Goal: Task Accomplishment & Management: Complete application form

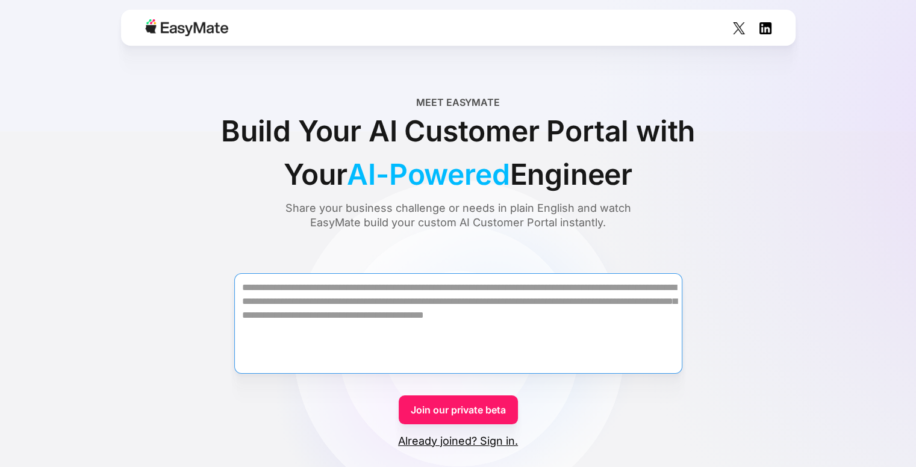
click at [398, 312] on textarea "Form" at bounding box center [458, 323] width 448 height 101
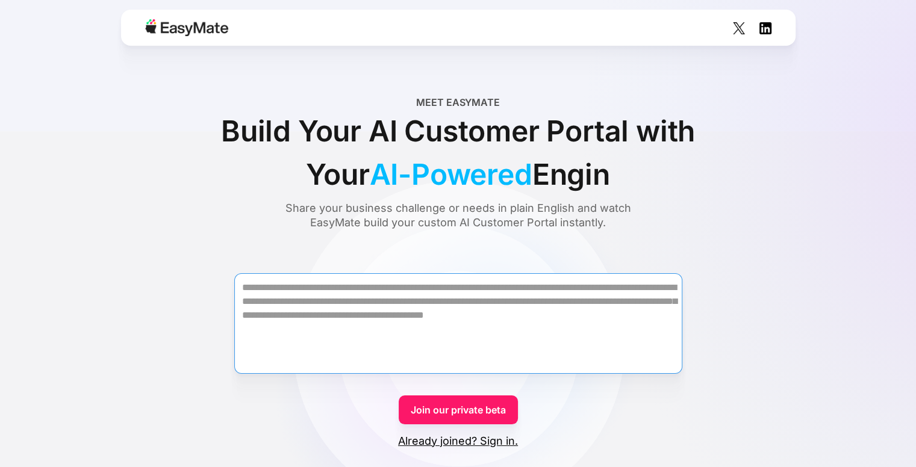
paste textarea "**********"
type textarea "**********"
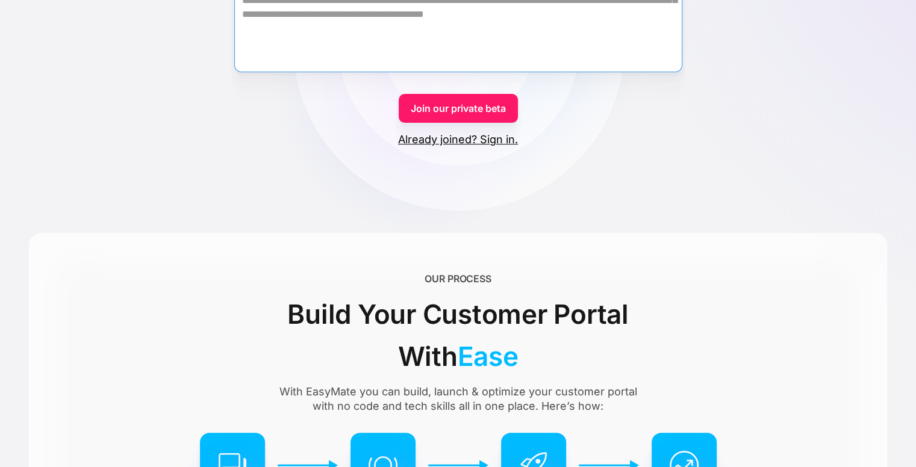
scroll to position [100, 0]
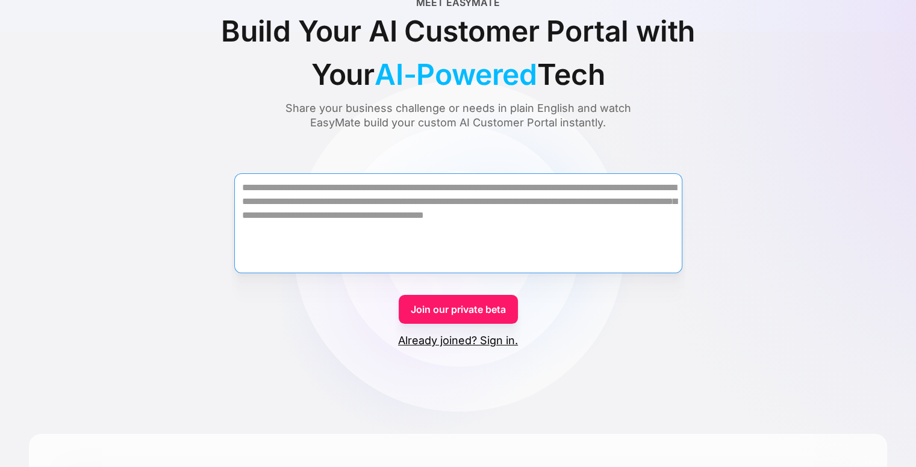
click at [283, 201] on textarea "Form" at bounding box center [458, 223] width 448 height 100
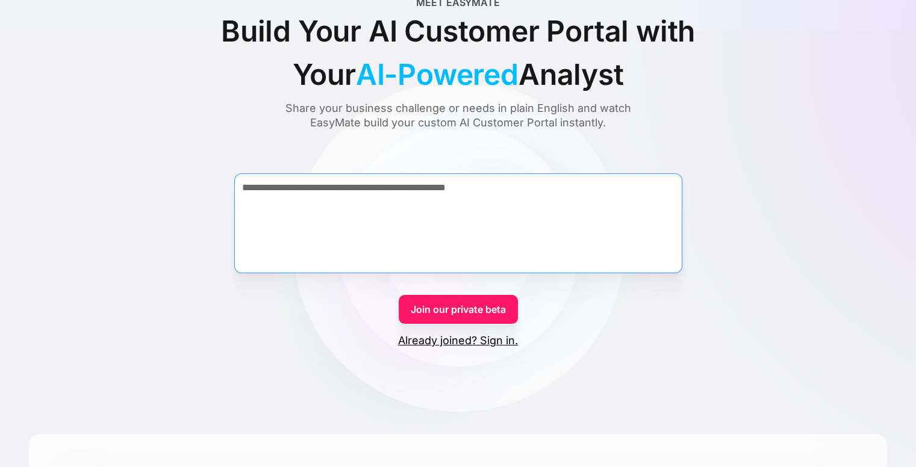
paste textarea "**********"
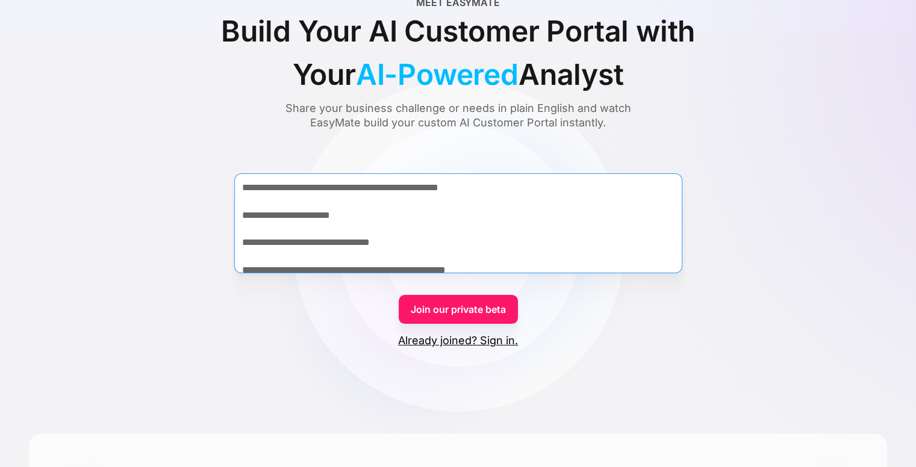
scroll to position [1242, 0]
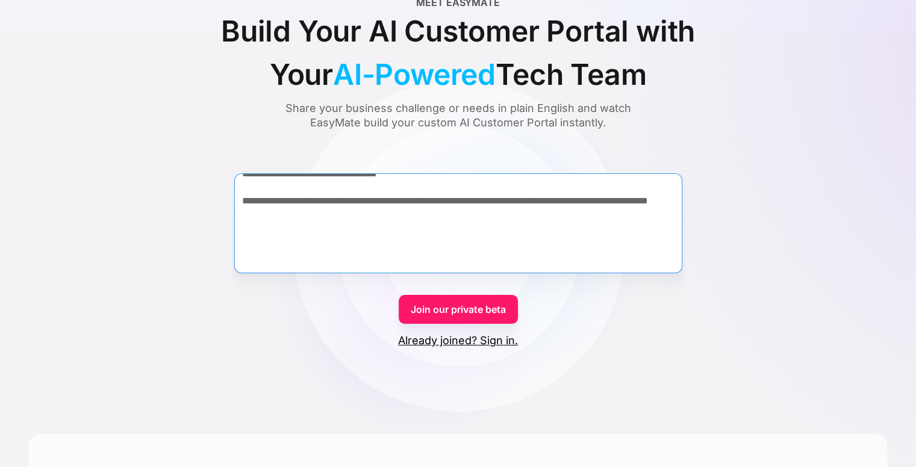
type textarea "**********"
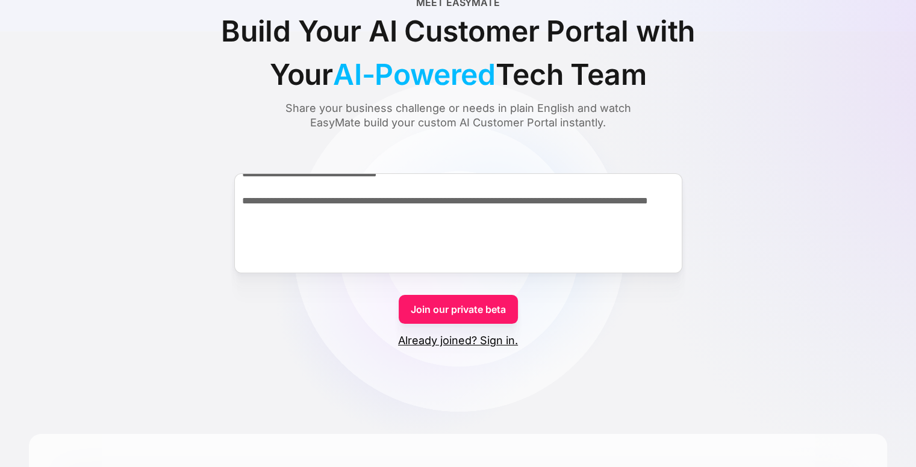
click at [470, 306] on link "Join our private beta" at bounding box center [458, 309] width 119 height 29
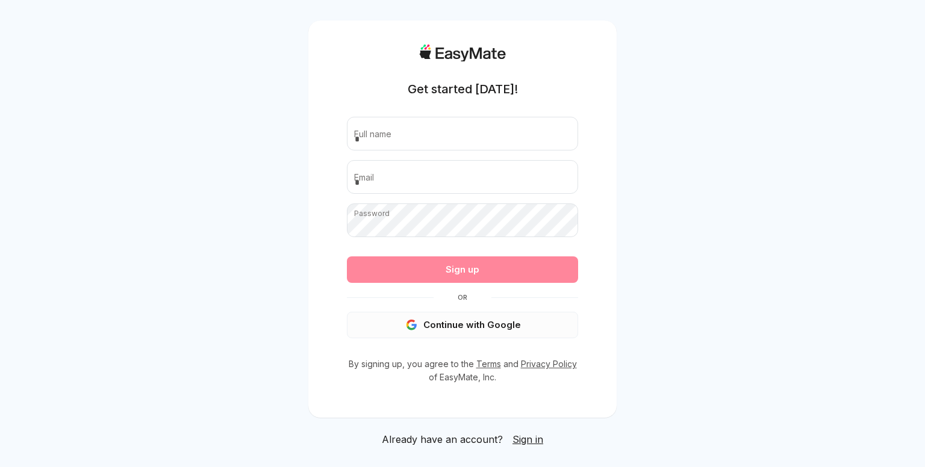
click at [475, 328] on button "Continue with Google" at bounding box center [462, 325] width 231 height 26
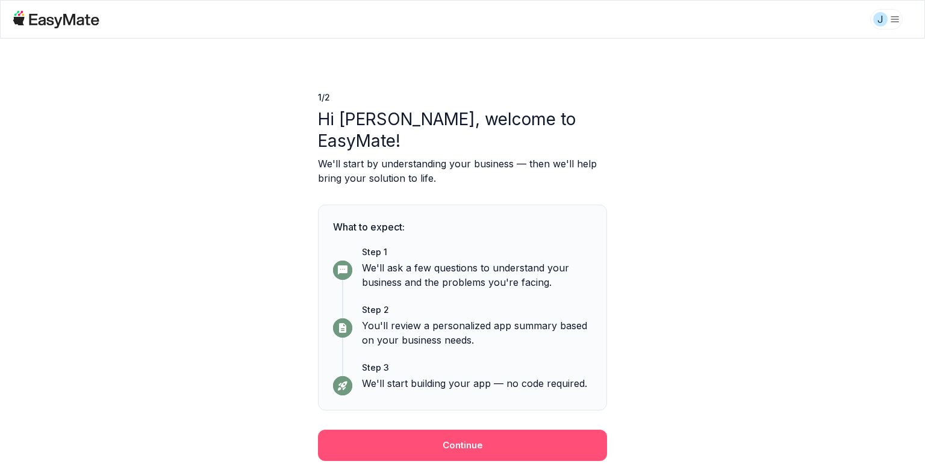
click at [454, 430] on button "Continue" at bounding box center [462, 445] width 289 height 31
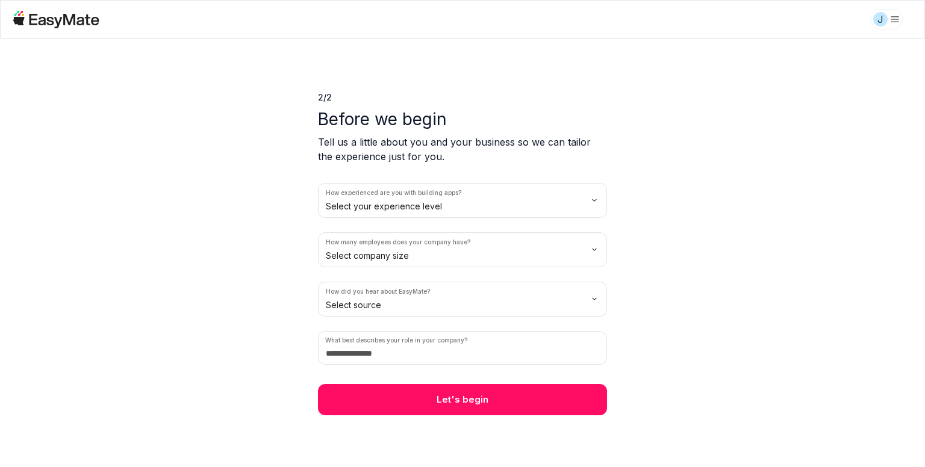
click at [426, 204] on html "J 2 / 2 Before we begin Tell us a little about you and your business so we can …" at bounding box center [462, 233] width 925 height 467
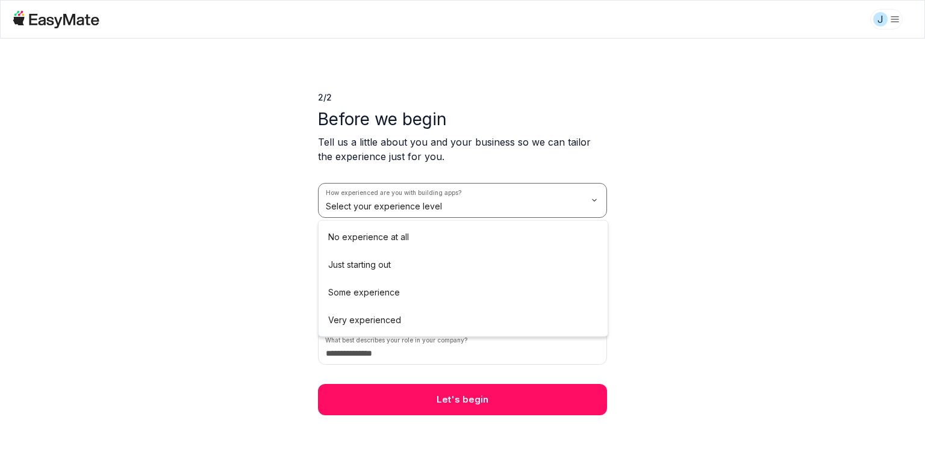
click at [426, 204] on html "J 2 / 2 Before we begin Tell us a little about you and your business so we can …" at bounding box center [462, 233] width 925 height 467
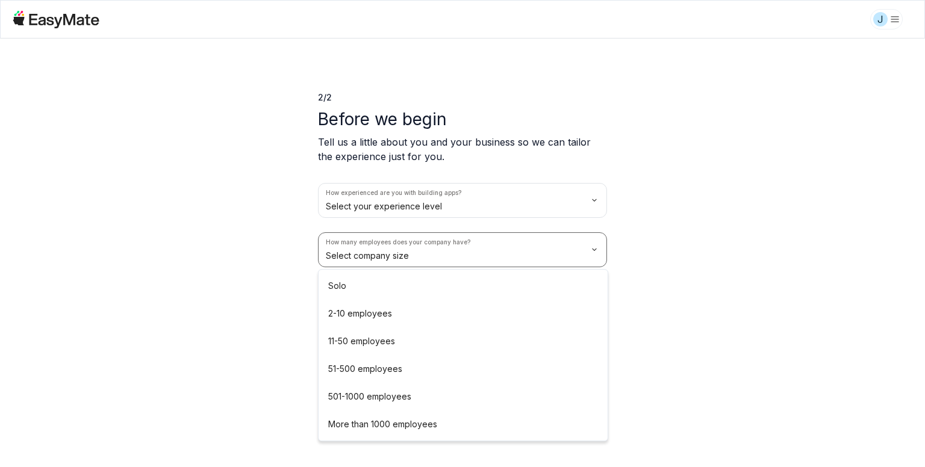
click at [414, 252] on html "J 2 / 2 Before we begin Tell us a little about you and your business so we can …" at bounding box center [462, 233] width 925 height 467
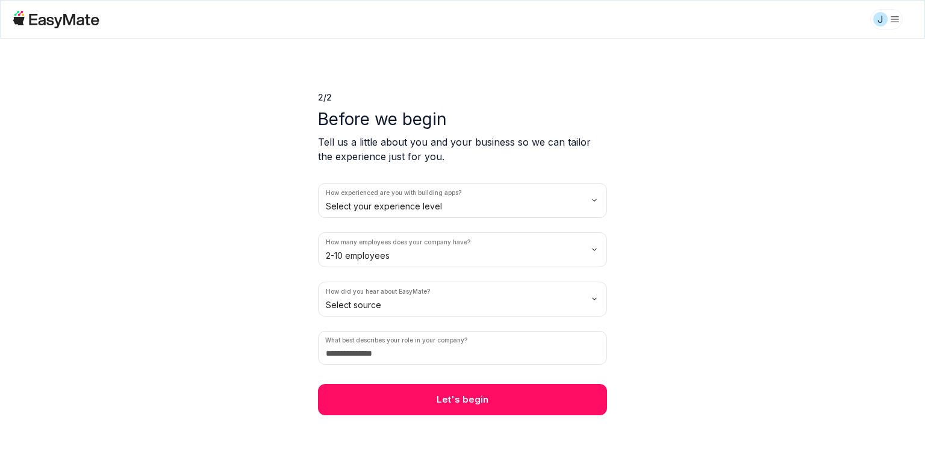
click at [401, 305] on html "J 2 / 2 Before we begin Tell us a little about you and your business so we can …" at bounding box center [462, 233] width 925 height 467
click at [426, 352] on input at bounding box center [462, 348] width 289 height 34
type input "*"
type input "***"
click at [463, 393] on button "Let's begin" at bounding box center [462, 399] width 289 height 31
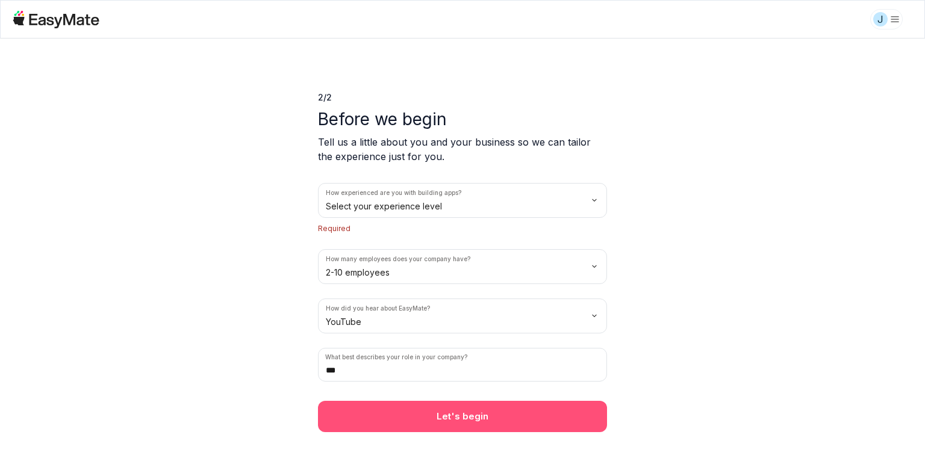
click at [467, 415] on button "Let's begin" at bounding box center [462, 416] width 289 height 31
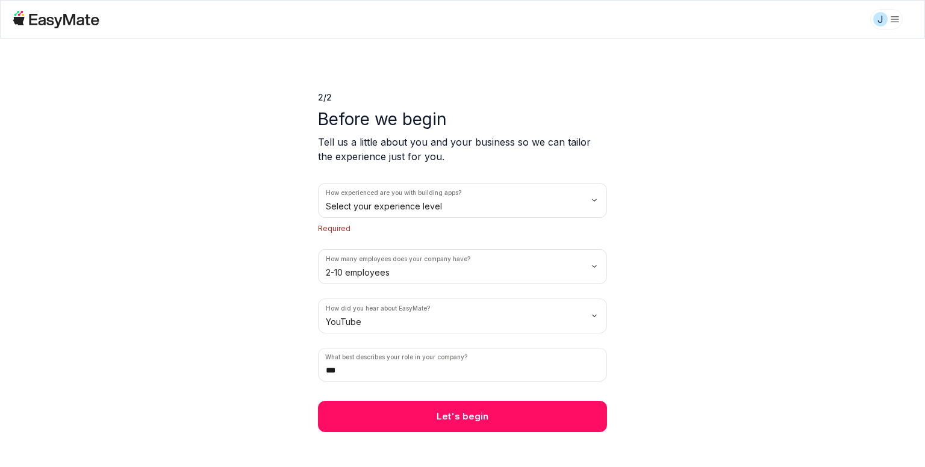
click at [428, 208] on html "J 2 / 2 Before we begin Tell us a little about you and your business so we can …" at bounding box center [462, 233] width 925 height 467
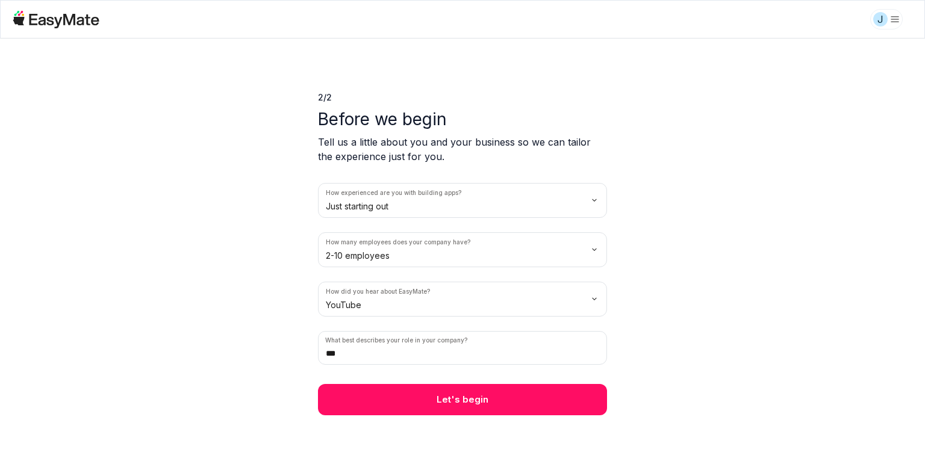
click at [476, 401] on button "Let's begin" at bounding box center [462, 399] width 289 height 31
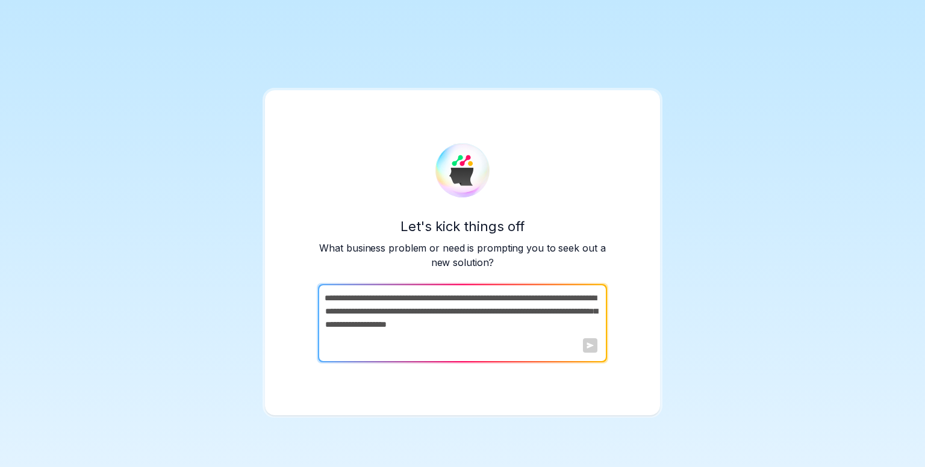
click at [403, 311] on textarea at bounding box center [461, 323] width 287 height 78
drag, startPoint x: 403, startPoint y: 311, endPoint x: 374, endPoint y: 314, distance: 29.0
click at [374, 314] on textarea at bounding box center [461, 323] width 287 height 78
paste textarea "**********"
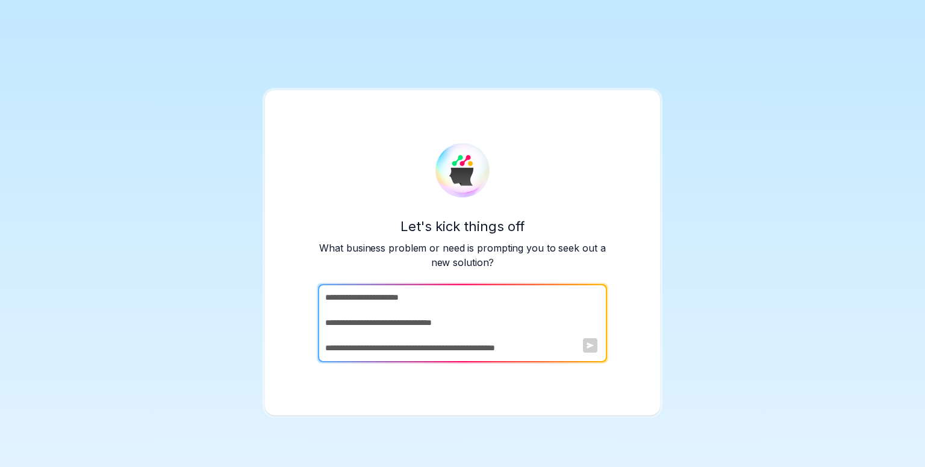
scroll to position [1230, 0]
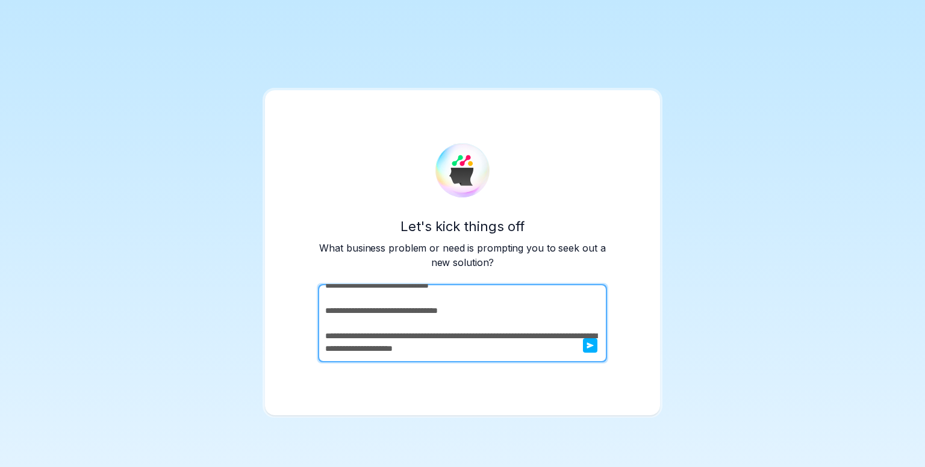
type textarea "**********"
click at [588, 344] on icon "submit" at bounding box center [590, 346] width 7 height 6
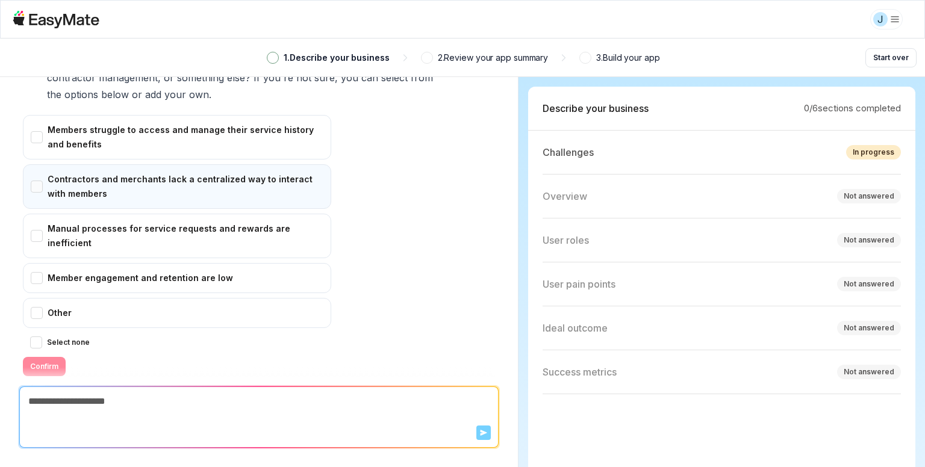
scroll to position [623, 0]
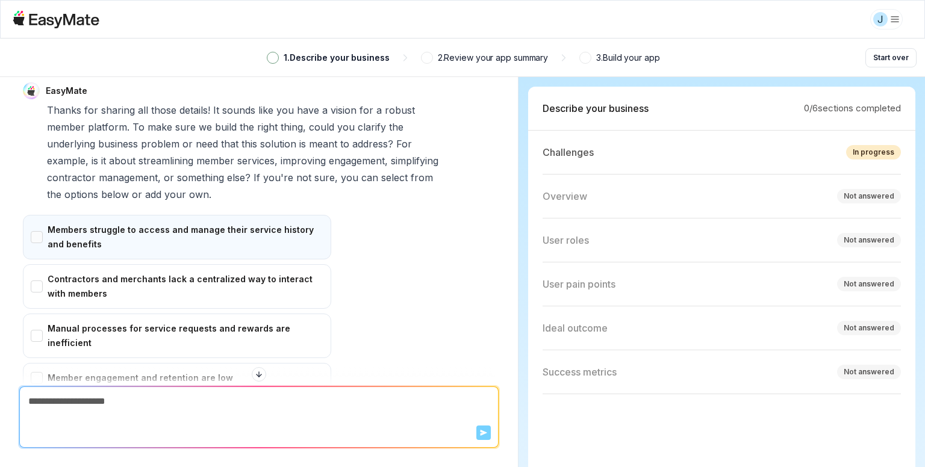
click at [90, 216] on div "Members struggle to access and manage their service history and benefits" at bounding box center [177, 237] width 308 height 45
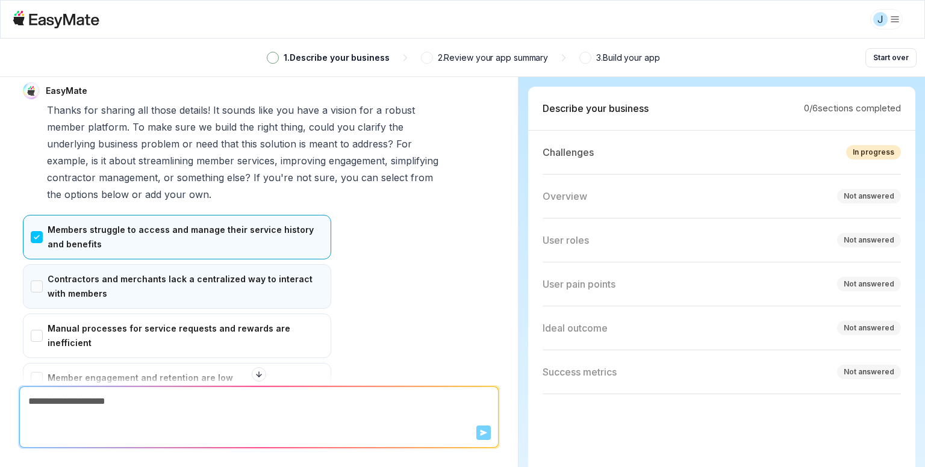
click at [92, 273] on div "Contractors and merchants lack a centralized way to interact with members" at bounding box center [177, 286] width 308 height 45
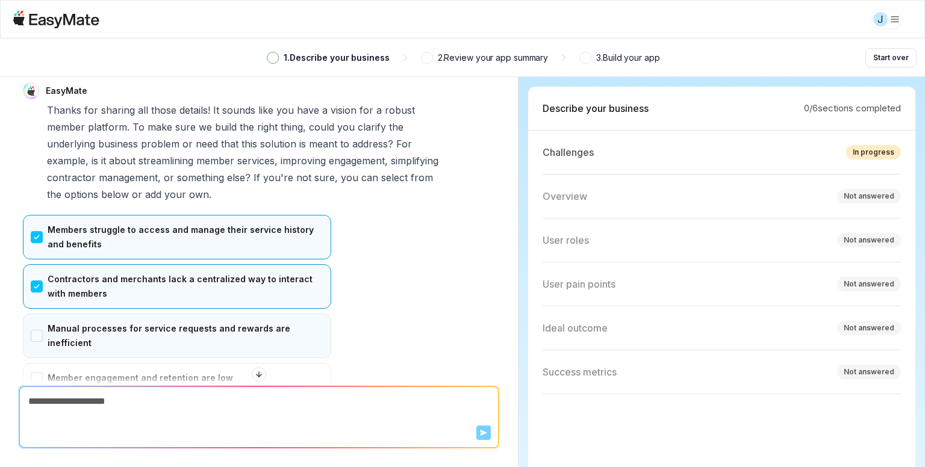
click at [97, 314] on div "Manual processes for service requests and rewards are inefficient" at bounding box center [177, 336] width 308 height 45
click at [94, 363] on div "Member engagement and retention are low" at bounding box center [177, 378] width 308 height 30
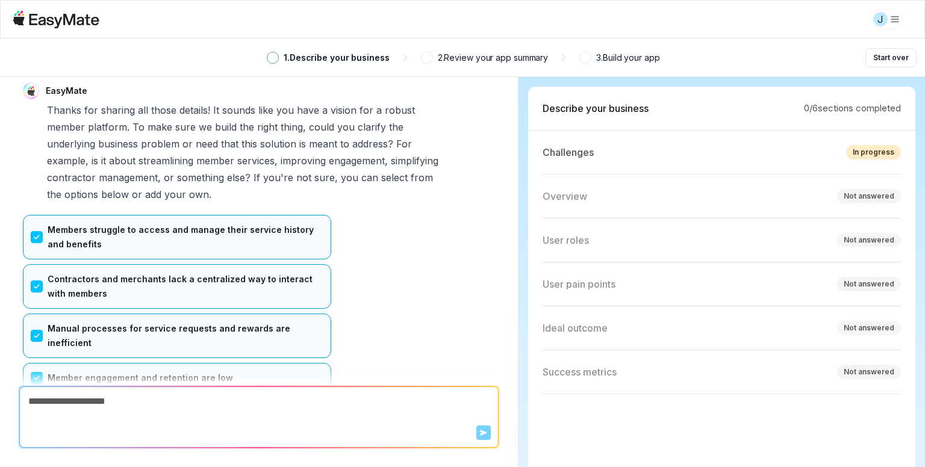
scroll to position [723, 0]
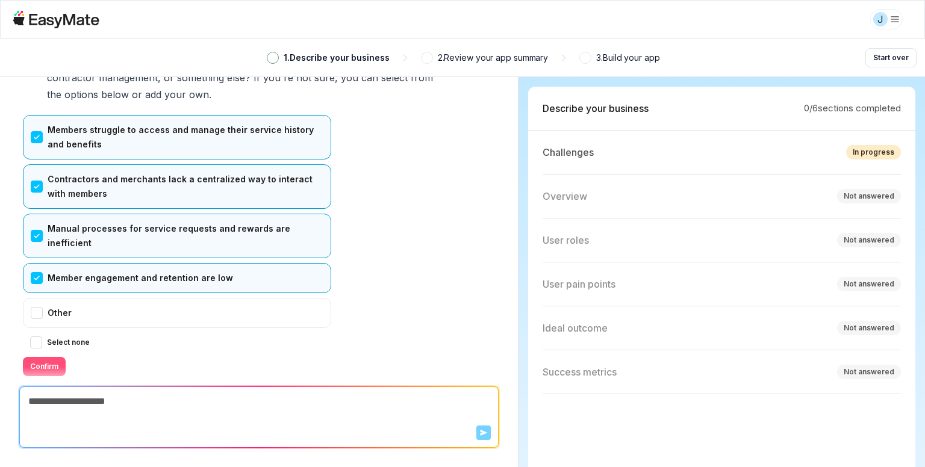
click at [39, 357] on button "Confirm" at bounding box center [44, 366] width 43 height 19
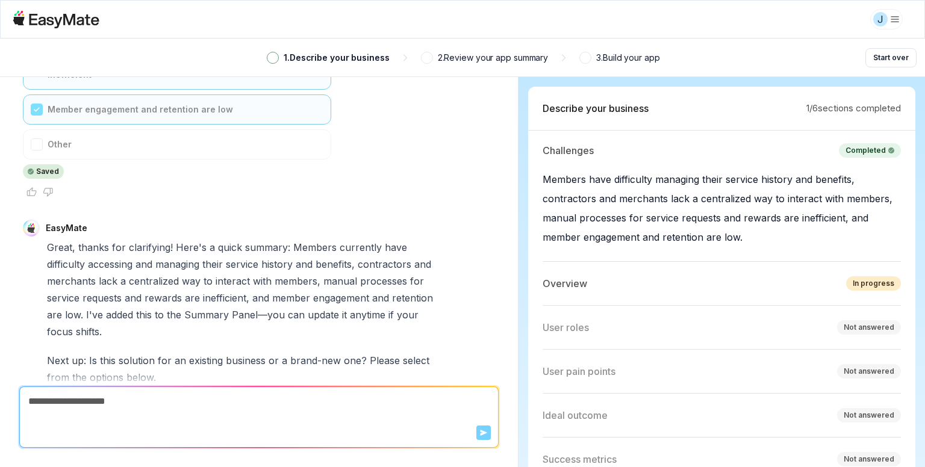
scroll to position [978, 0]
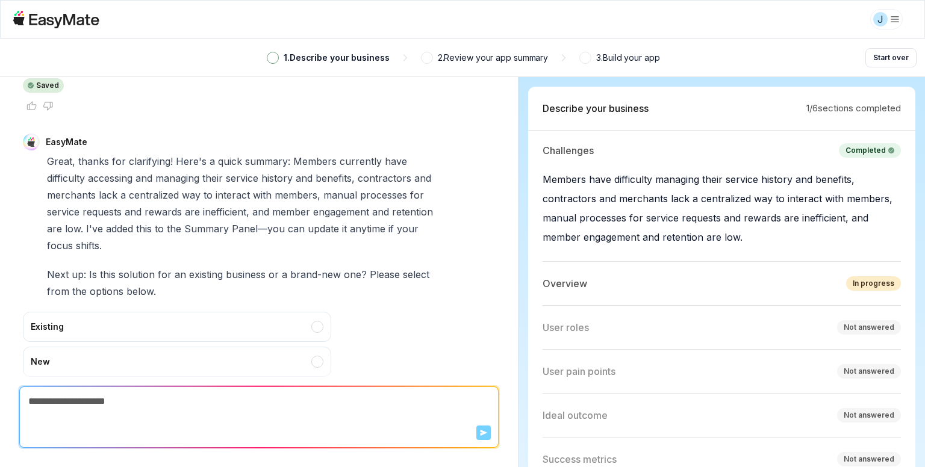
click at [89, 347] on div "New" at bounding box center [177, 362] width 308 height 30
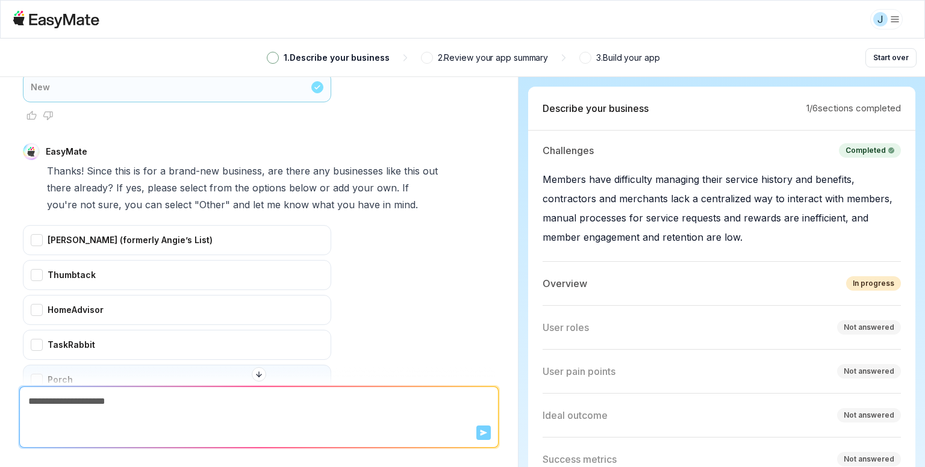
scroll to position [1353, 0]
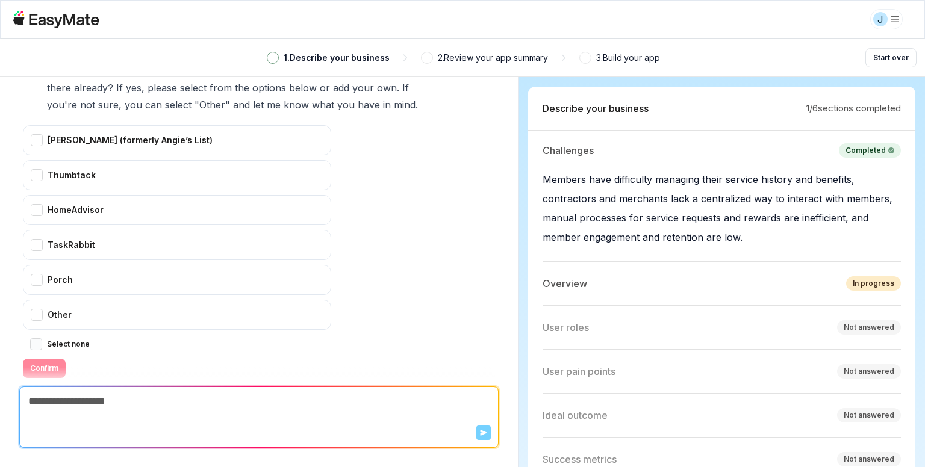
click at [36, 338] on button "Select none" at bounding box center [36, 344] width 12 height 12
click at [49, 359] on button "Confirm" at bounding box center [44, 368] width 43 height 19
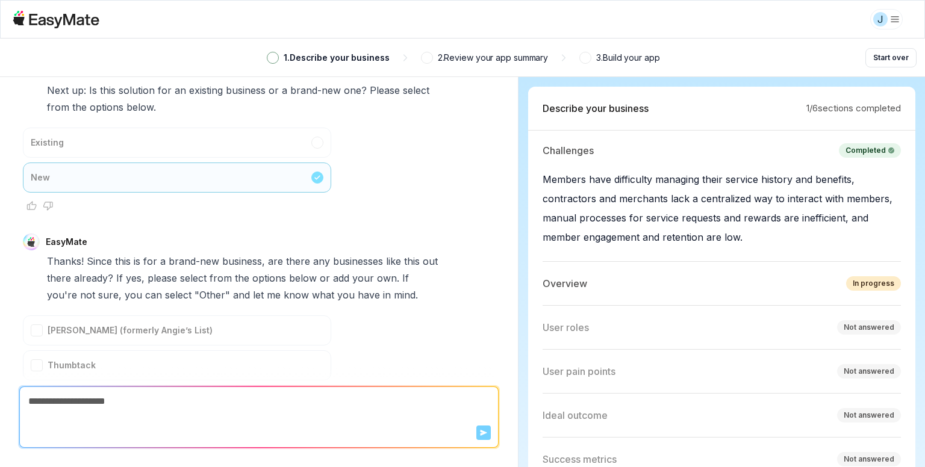
scroll to position [1464, 0]
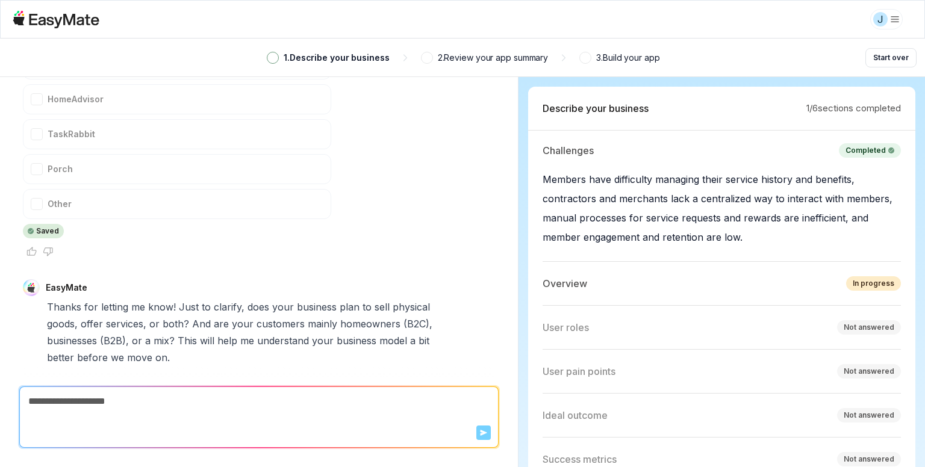
type textarea "*"
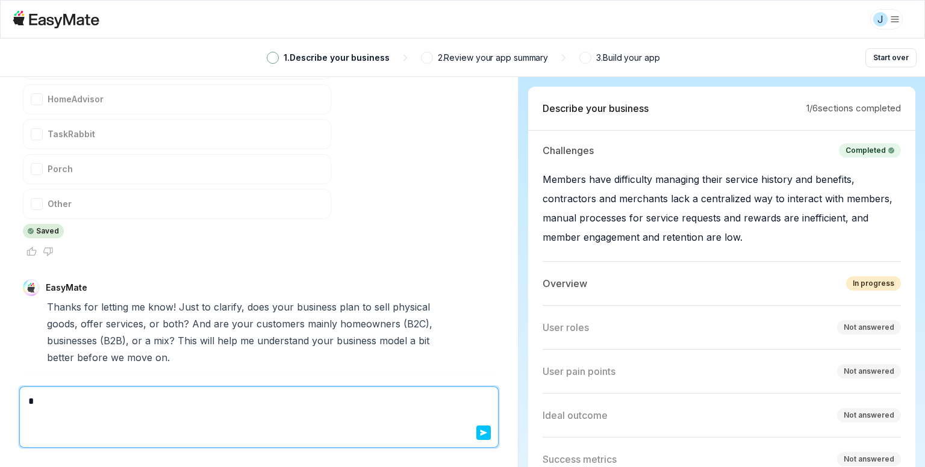
type textarea "*"
type textarea "**"
type textarea "*"
type textarea "***"
type textarea "*"
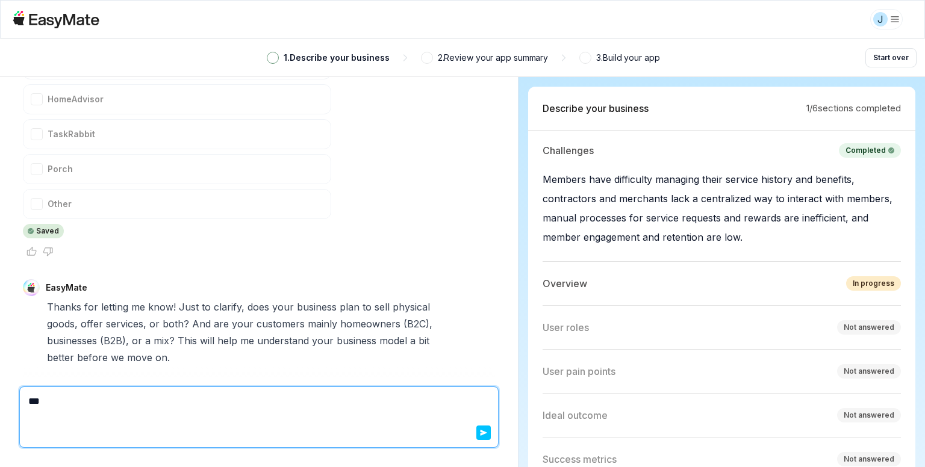
type textarea "****"
type textarea "*"
type textarea "*****"
type textarea "*"
type textarea "*****"
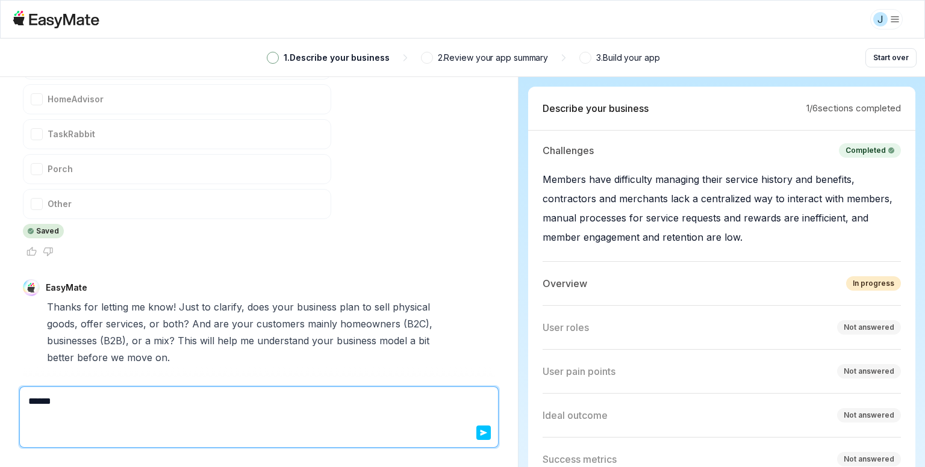
type textarea "*"
type textarea "*******"
type textarea "*"
type textarea "********"
type textarea "*"
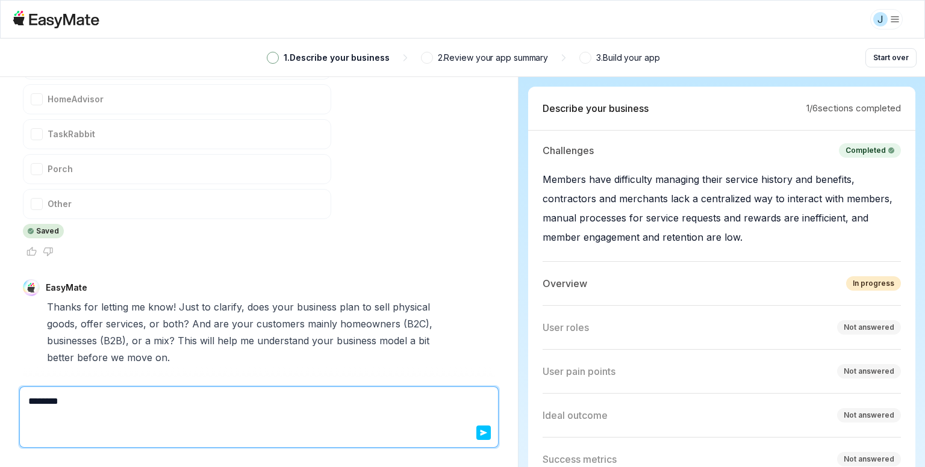
type textarea "*********"
type textarea "*"
type textarea "**********"
type textarea "*"
type textarea "**********"
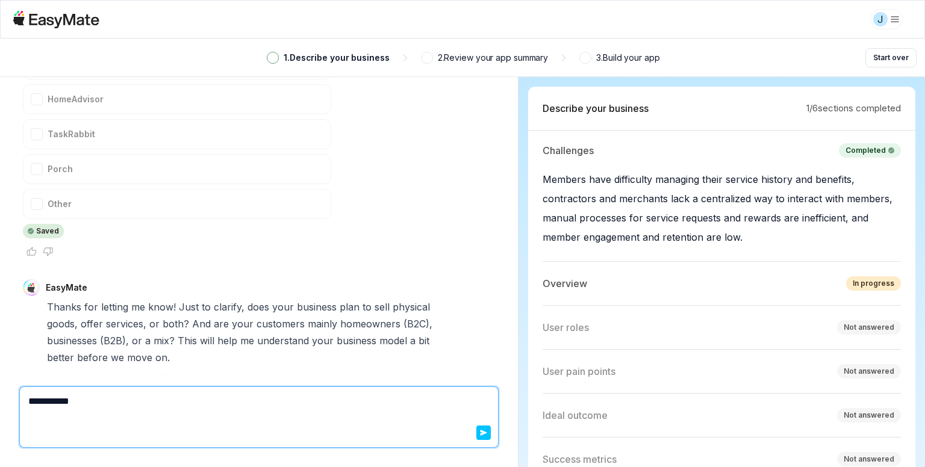
type textarea "*"
type textarea "**********"
type textarea "*"
type textarea "**********"
type textarea "*"
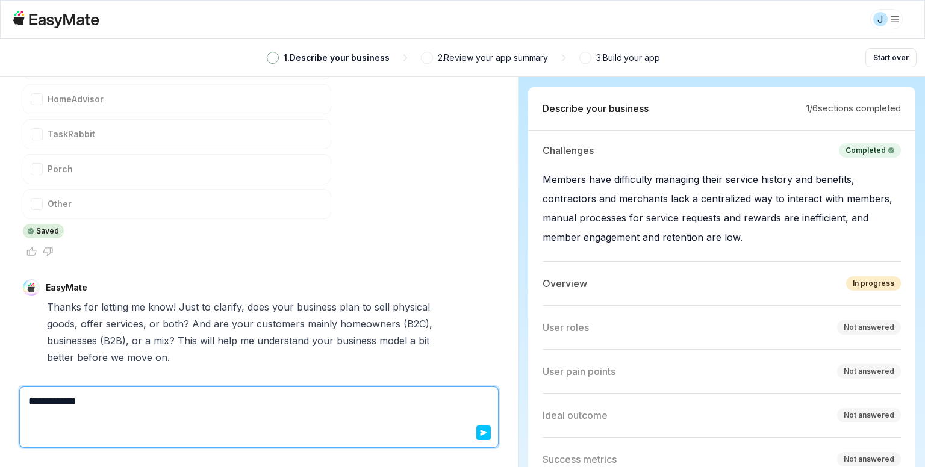
type textarea "**********"
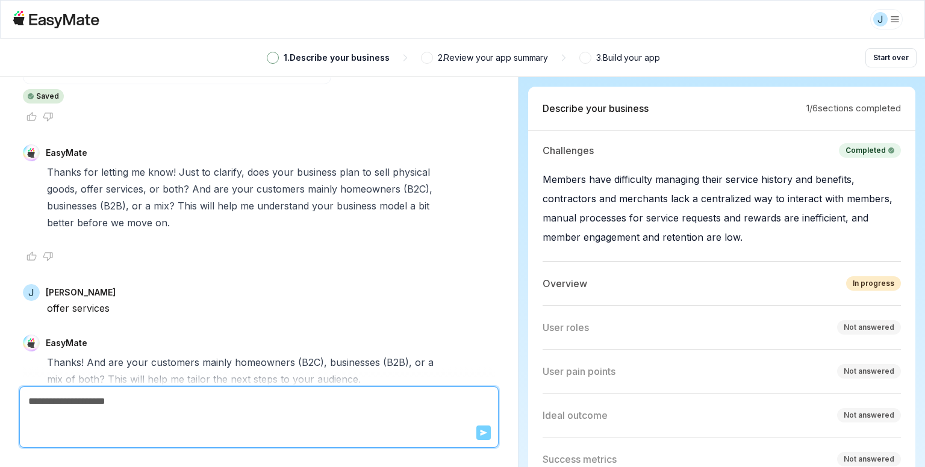
scroll to position [1768, 0]
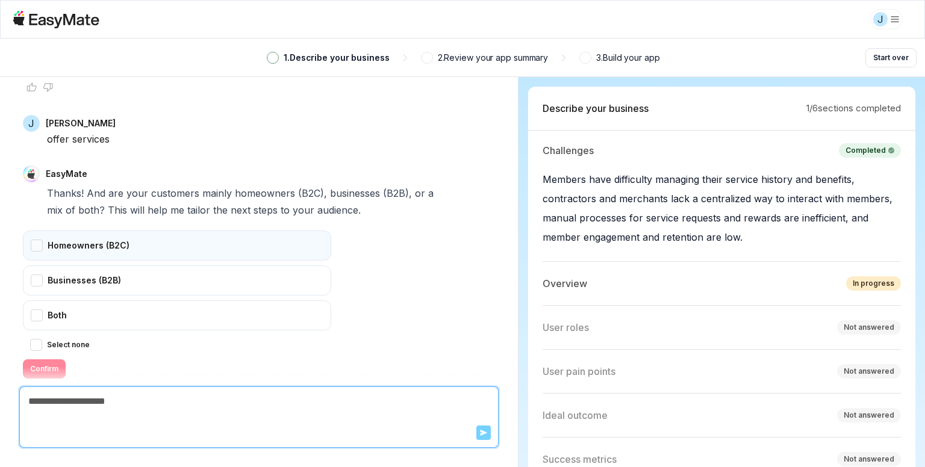
click at [72, 231] on div "Homeowners (B2C)" at bounding box center [177, 246] width 308 height 30
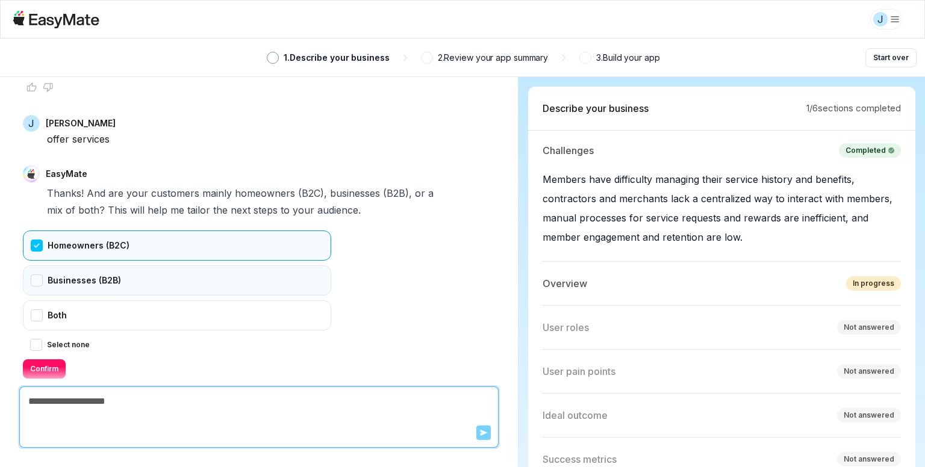
click at [63, 266] on div "Businesses (B2B)" at bounding box center [177, 281] width 308 height 30
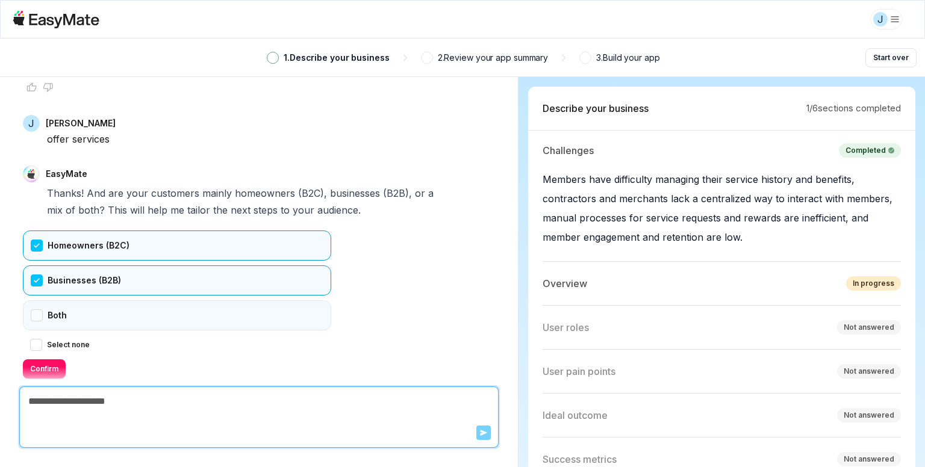
click at [56, 301] on div "Both" at bounding box center [177, 316] width 308 height 30
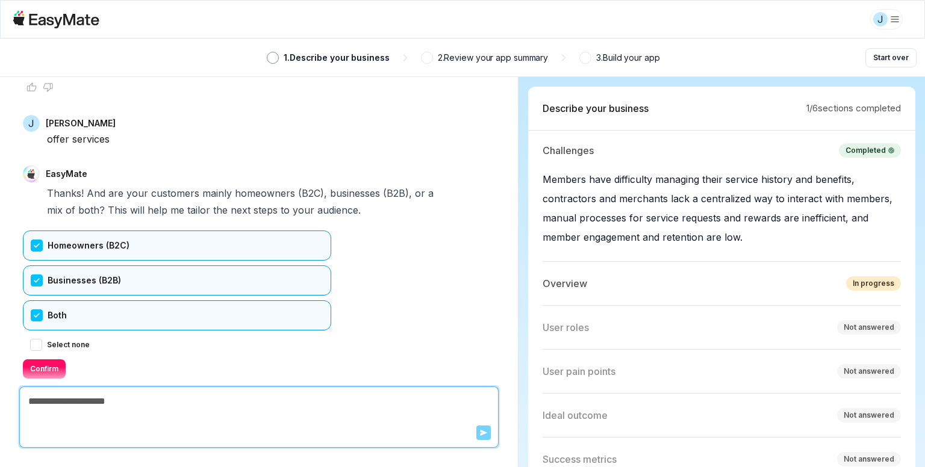
drag, startPoint x: 59, startPoint y: 245, endPoint x: 60, endPoint y: 225, distance: 19.9
click at [60, 266] on div "Businesses (B2B)" at bounding box center [177, 281] width 308 height 30
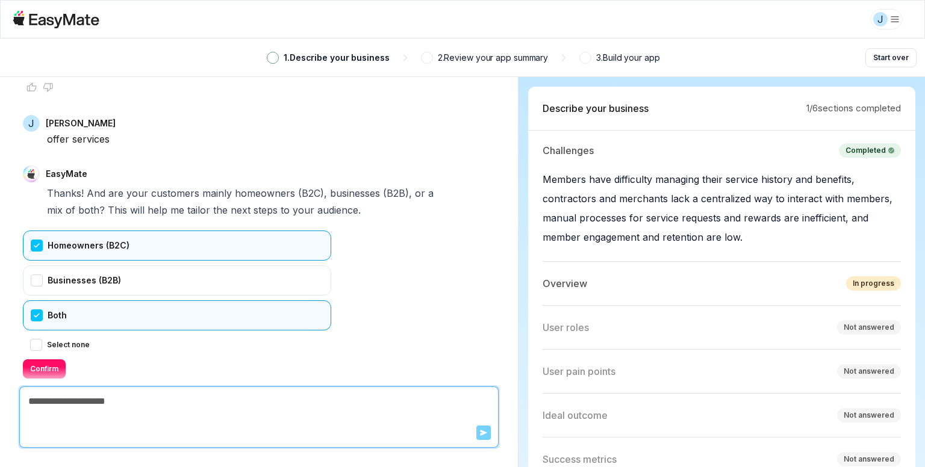
click at [60, 231] on div "Homeowners (B2C)" at bounding box center [177, 246] width 308 height 30
click at [75, 231] on div "Homeowners (B2C)" at bounding box center [177, 246] width 308 height 30
click at [58, 301] on div "Both" at bounding box center [177, 316] width 308 height 30
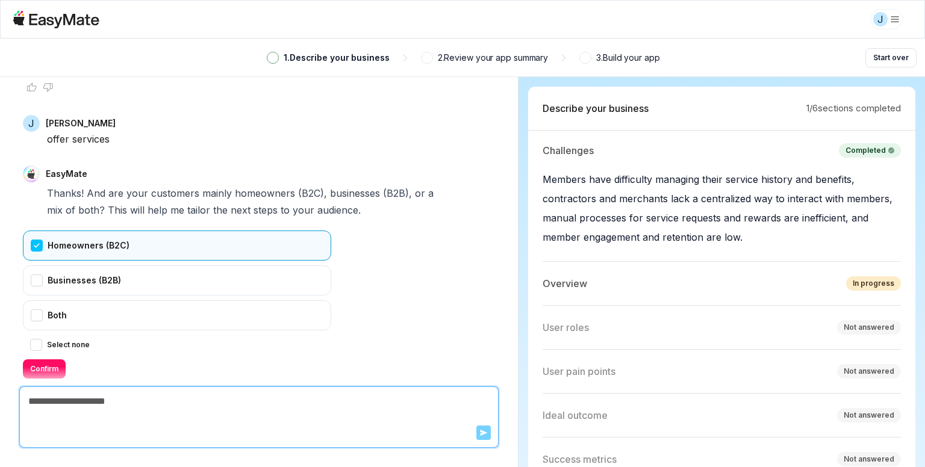
click at [64, 403] on textarea at bounding box center [259, 401] width 478 height 29
click at [118, 266] on div "Businesses (B2B)" at bounding box center [177, 281] width 308 height 30
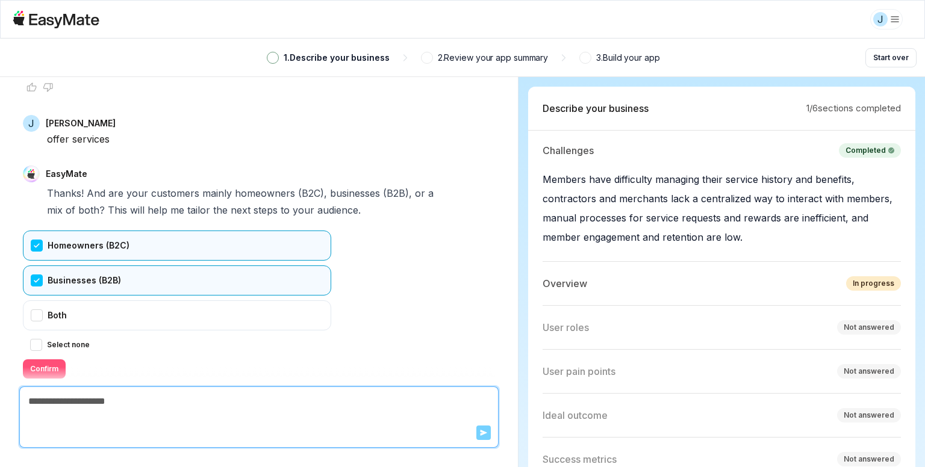
click at [46, 360] on button "Confirm" at bounding box center [44, 369] width 43 height 19
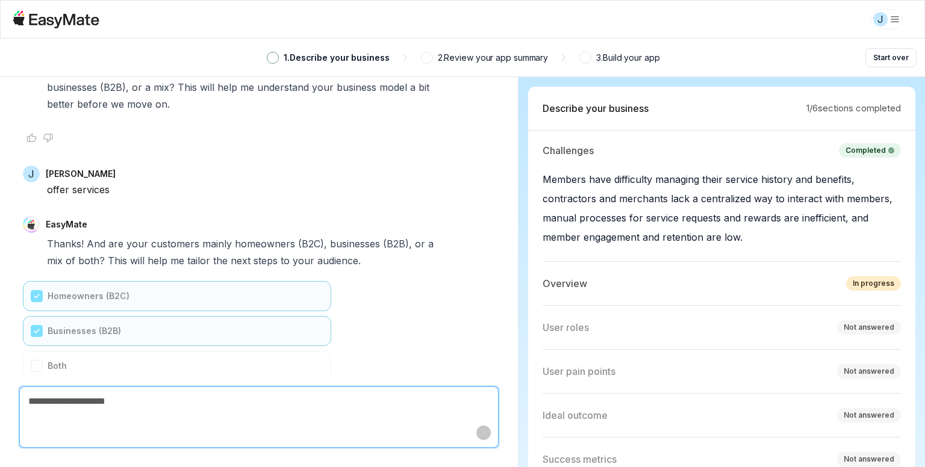
scroll to position [1801, 0]
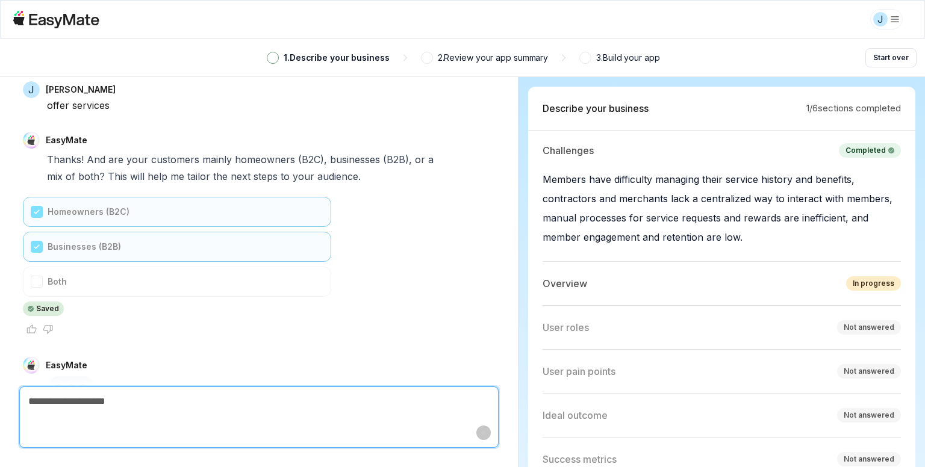
click at [77, 415] on textarea at bounding box center [259, 401] width 478 height 29
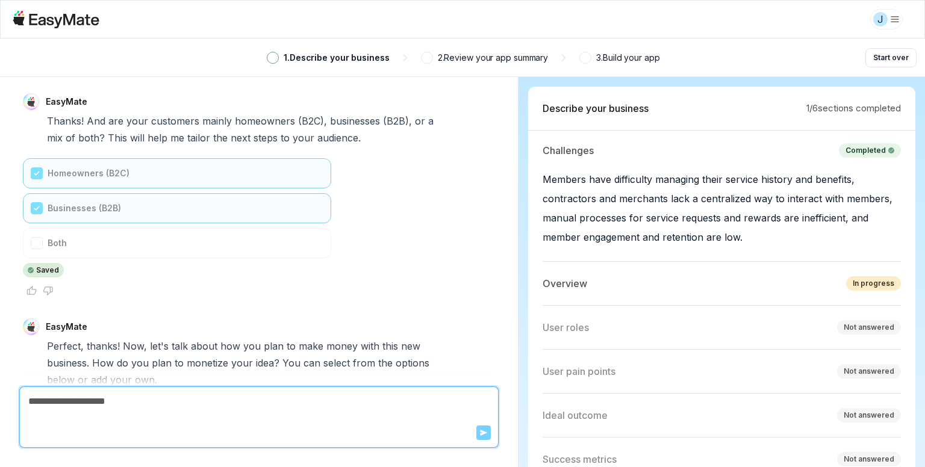
scroll to position [2113, 0]
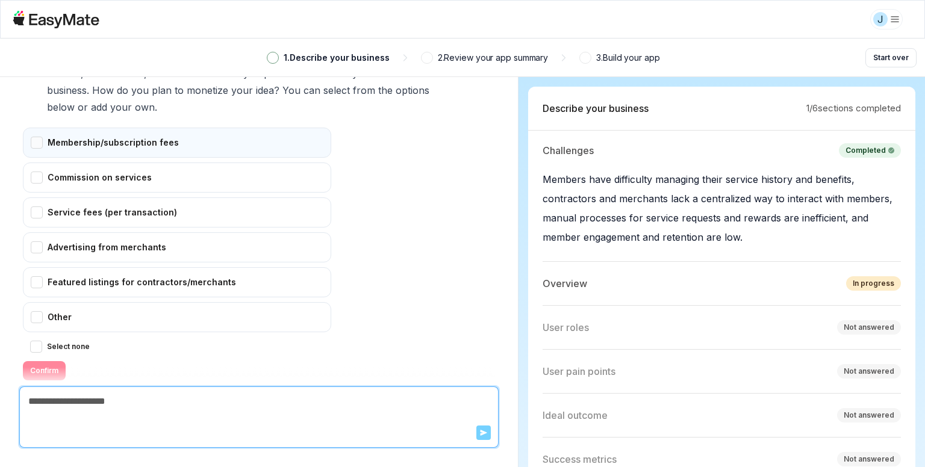
click at [130, 128] on div "Membership/subscription fees" at bounding box center [177, 143] width 308 height 30
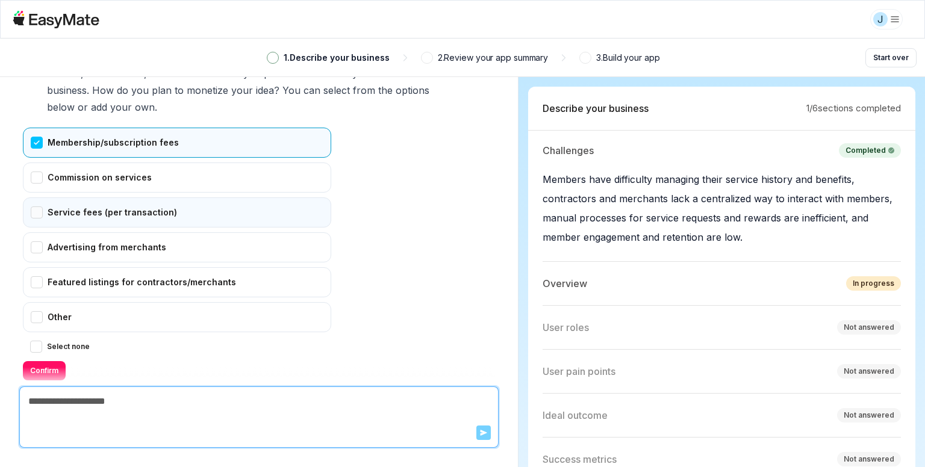
click at [102, 198] on div "Service fees (per transaction)" at bounding box center [177, 213] width 308 height 30
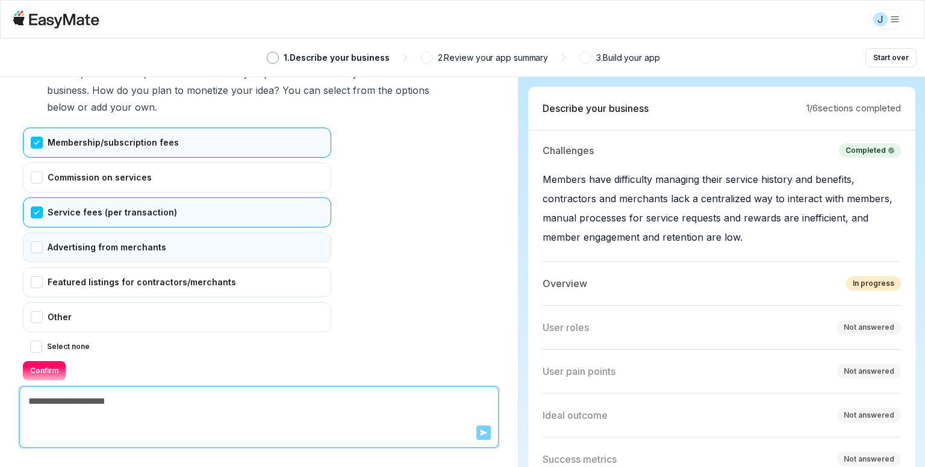
click at [99, 232] on div "Advertising from merchants" at bounding box center [177, 247] width 308 height 30
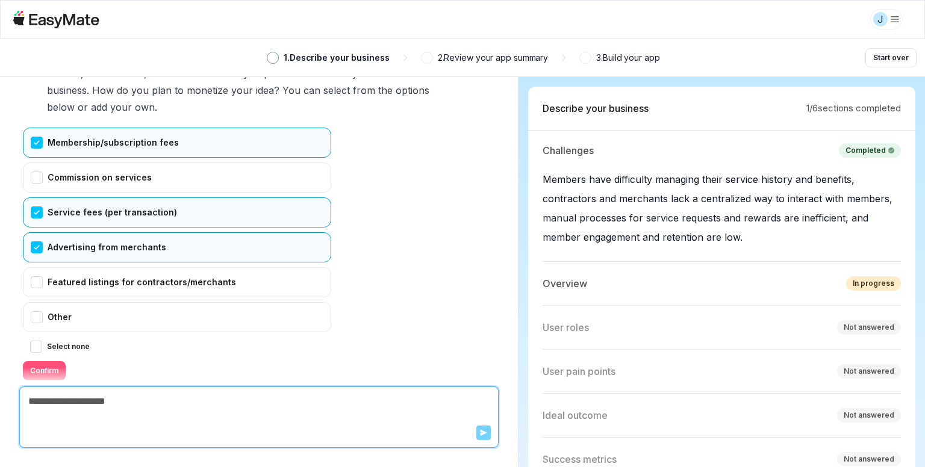
click at [42, 361] on button "Confirm" at bounding box center [44, 370] width 43 height 19
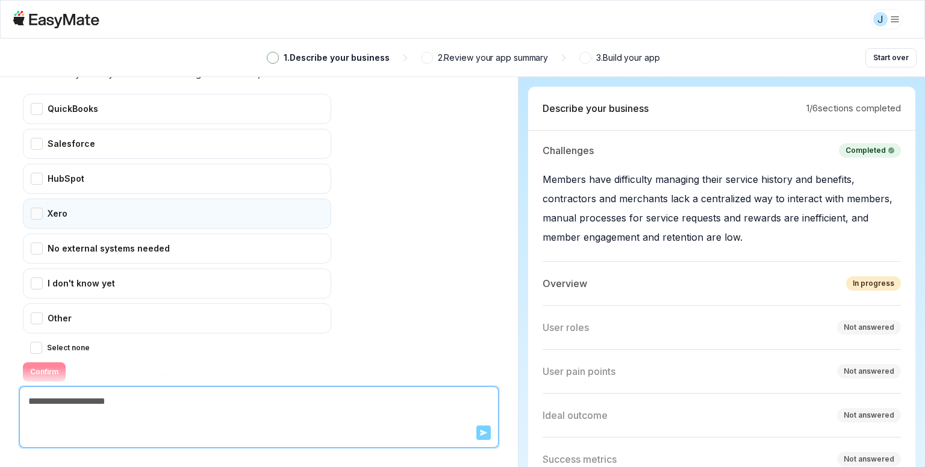
scroll to position [2410, 0]
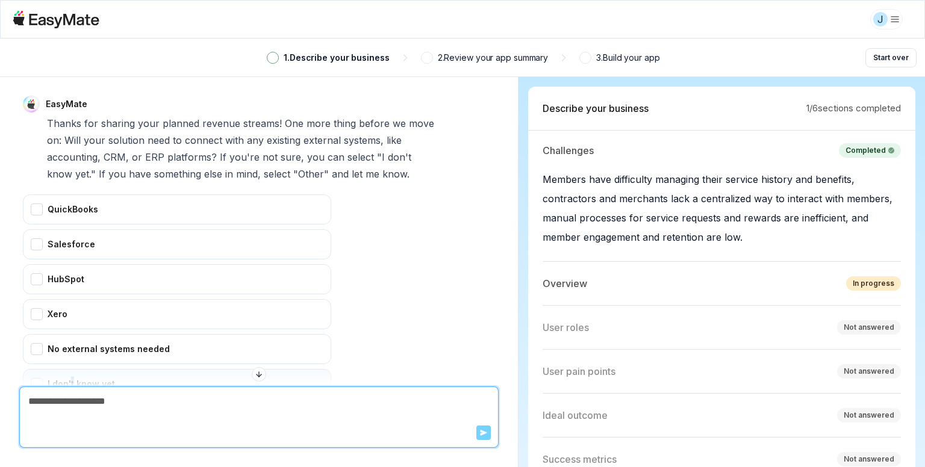
click at [72, 369] on div "I don't know yet" at bounding box center [177, 384] width 308 height 30
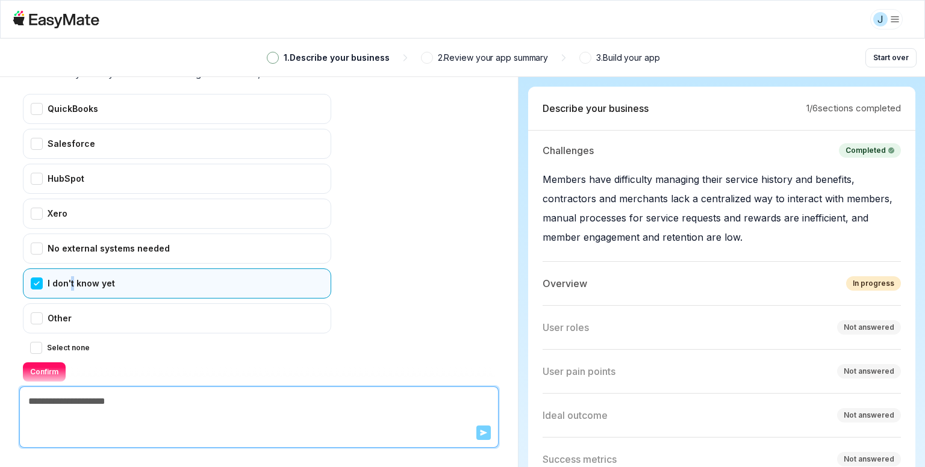
click at [36, 363] on button "Confirm" at bounding box center [44, 372] width 43 height 19
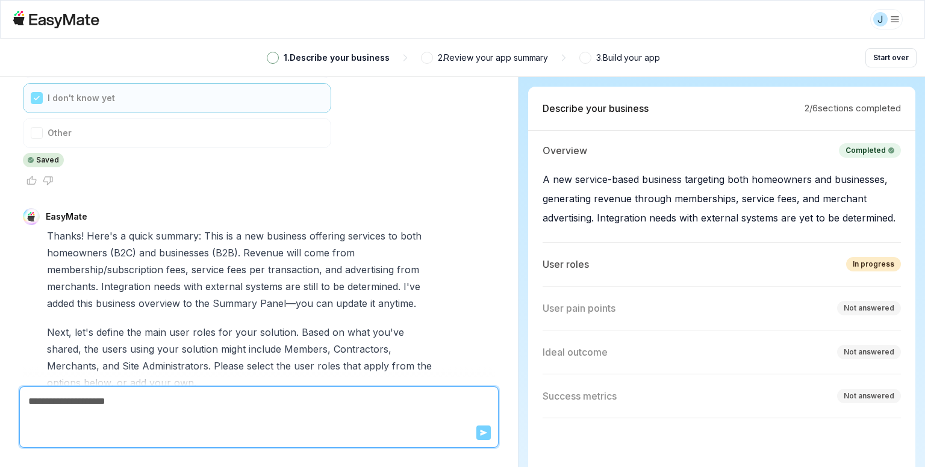
scroll to position [2934, 0]
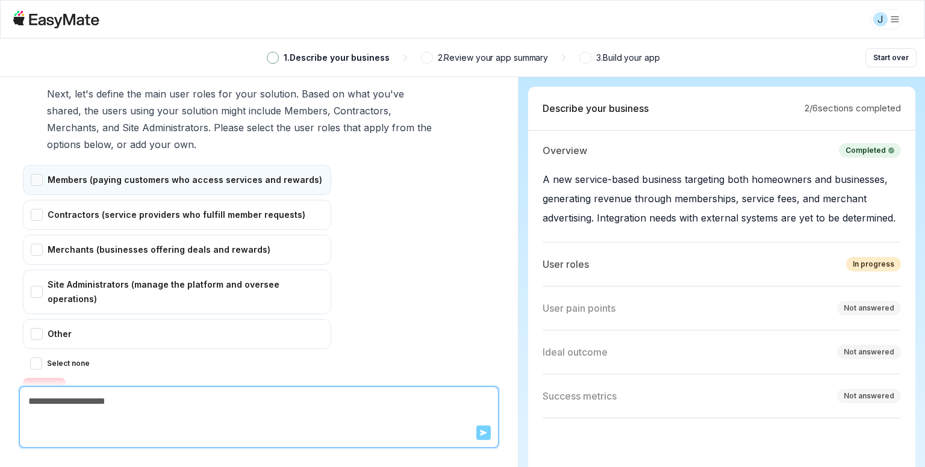
click at [75, 165] on div "Members (paying customers who access services and rewards)" at bounding box center [177, 180] width 308 height 30
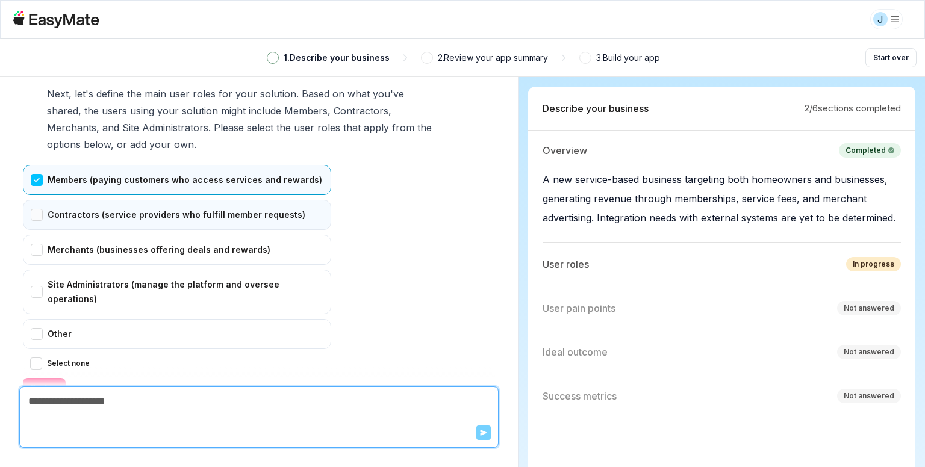
click at [99, 200] on div "Contractors (service providers who fulfill member requests)" at bounding box center [177, 215] width 308 height 30
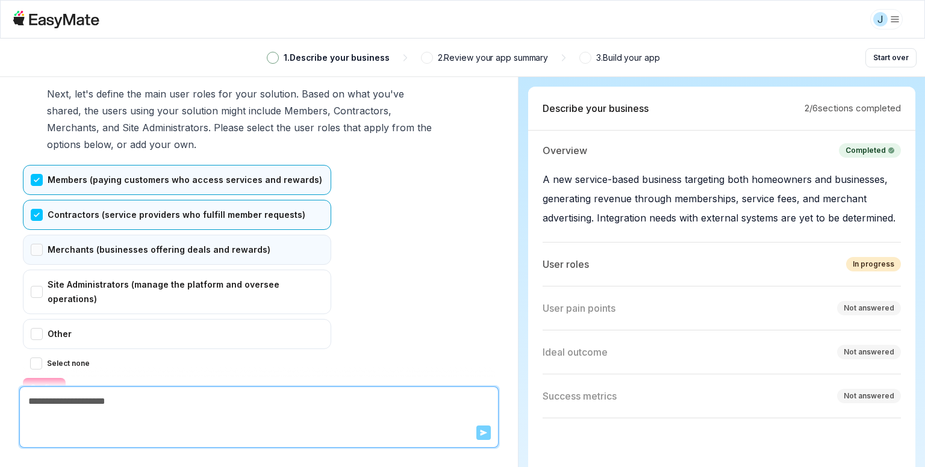
click at [65, 235] on div "Merchants (businesses offering deals and rewards)" at bounding box center [177, 250] width 308 height 30
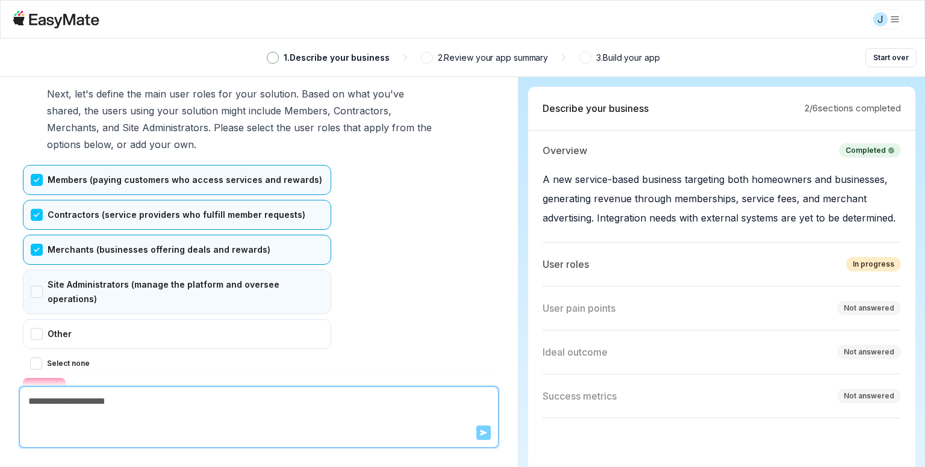
click at [143, 270] on div "Site Administrators (manage the platform and oversee operations)" at bounding box center [177, 292] width 308 height 45
click at [37, 378] on button "Confirm" at bounding box center [44, 387] width 43 height 19
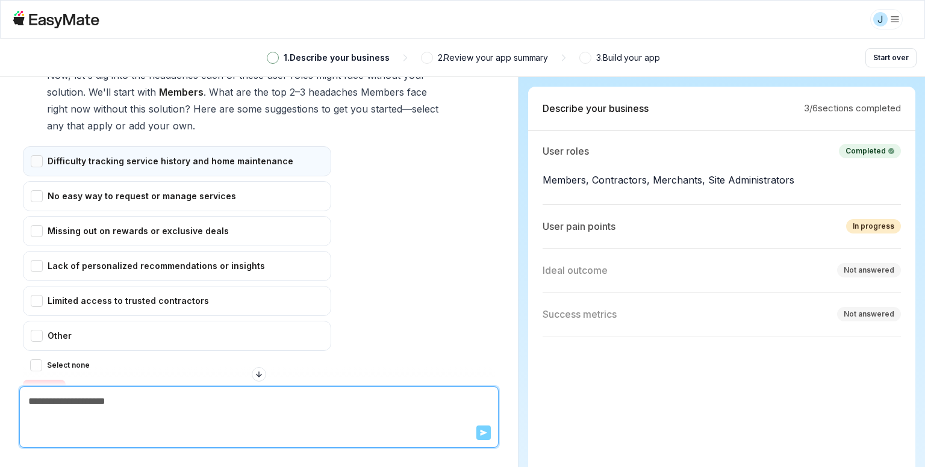
scroll to position [3259, 0]
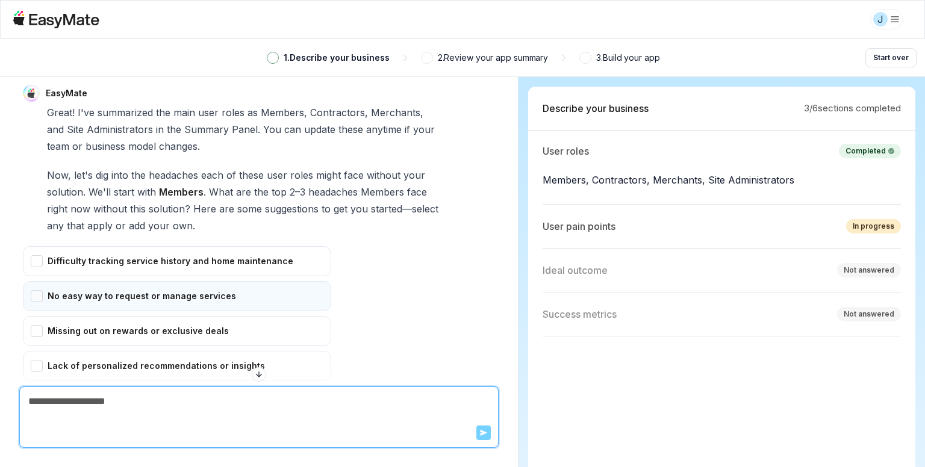
click at [99, 281] on div "No easy way to request or manage services" at bounding box center [177, 296] width 308 height 30
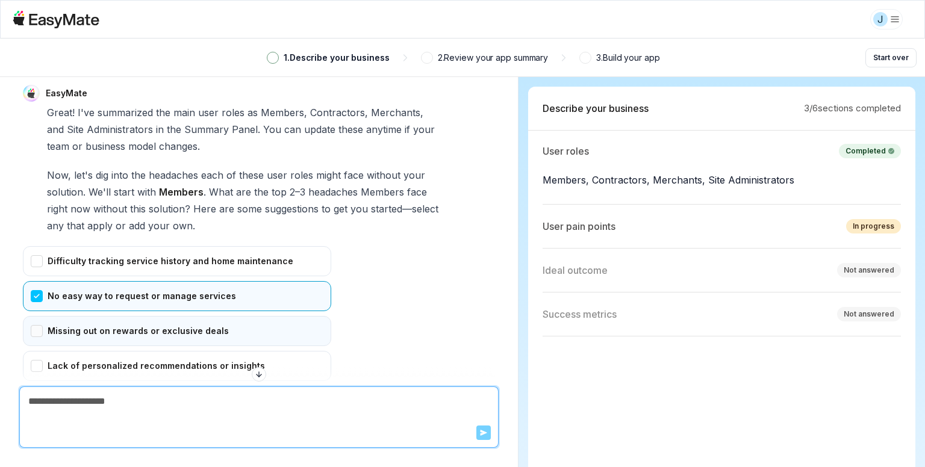
click at [207, 316] on div "Missing out on rewards or exclusive deals" at bounding box center [177, 331] width 308 height 30
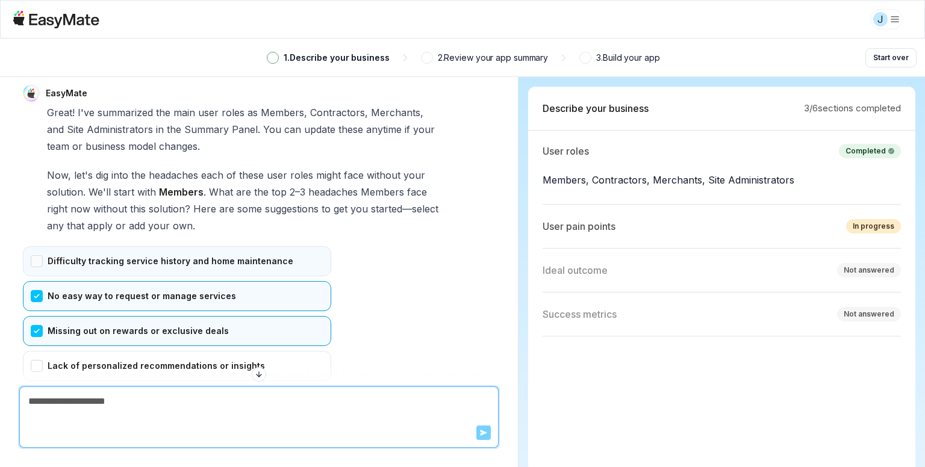
click at [84, 246] on div "Difficulty tracking service history and home maintenance" at bounding box center [177, 261] width 308 height 30
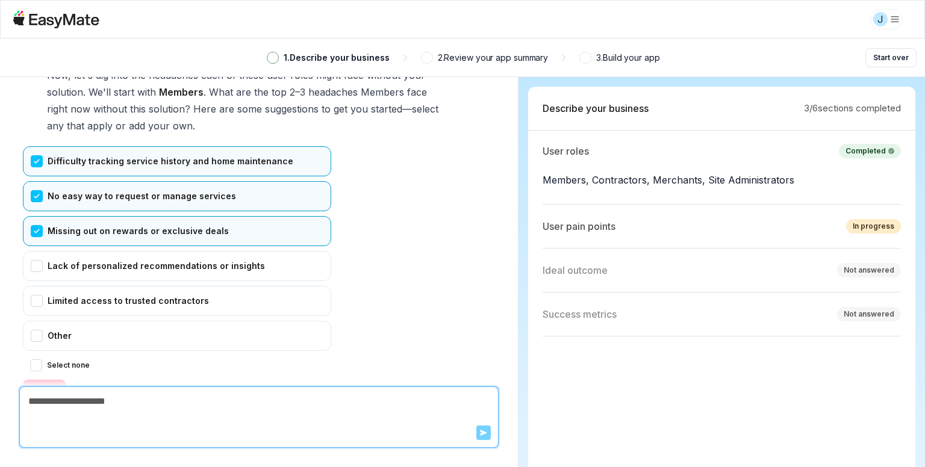
click at [51, 380] on button "Confirm" at bounding box center [44, 389] width 43 height 19
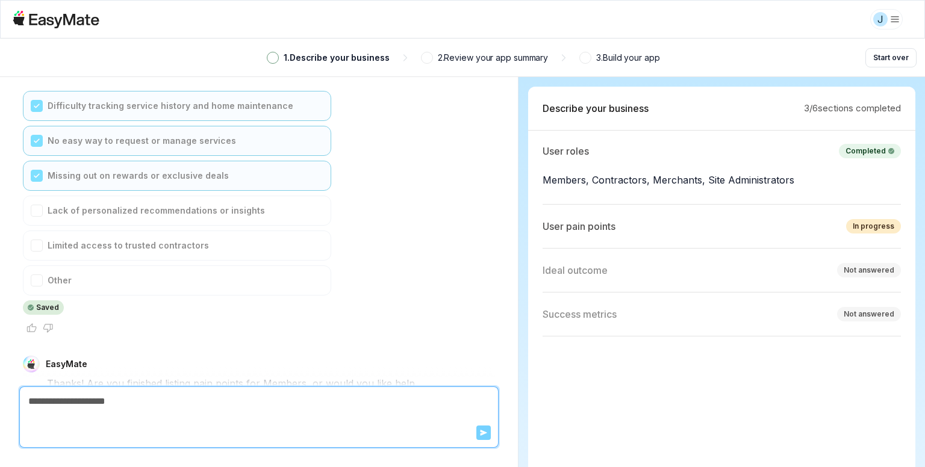
scroll to position [3500, 0]
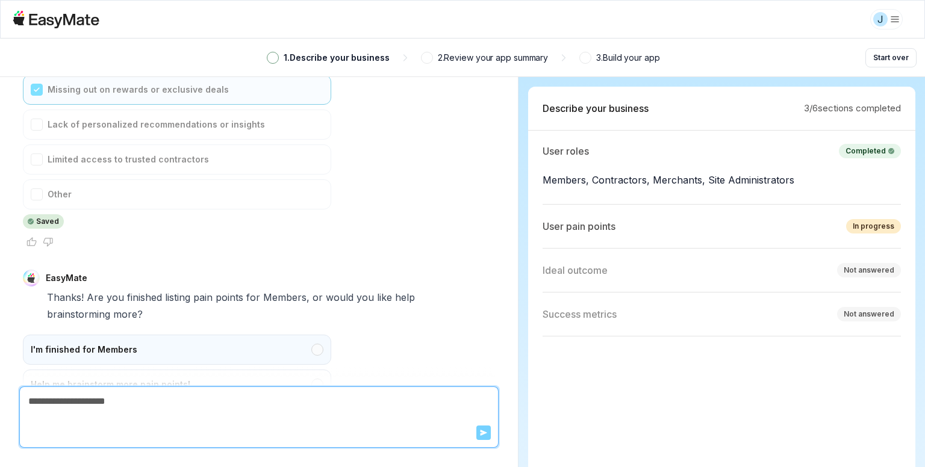
click at [64, 335] on div "I'm finished for Members" at bounding box center [177, 350] width 308 height 30
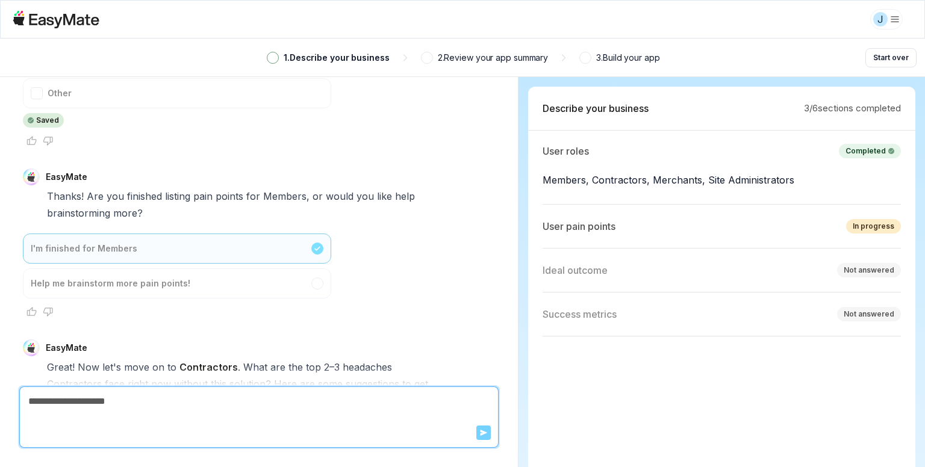
scroll to position [3875, 0]
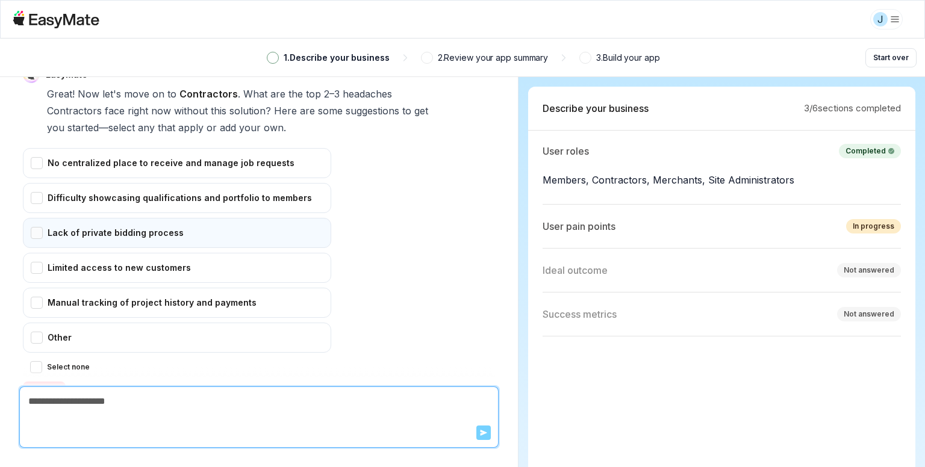
click at [122, 218] on div "Lack of private bidding process" at bounding box center [177, 233] width 308 height 30
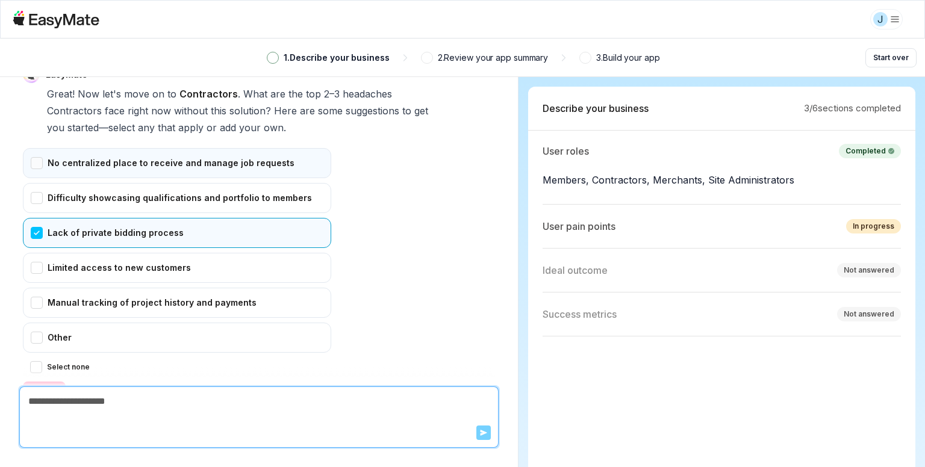
click at [146, 148] on div "No centralized place to receive and manage job requests" at bounding box center [177, 163] width 308 height 30
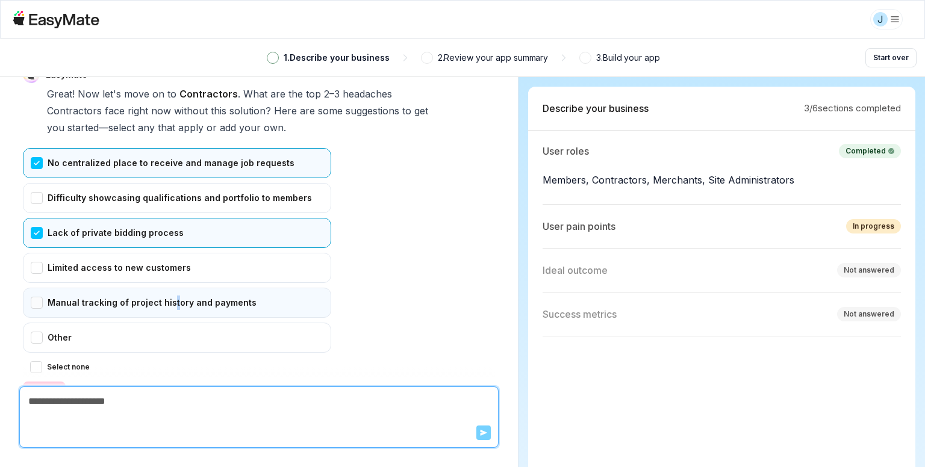
click at [169, 288] on div "Manual tracking of project history and payments" at bounding box center [177, 303] width 308 height 30
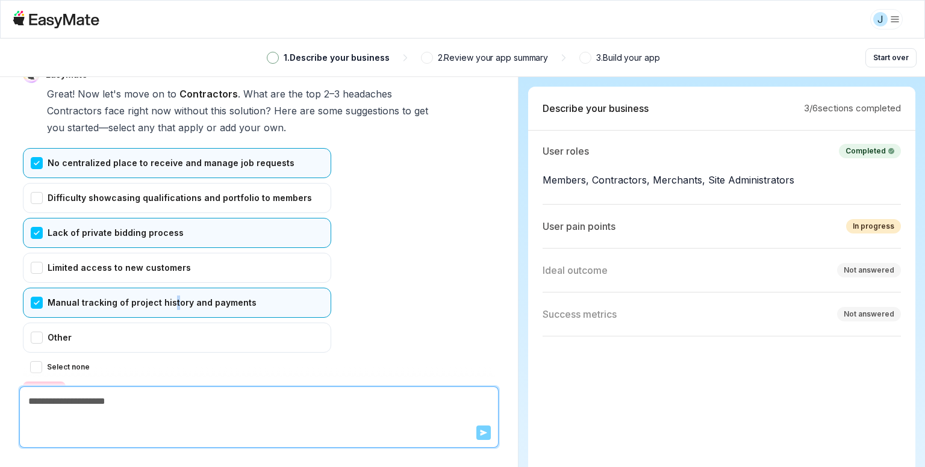
click at [40, 382] on button "Confirm" at bounding box center [44, 391] width 43 height 19
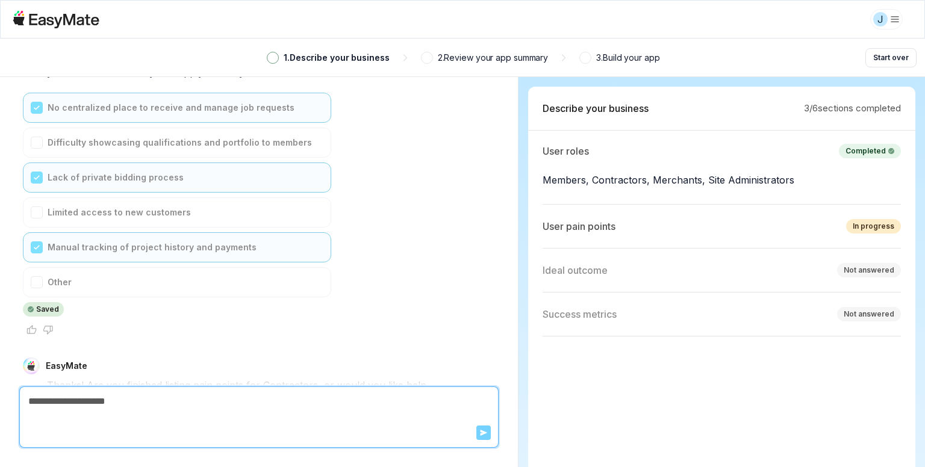
scroll to position [4017, 0]
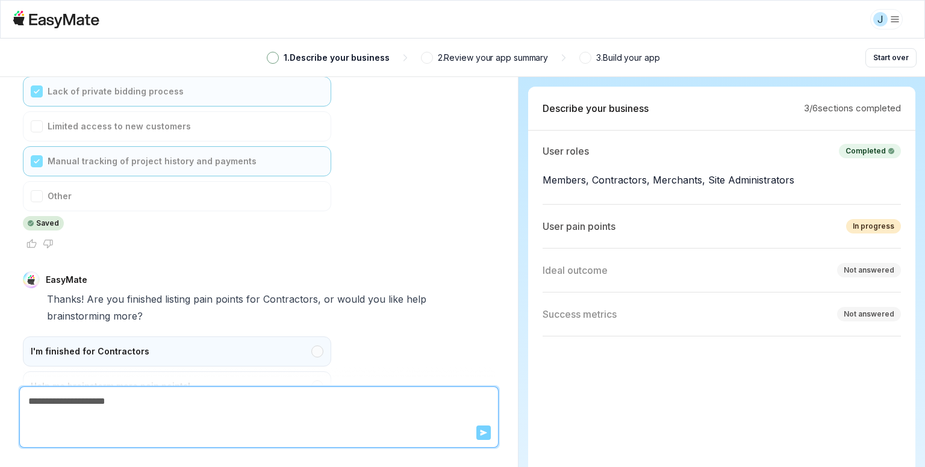
click at [113, 337] on div "I'm finished for Contractors" at bounding box center [177, 352] width 308 height 30
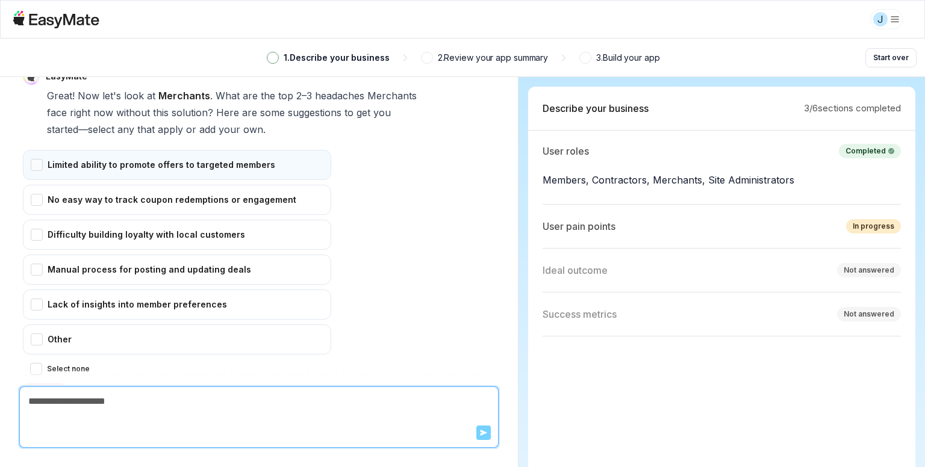
scroll to position [4291, 0]
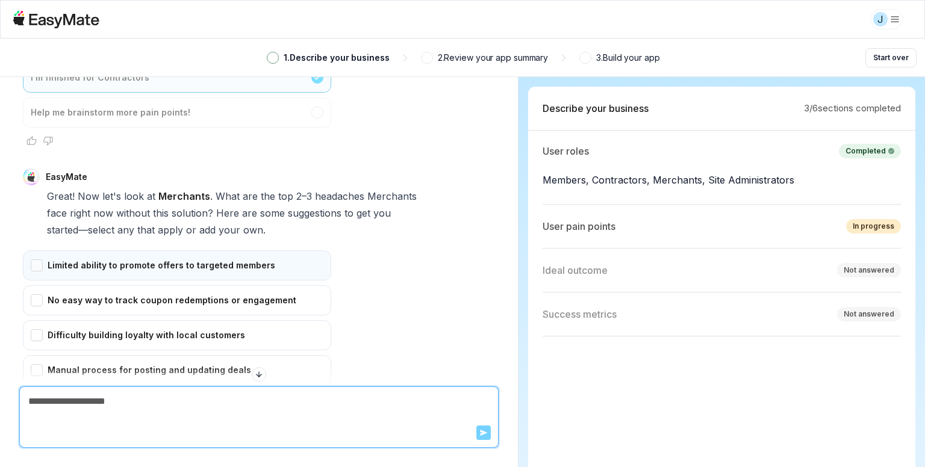
click at [92, 251] on div "Limited ability to promote offers to targeted members" at bounding box center [177, 266] width 308 height 30
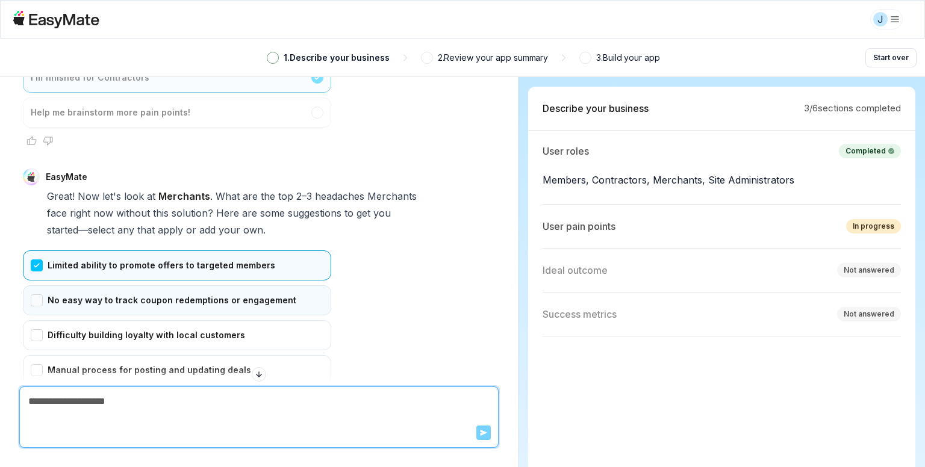
click at [195, 285] on div "No easy way to track coupon redemptions or engagement" at bounding box center [177, 300] width 308 height 30
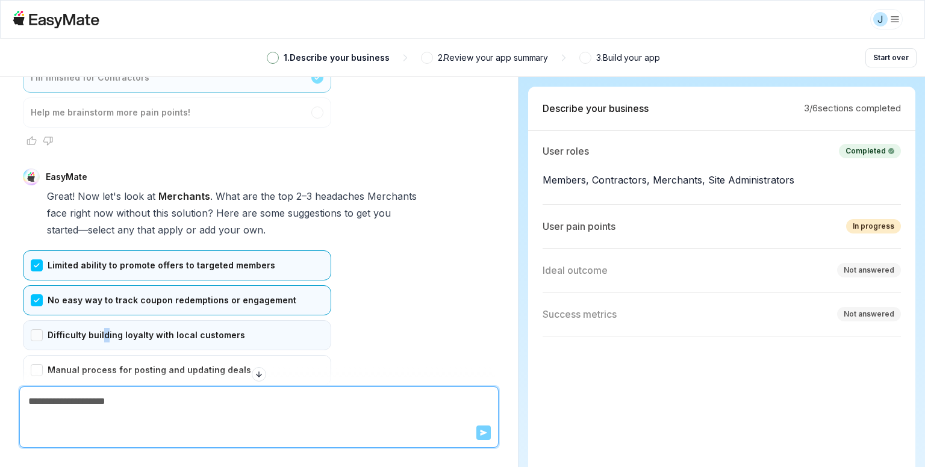
click at [102, 320] on div "Difficulty building loyalty with local customers" at bounding box center [177, 335] width 308 height 30
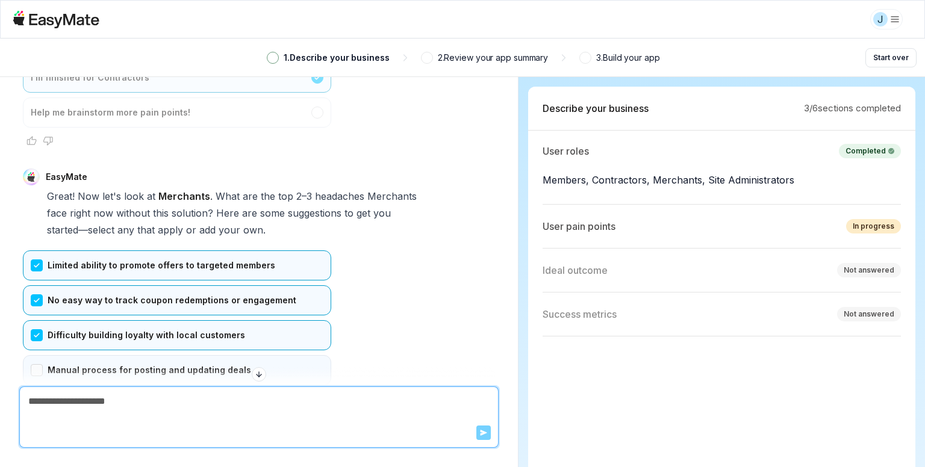
click at [92, 355] on div "Manual process for posting and updating deals" at bounding box center [177, 370] width 308 height 30
click at [72, 355] on div "Manual process for posting and updating deals" at bounding box center [177, 370] width 308 height 30
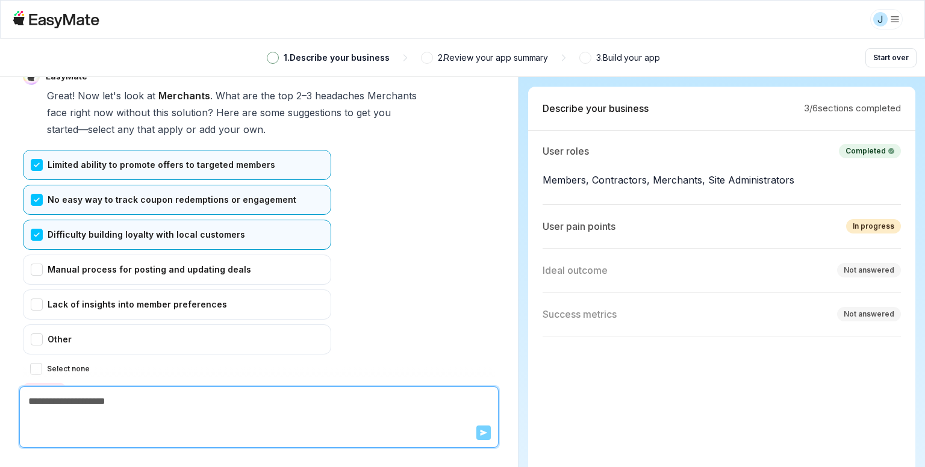
click at [46, 384] on button "Confirm" at bounding box center [44, 393] width 43 height 19
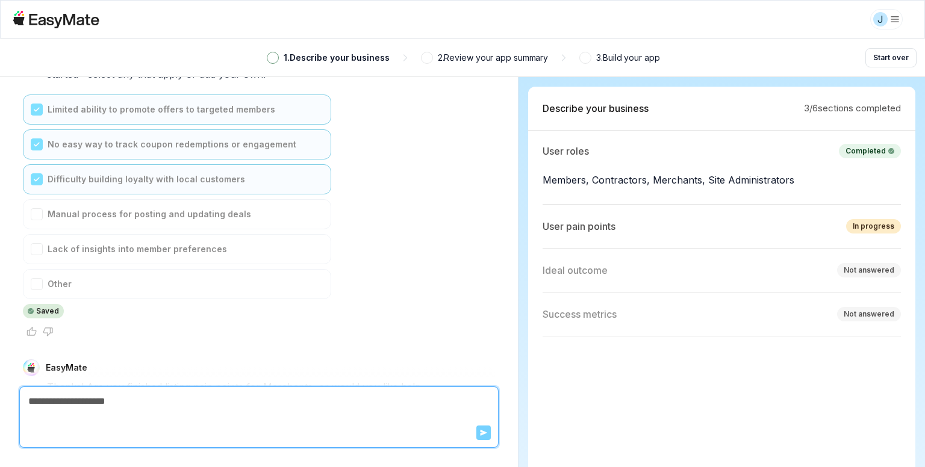
scroll to position [4533, 0]
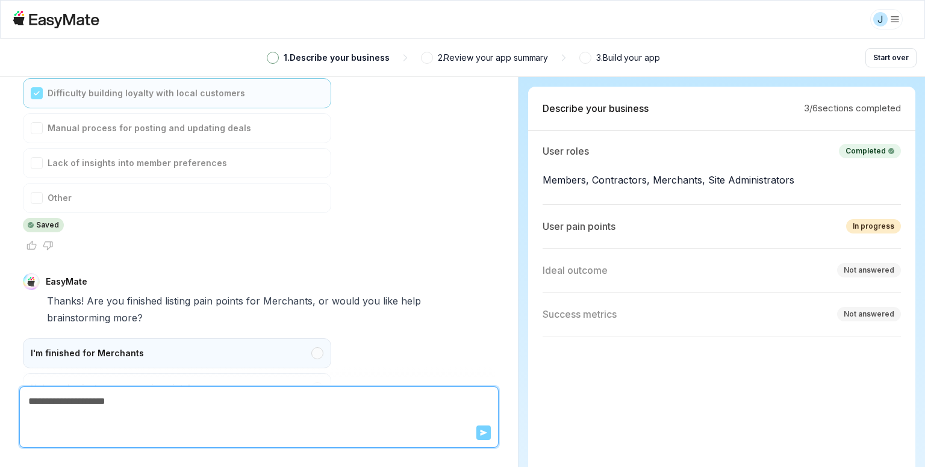
click at [68, 338] on div "I'm finished for Merchants" at bounding box center [177, 353] width 308 height 30
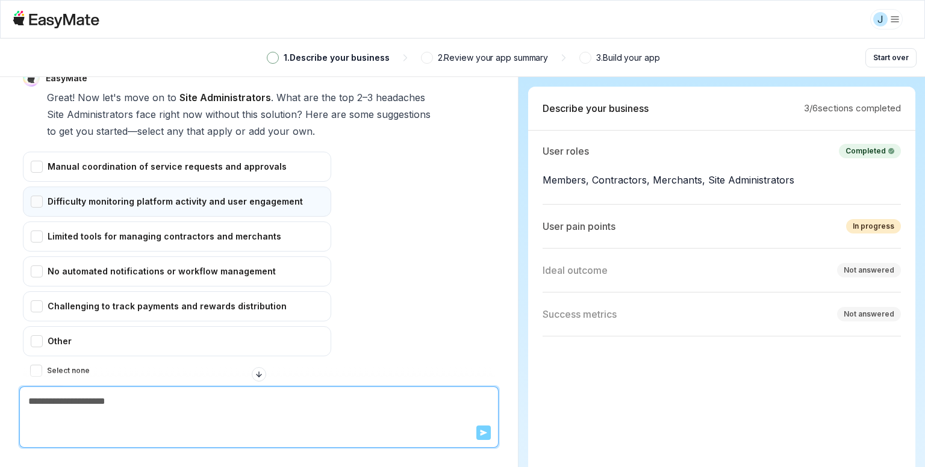
scroll to position [4807, 0]
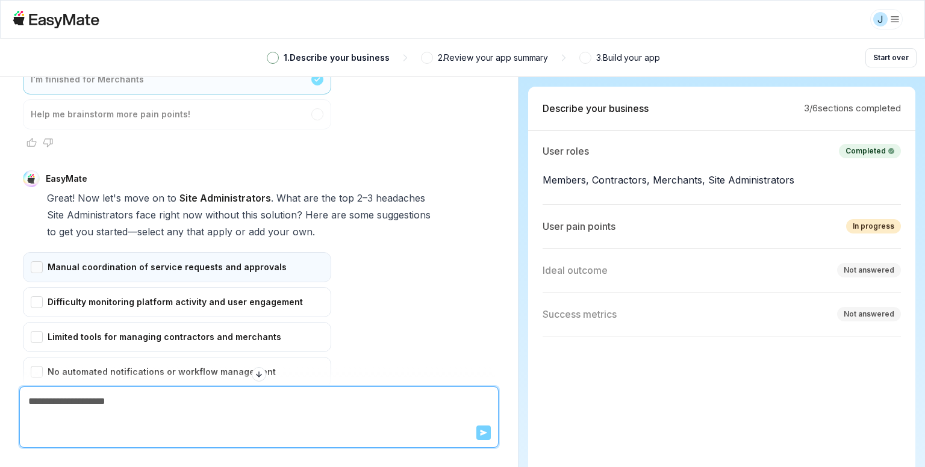
click at [101, 252] on div "Manual coordination of service requests and approvals" at bounding box center [177, 267] width 308 height 30
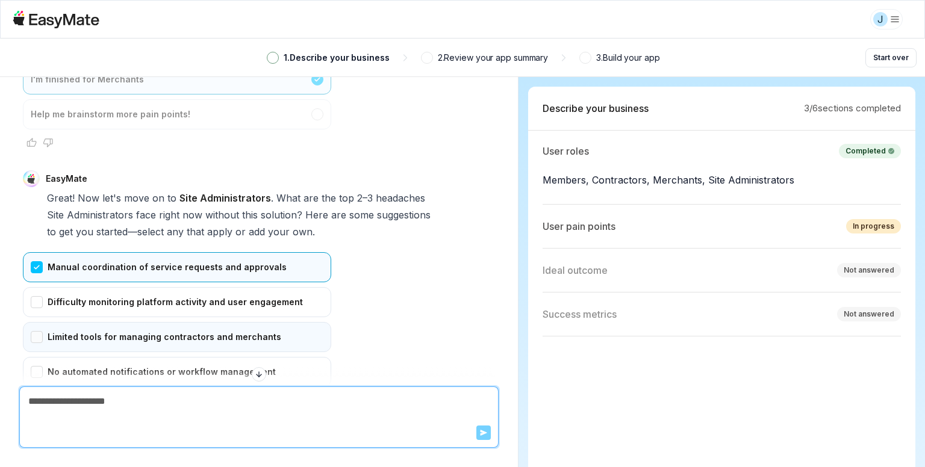
click at [58, 322] on div "Limited tools for managing contractors and merchants" at bounding box center [177, 337] width 308 height 30
drag, startPoint x: 158, startPoint y: 347, endPoint x: 151, endPoint y: 348, distance: 7.3
click at [155, 392] on div "Challenging to track payments and rewards distribution" at bounding box center [177, 407] width 308 height 30
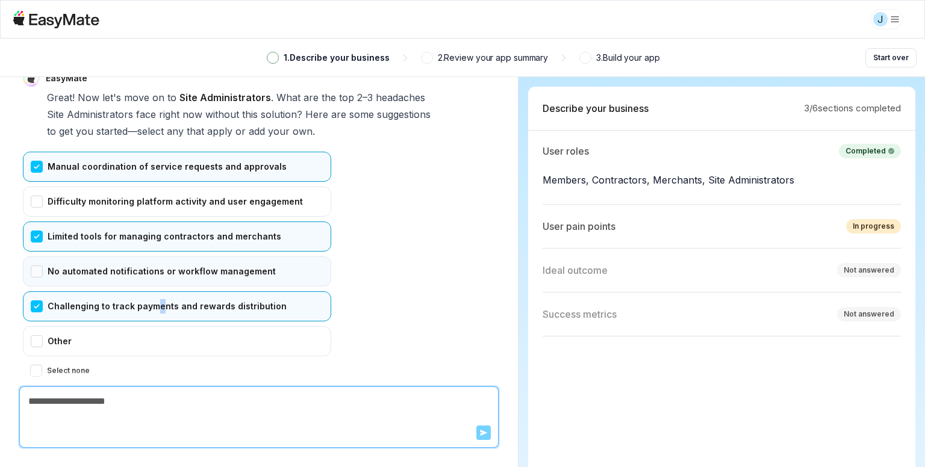
click at [94, 257] on div "No automated notifications or workflow management" at bounding box center [177, 272] width 308 height 30
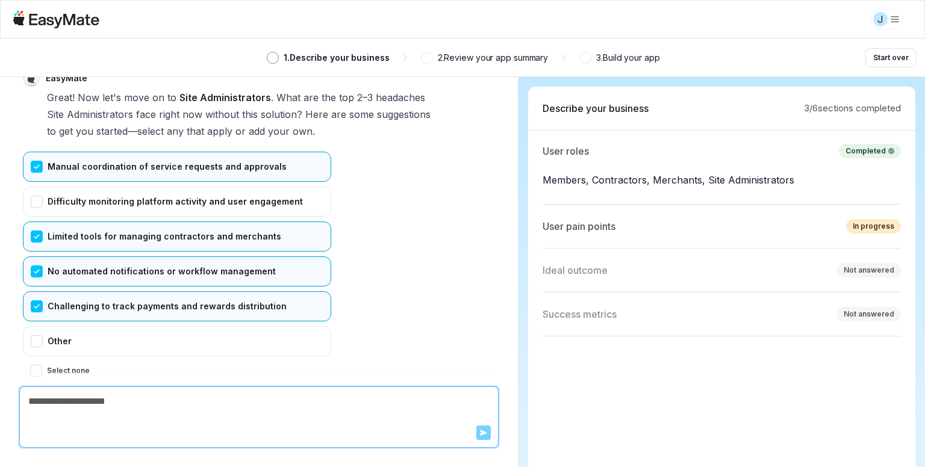
click at [69, 257] on div "No automated notifications or workflow management" at bounding box center [177, 272] width 308 height 30
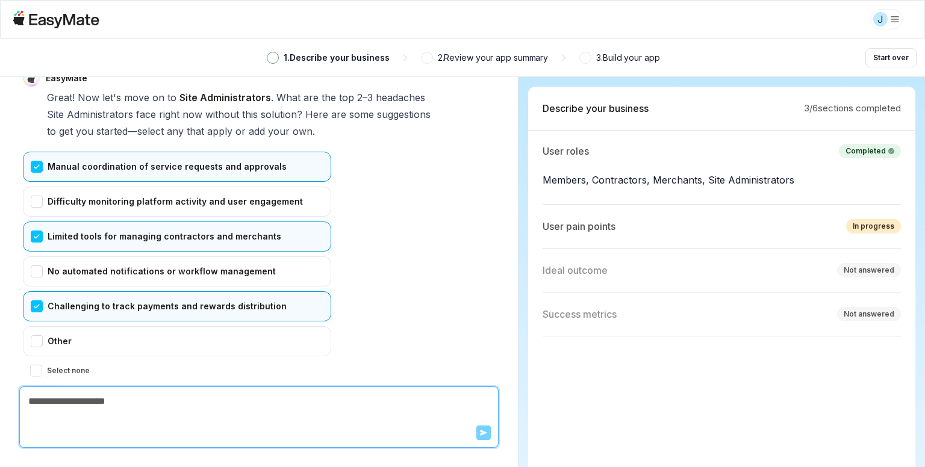
click at [37, 385] on button "Confirm" at bounding box center [44, 394] width 43 height 19
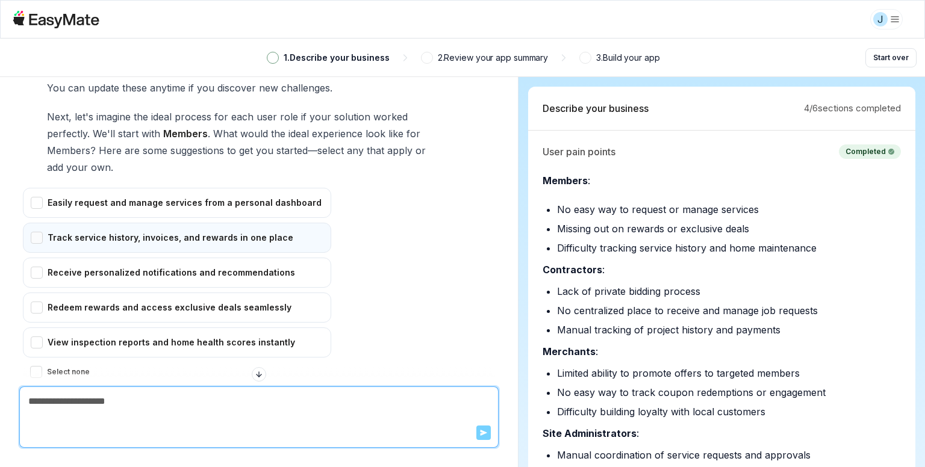
scroll to position [5180, 0]
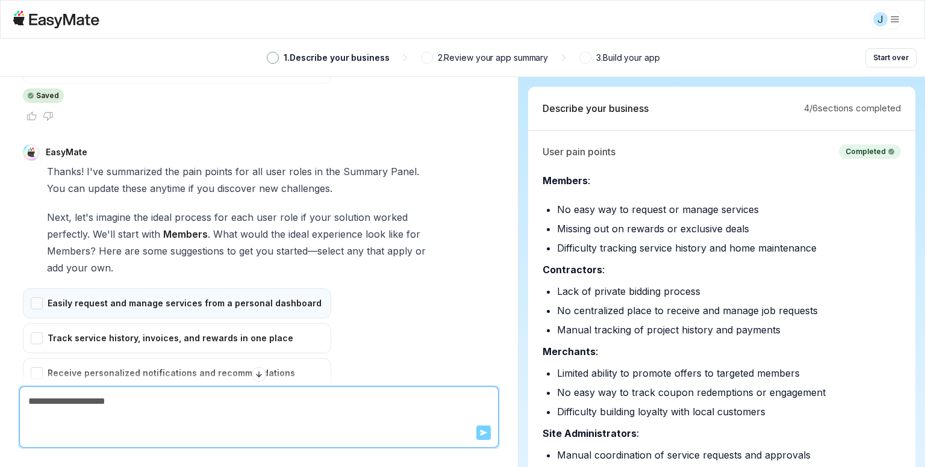
click at [195, 288] on div "Easily request and manage services from a personal dashboard" at bounding box center [177, 303] width 308 height 30
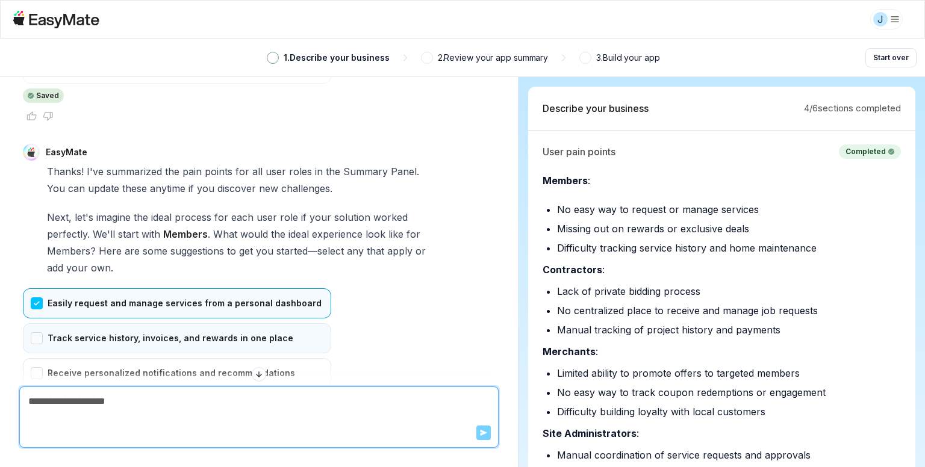
click at [93, 323] on div "Track service history, invoices, and rewards in one place" at bounding box center [177, 338] width 308 height 30
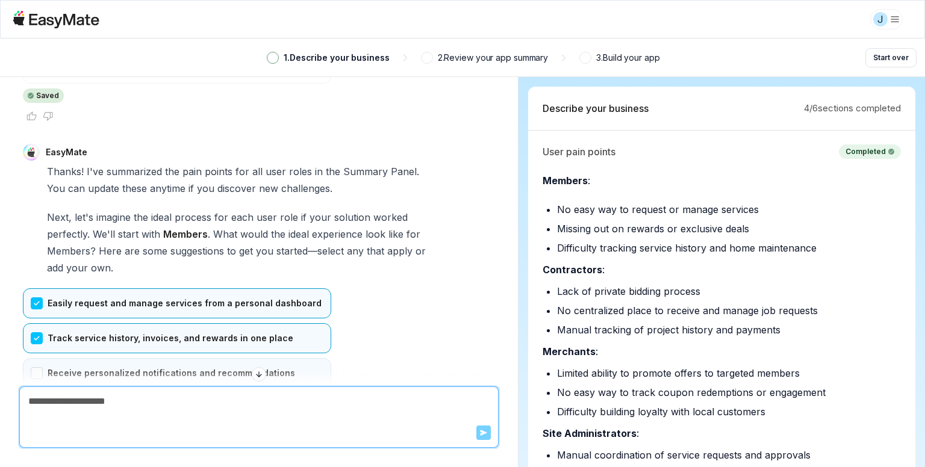
click at [107, 358] on div "Receive personalized notifications and recommendations" at bounding box center [177, 373] width 308 height 30
click at [107, 393] on div "Redeem rewards and access exclusive deals seamlessly" at bounding box center [177, 408] width 308 height 30
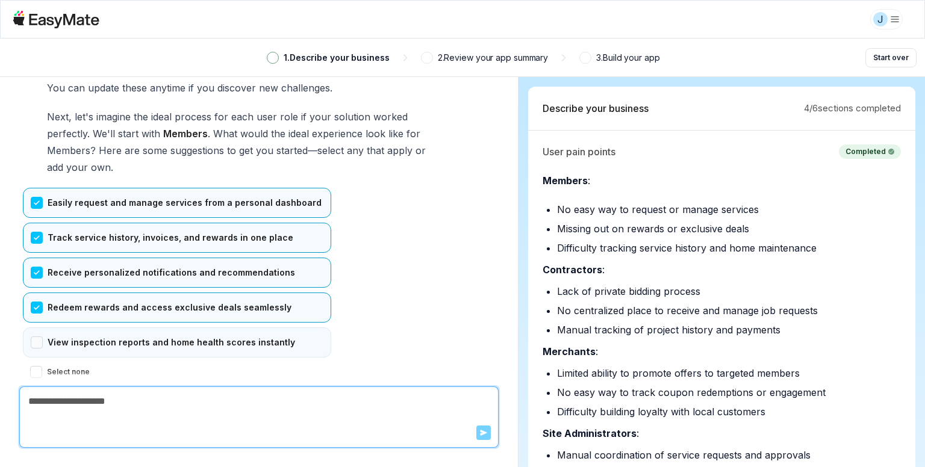
click at [60, 328] on div "View inspection reports and home health scores instantly" at bounding box center [177, 343] width 308 height 30
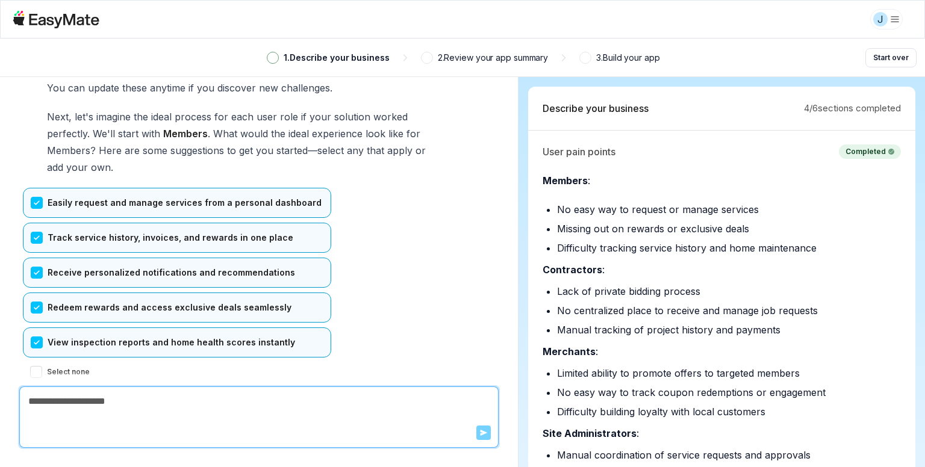
click at [39, 387] on button "Confirm" at bounding box center [44, 396] width 43 height 19
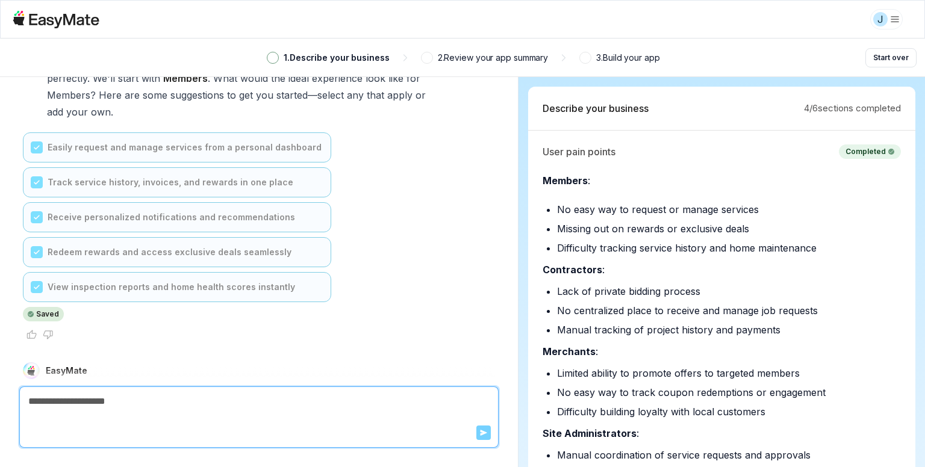
scroll to position [5422, 0]
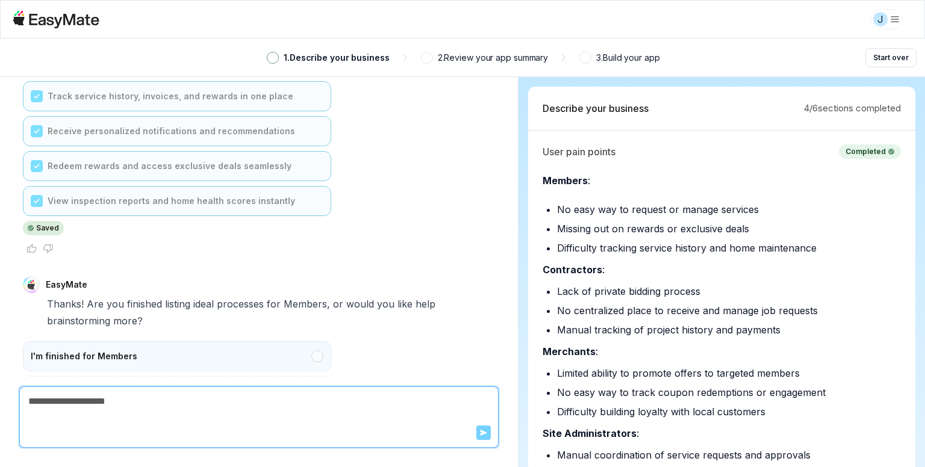
click at [125, 341] on div "I'm finished for Members" at bounding box center [177, 356] width 308 height 30
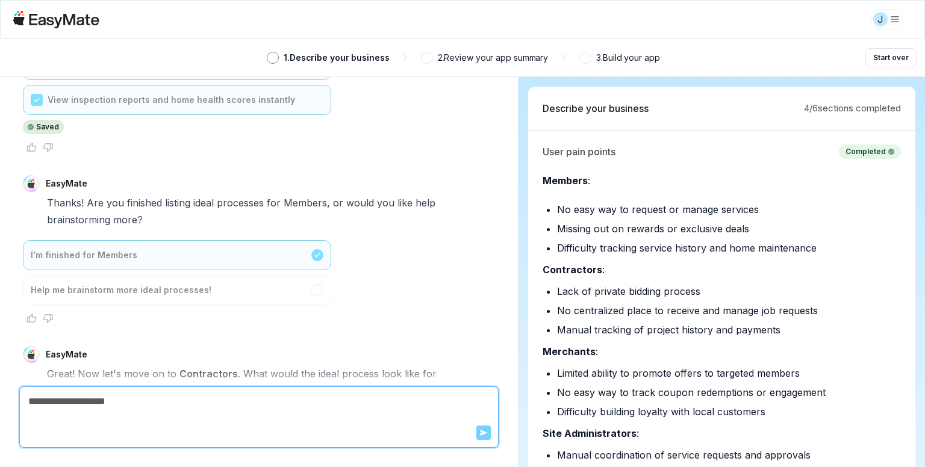
scroll to position [5762, 0]
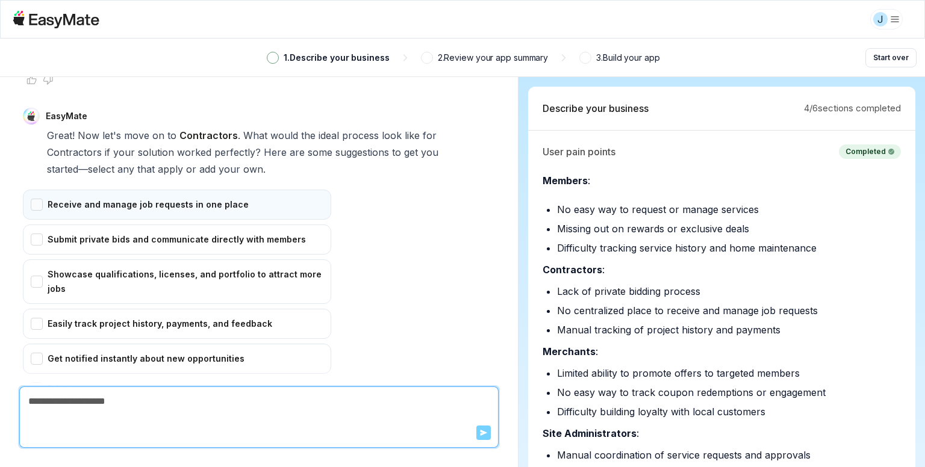
click at [161, 190] on div "Receive and manage job requests in one place" at bounding box center [177, 205] width 308 height 30
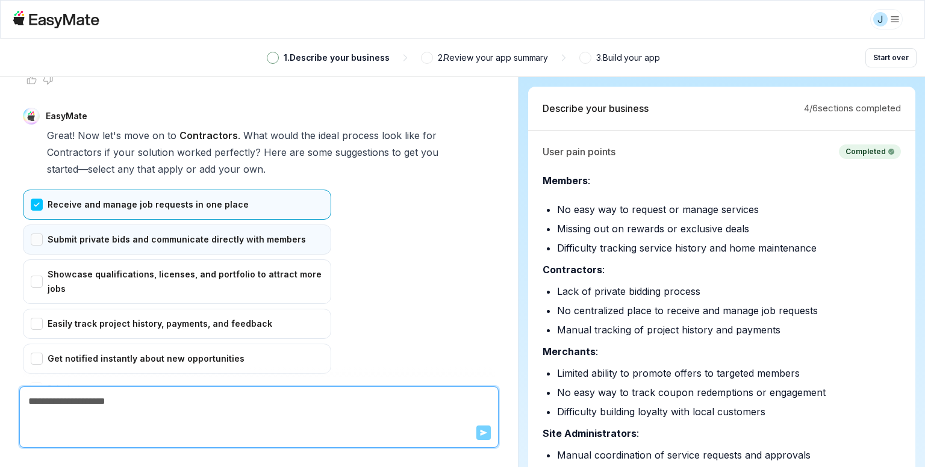
click at [129, 225] on div "Submit private bids and communicate directly with members" at bounding box center [177, 240] width 308 height 30
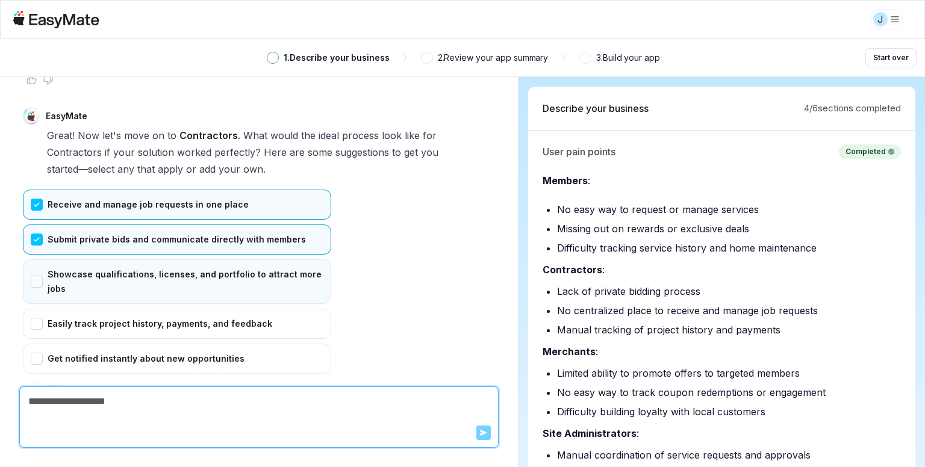
click at [125, 260] on div "Showcase qualifications, licenses, and portfolio to attract more jobs" at bounding box center [177, 282] width 308 height 45
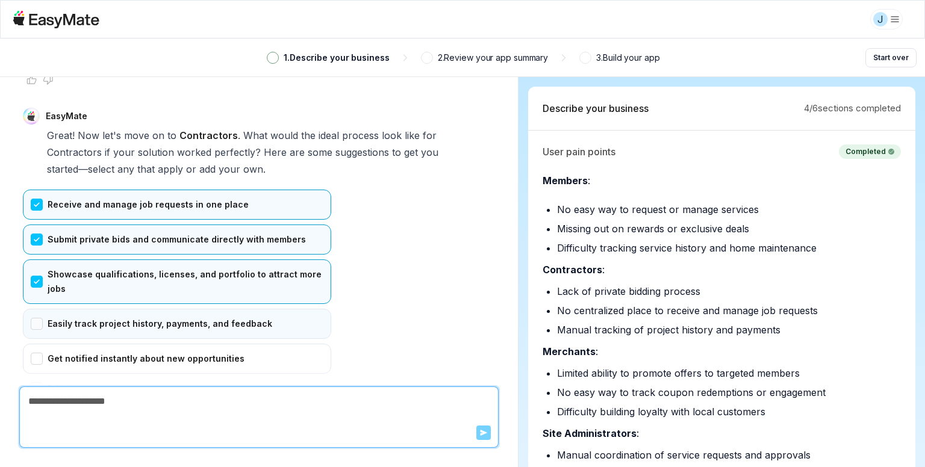
click at [112, 309] on div "Easily track project history, payments, and feedback" at bounding box center [177, 324] width 308 height 30
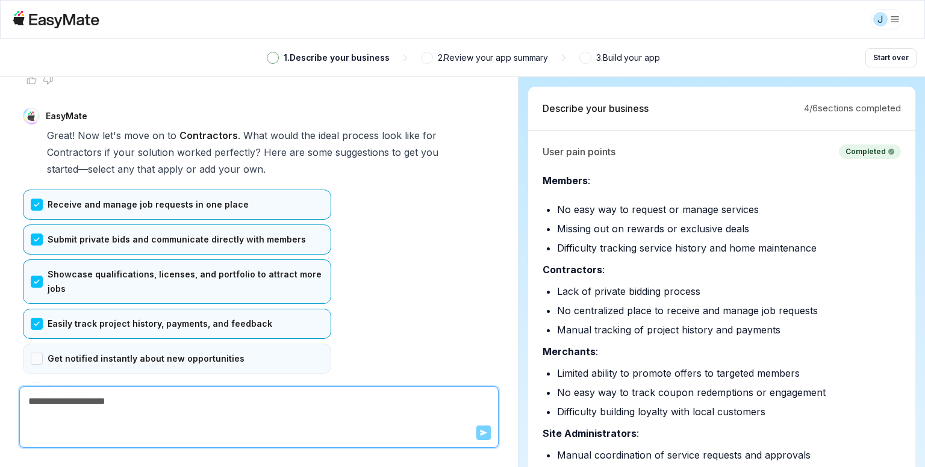
click at [171, 344] on div "Get notified instantly about new opportunities" at bounding box center [177, 359] width 308 height 30
click at [42, 403] on button "Confirm" at bounding box center [44, 412] width 43 height 19
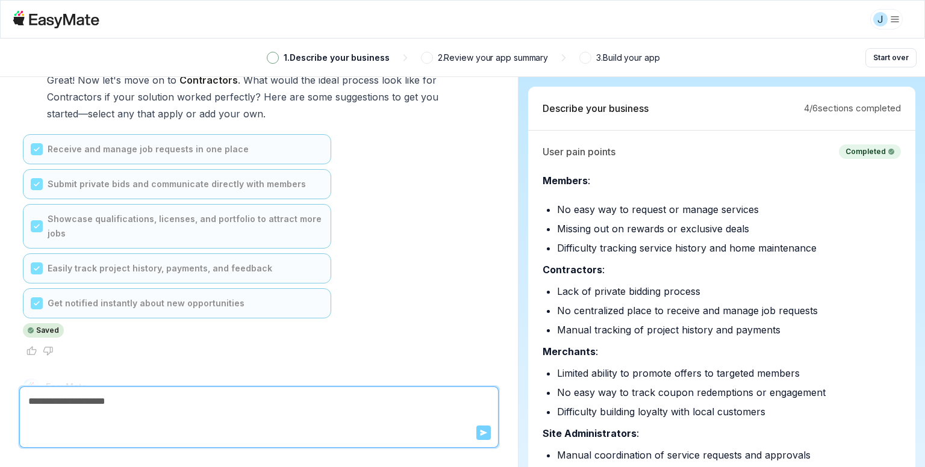
scroll to position [5903, 0]
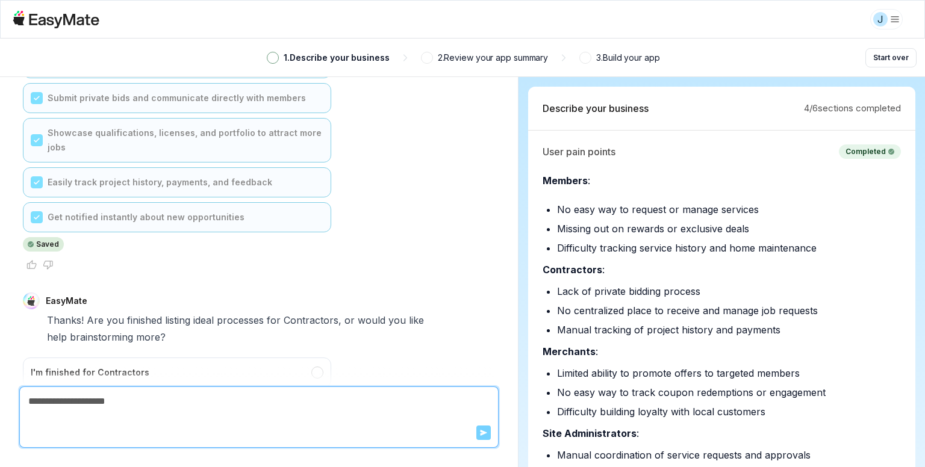
click at [98, 393] on div "Help me brainstorm more ideal processes!" at bounding box center [177, 408] width 308 height 30
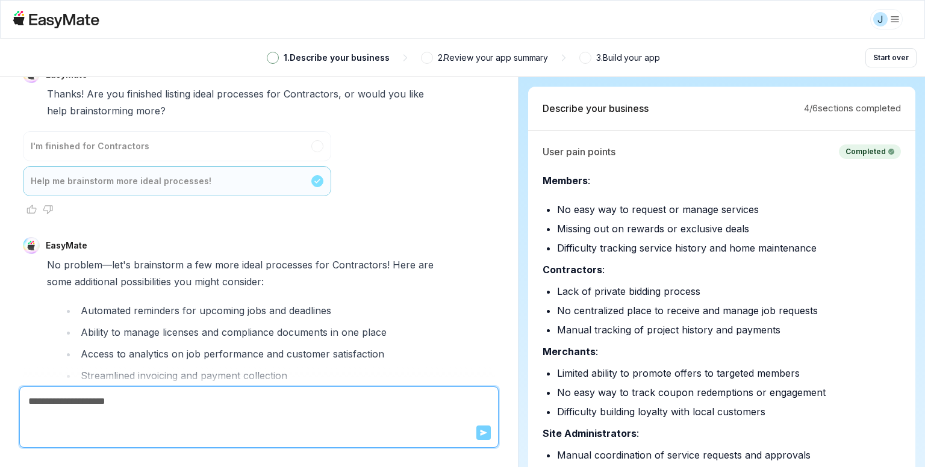
scroll to position [6368, 0]
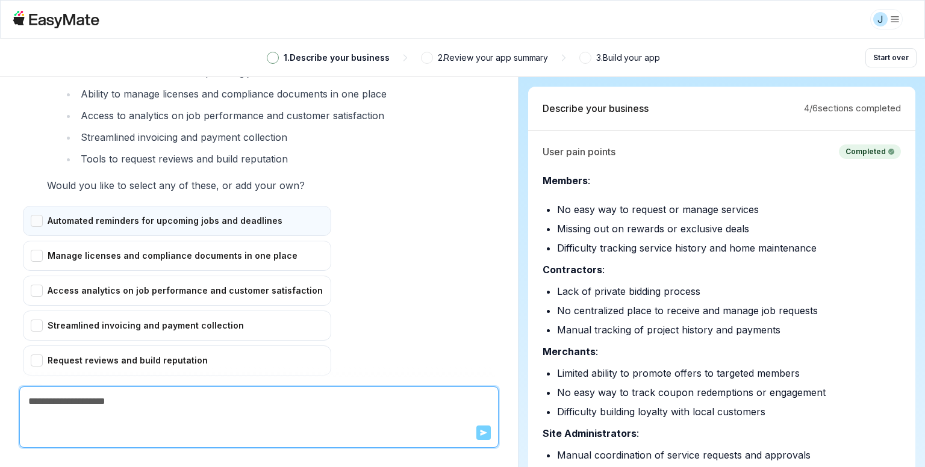
click at [73, 206] on div "Automated reminders for upcoming jobs and deadlines" at bounding box center [177, 221] width 308 height 30
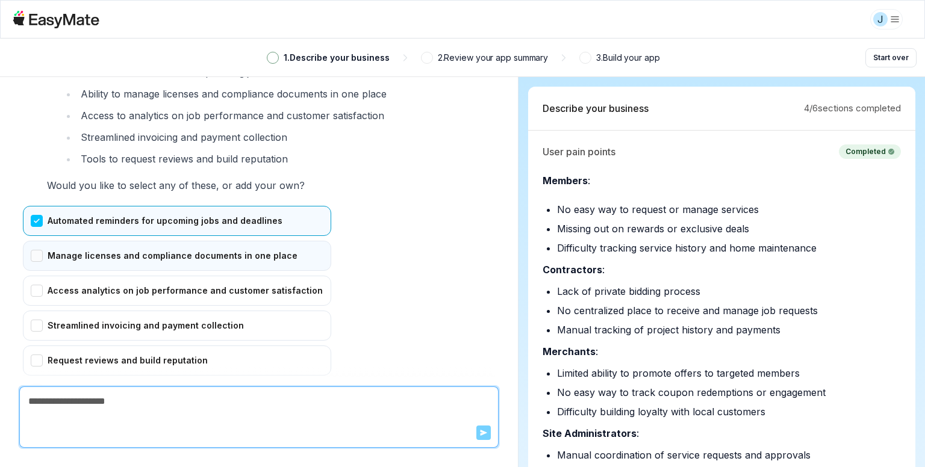
click at [58, 241] on div "Manage licenses and compliance documents in one place" at bounding box center [177, 256] width 308 height 30
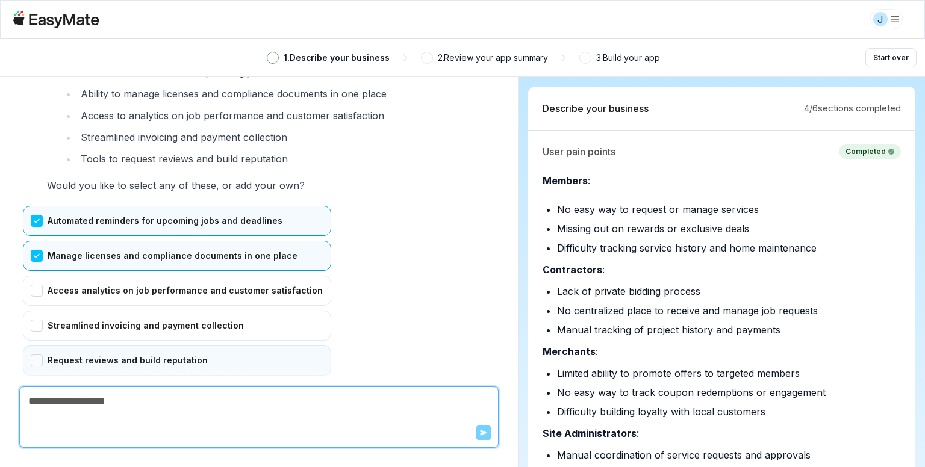
click at [102, 346] on div "Request reviews and build reputation" at bounding box center [177, 361] width 308 height 30
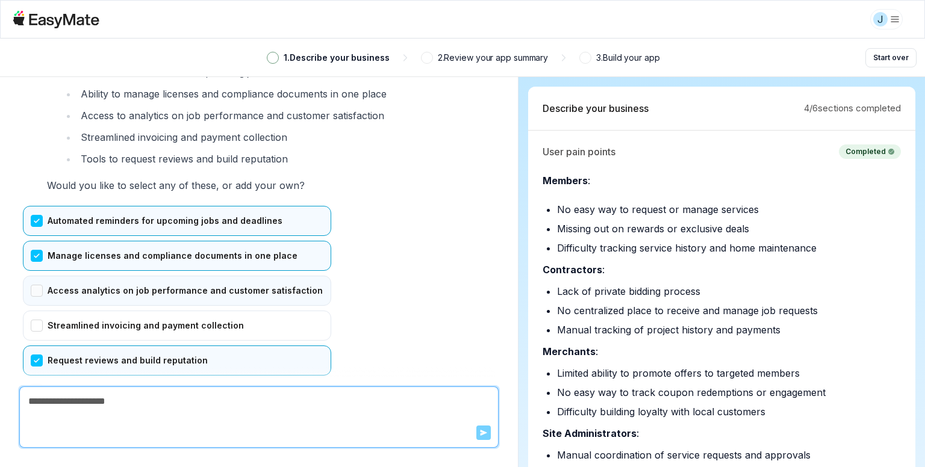
click at [60, 276] on div "Access analytics on job performance and customer satisfaction" at bounding box center [177, 291] width 308 height 30
click at [37, 405] on button "Confirm" at bounding box center [44, 414] width 43 height 19
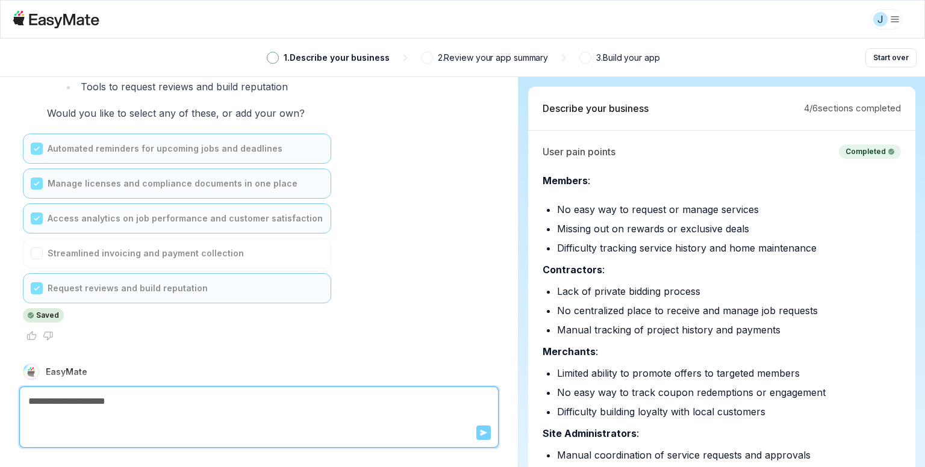
scroll to position [6679, 0]
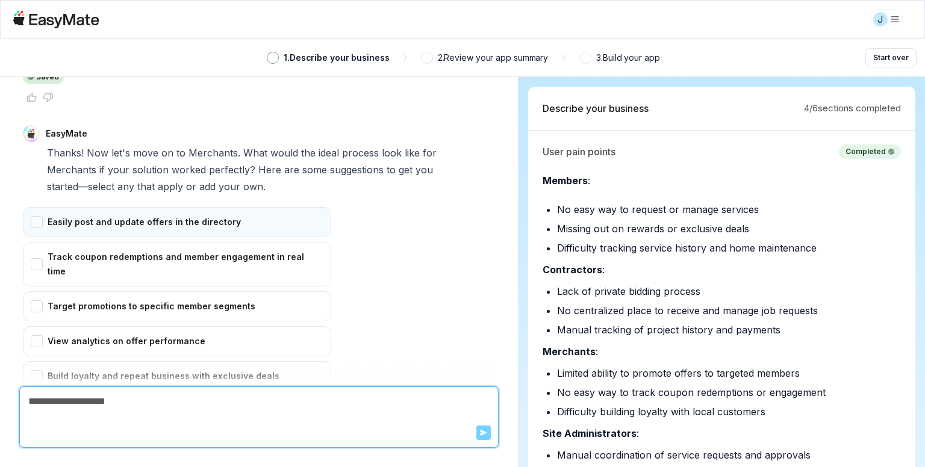
click at [76, 207] on div "Easily post and update offers in the directory" at bounding box center [177, 222] width 308 height 30
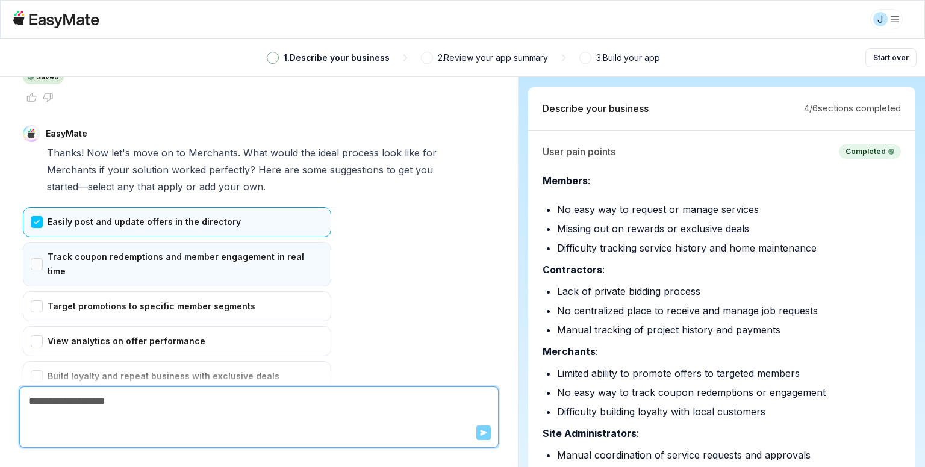
click at [88, 242] on div "Track coupon redemptions and member engagement in real time" at bounding box center [177, 264] width 308 height 45
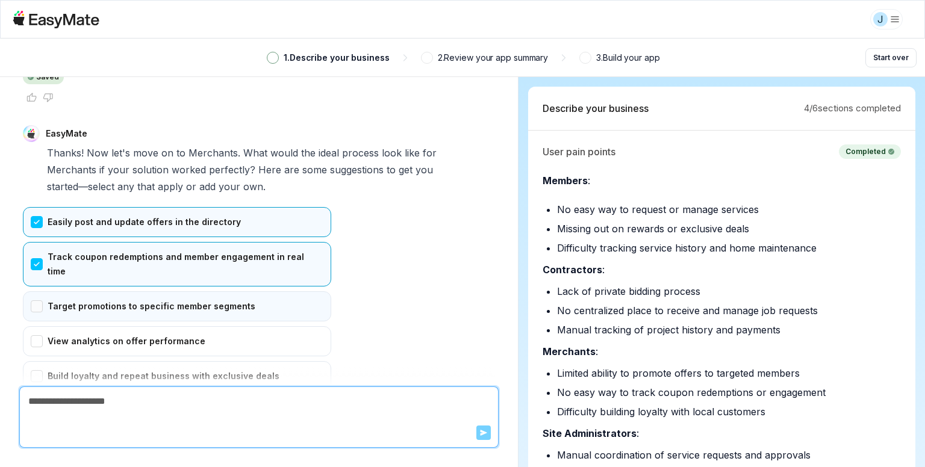
click at [91, 291] on div "Target promotions to specific member segments" at bounding box center [177, 306] width 308 height 30
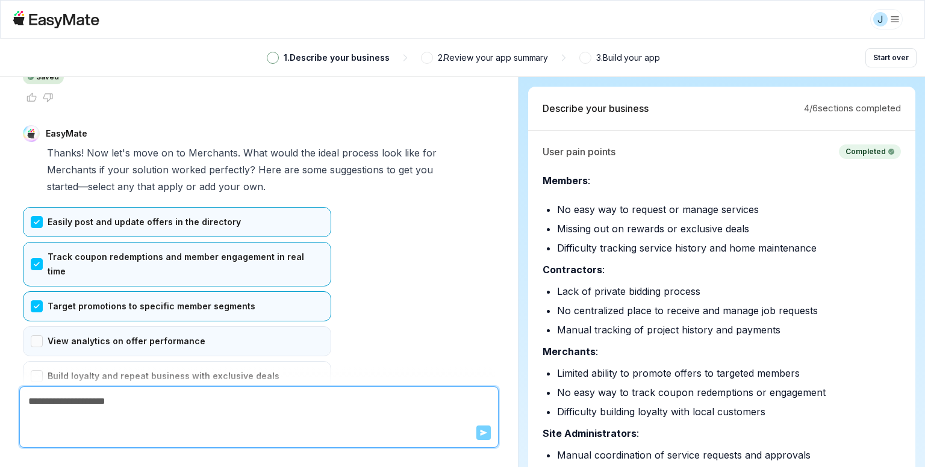
click at [92, 326] on div "View analytics on offer performance" at bounding box center [177, 341] width 308 height 30
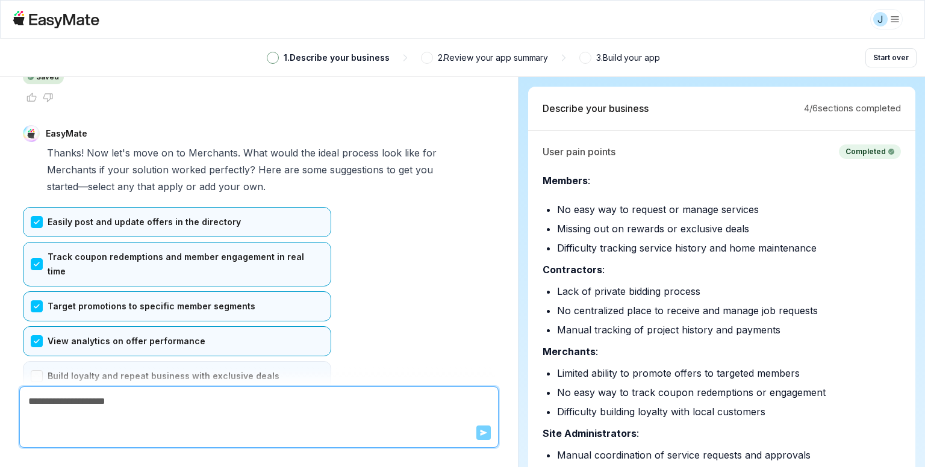
click at [92, 361] on div "Build loyalty and repeat business with exclusive deals" at bounding box center [177, 376] width 308 height 30
click at [51, 420] on button "Confirm" at bounding box center [44, 429] width 43 height 19
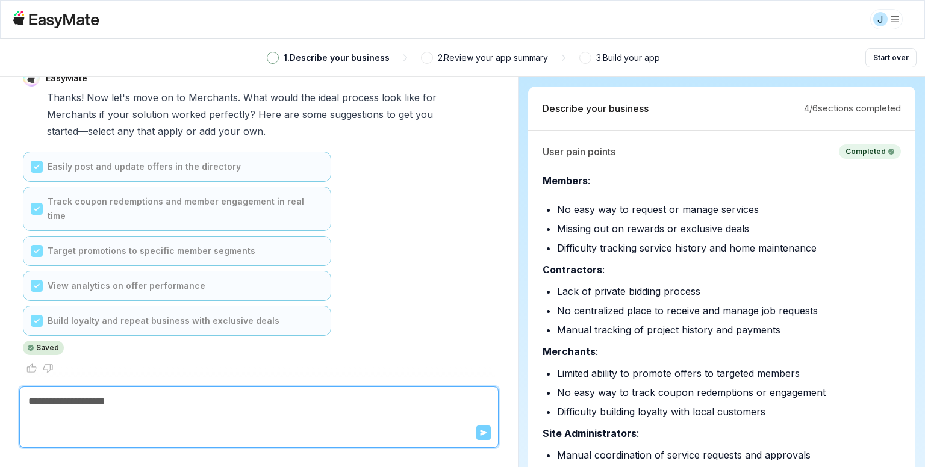
scroll to position [6821, 0]
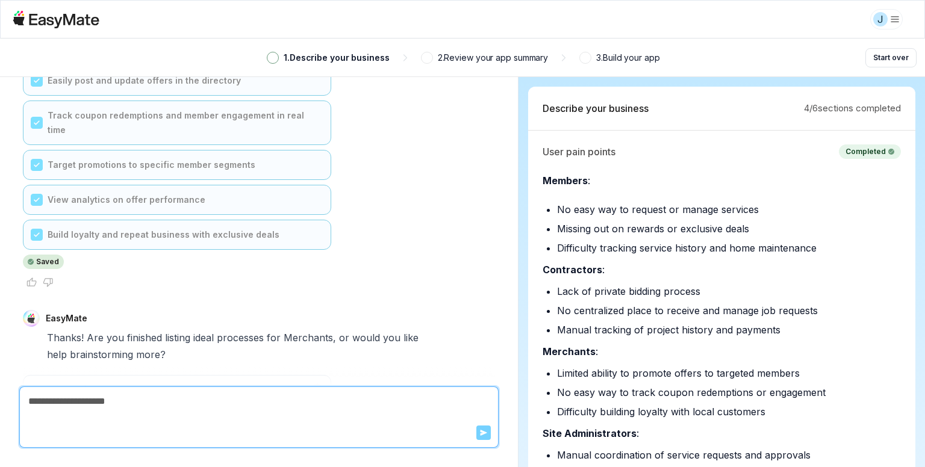
click at [90, 410] on div "Help me brainstorm more ideal processes!" at bounding box center [177, 425] width 308 height 30
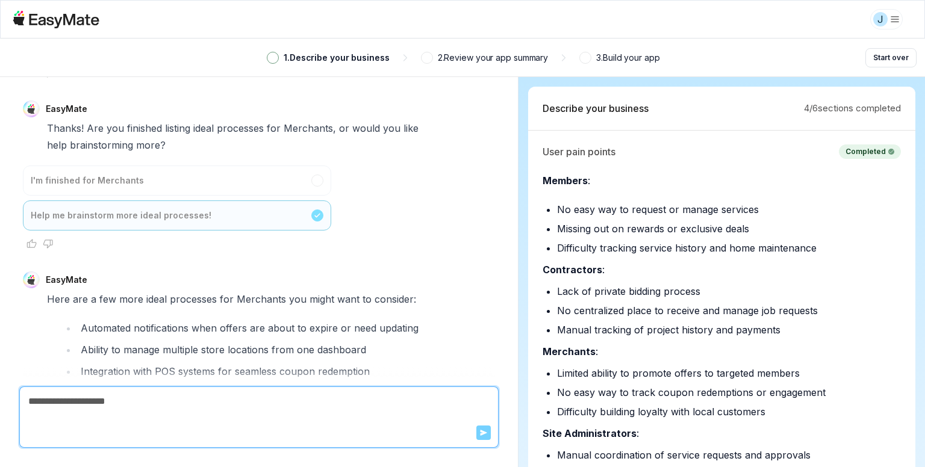
scroll to position [7269, 0]
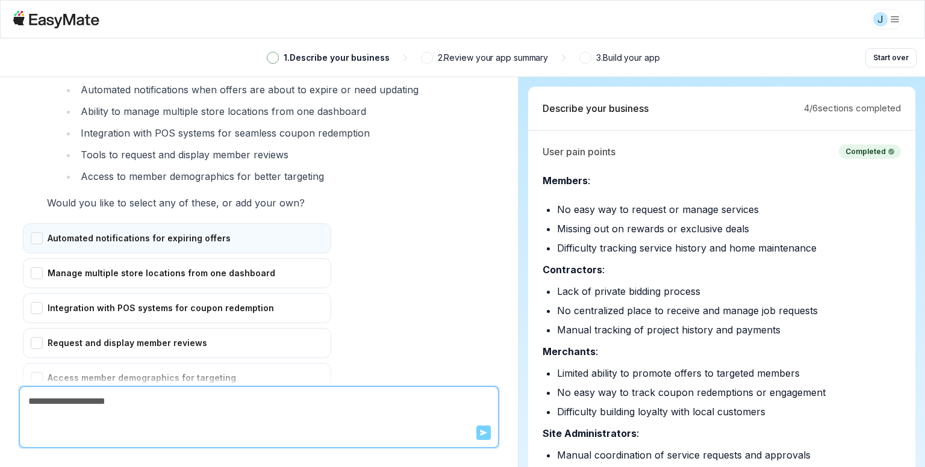
click at [207, 223] on div "Automated notifications for expiring offers" at bounding box center [177, 238] width 308 height 30
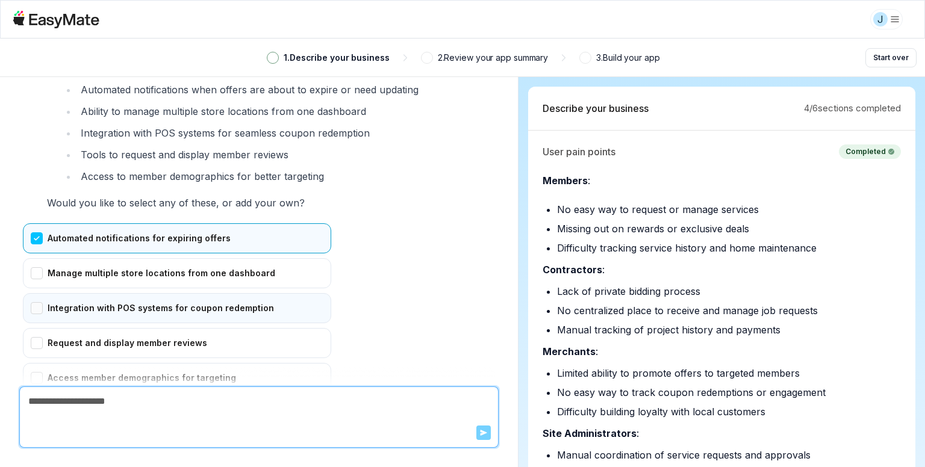
click at [160, 293] on div "Integration with POS systems for coupon redemption" at bounding box center [177, 308] width 308 height 30
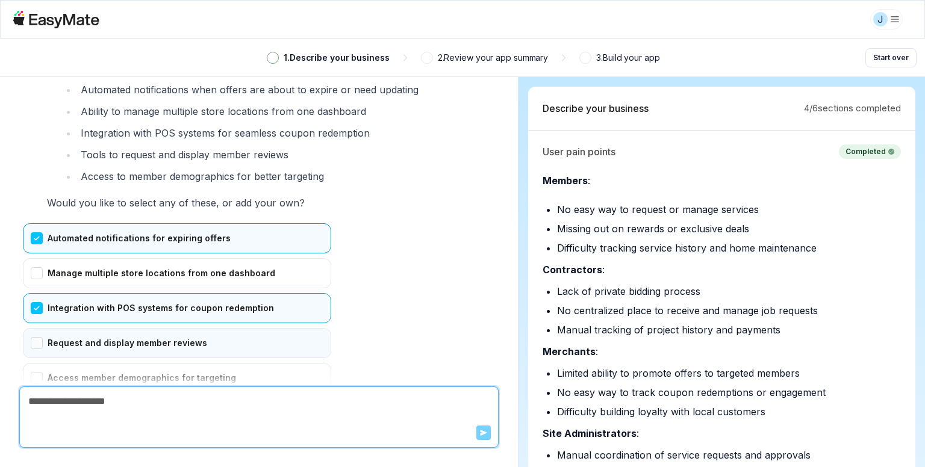
click at [123, 328] on div "Request and display member reviews" at bounding box center [177, 343] width 308 height 30
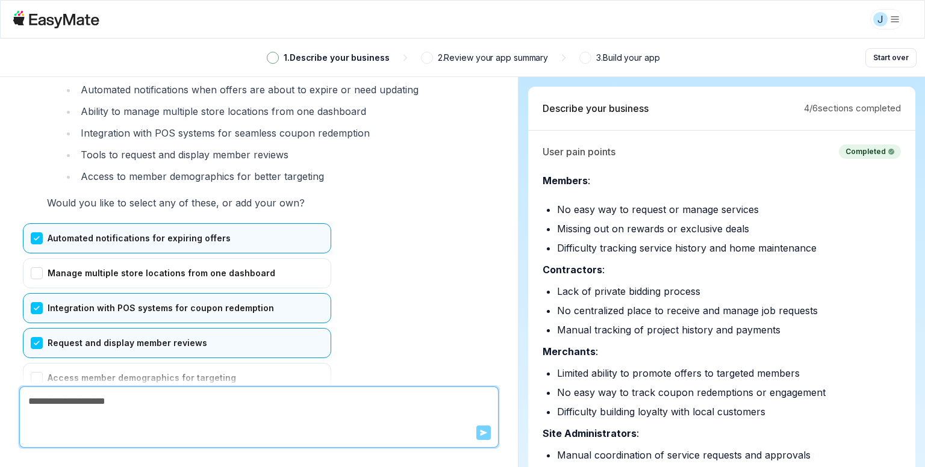
click at [40, 422] on button "Confirm" at bounding box center [44, 431] width 43 height 19
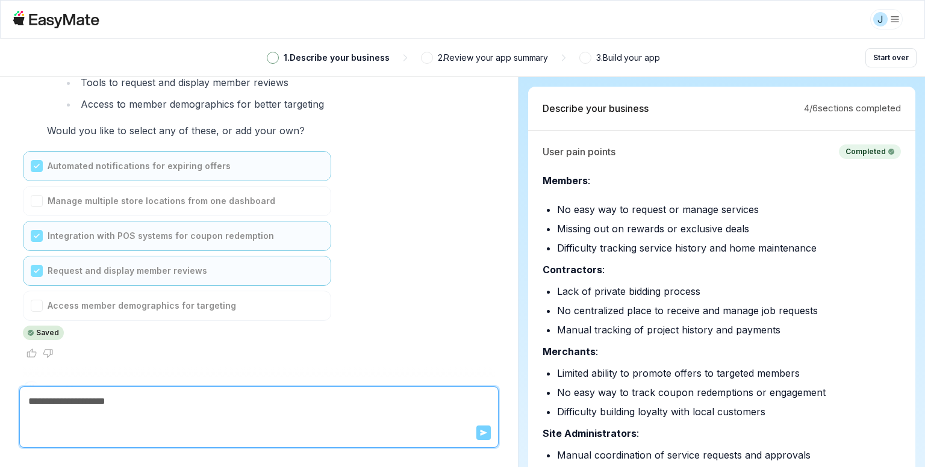
scroll to position [7580, 0]
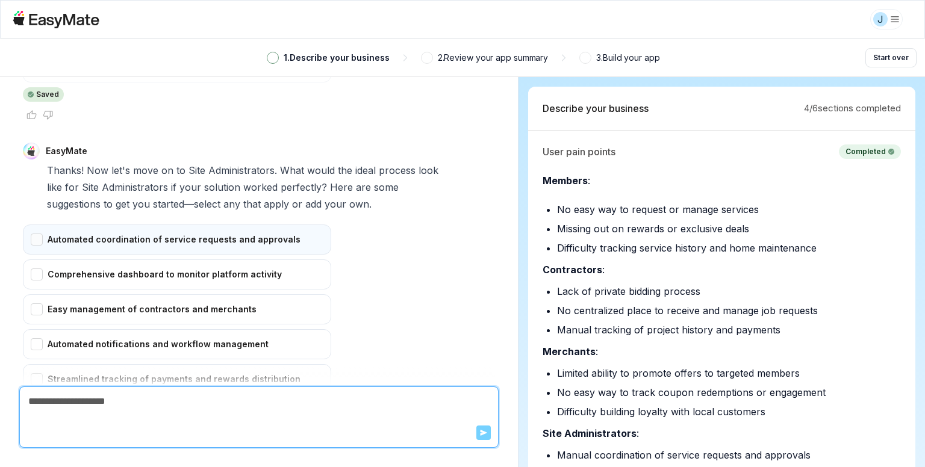
click at [72, 225] on div "Automated coordination of service requests and approvals" at bounding box center [177, 240] width 308 height 30
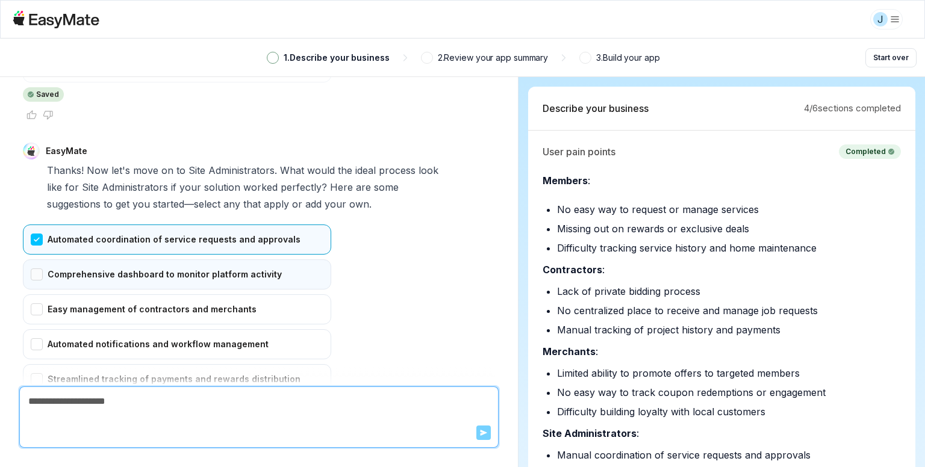
click at [80, 260] on div "Comprehensive dashboard to monitor platform activity" at bounding box center [177, 275] width 308 height 30
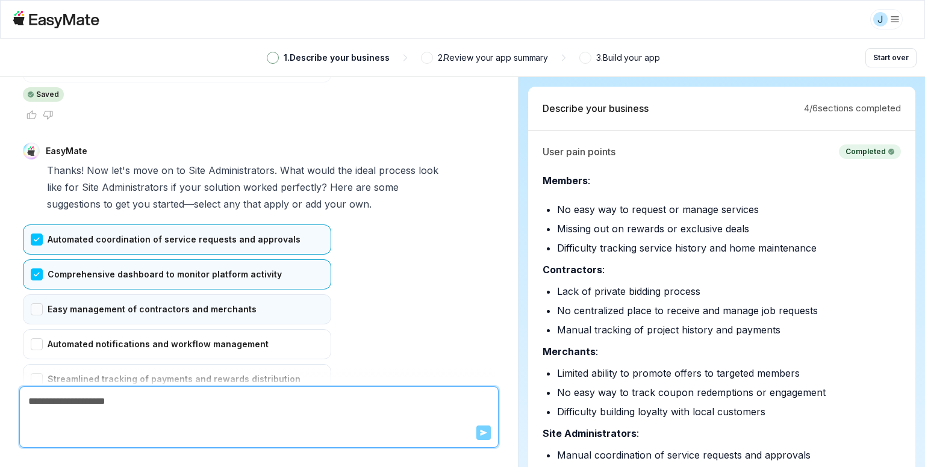
click at [87, 295] on div "Easy management of contractors and merchants" at bounding box center [177, 310] width 308 height 30
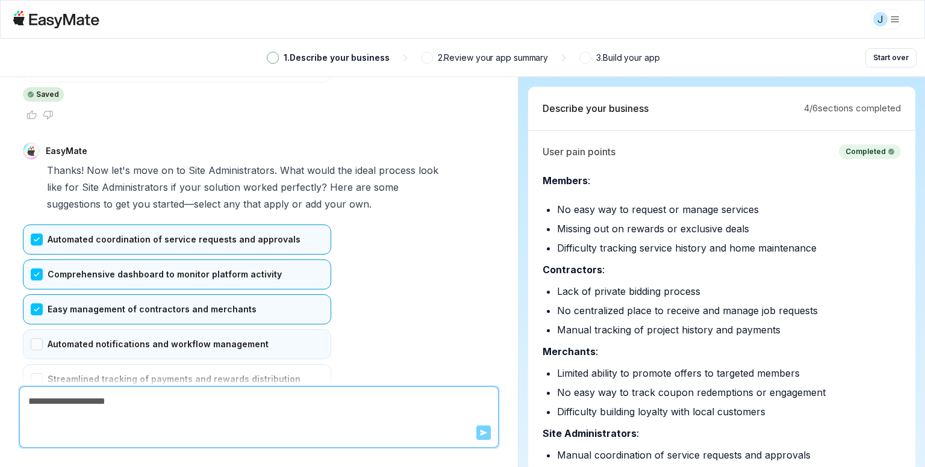
click at [86, 329] on div "Automated notifications and workflow management" at bounding box center [177, 344] width 308 height 30
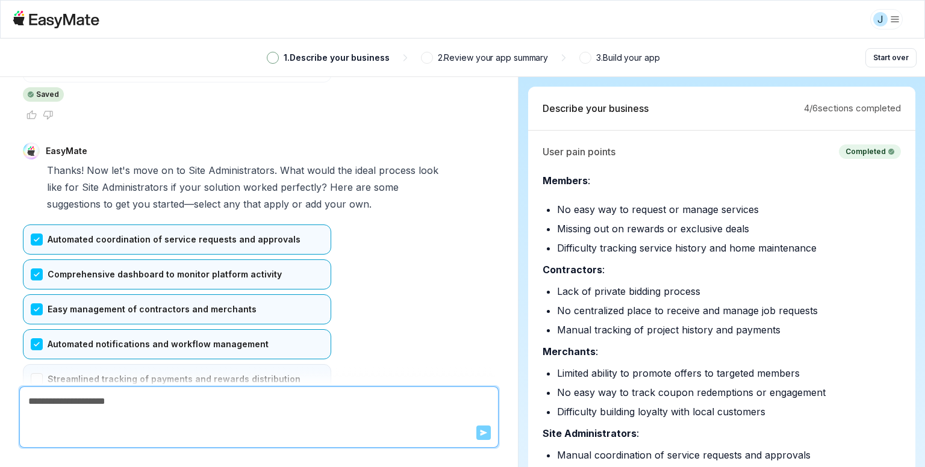
click at [75, 364] on div "Streamlined tracking of payments and rewards distribution" at bounding box center [177, 379] width 308 height 30
click at [46, 423] on button "Confirm" at bounding box center [44, 432] width 43 height 19
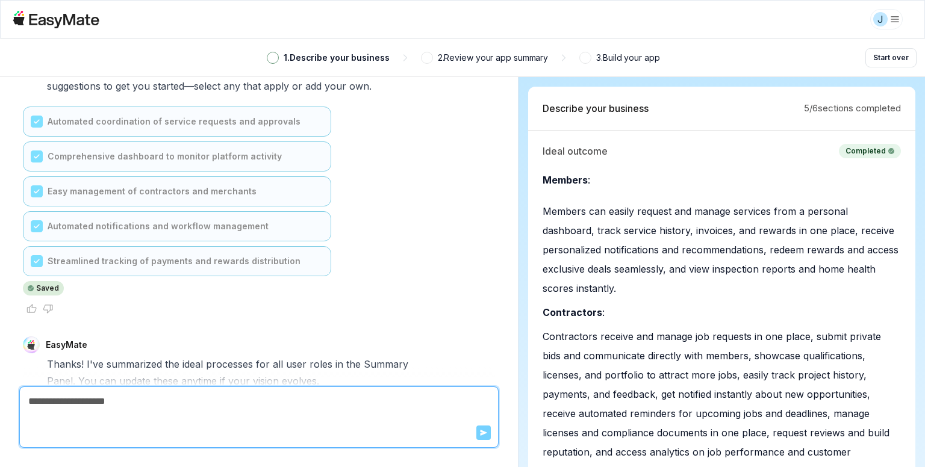
scroll to position [7971, 0]
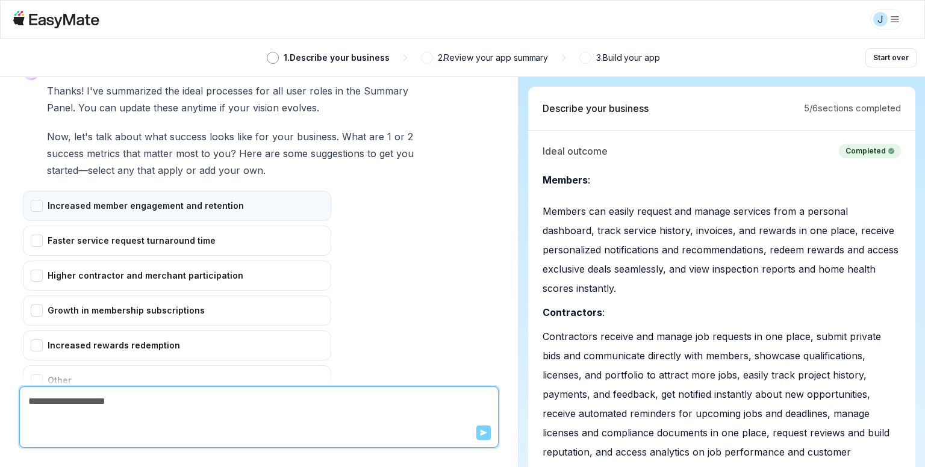
click at [137, 191] on div "Increased member engagement and retention" at bounding box center [177, 206] width 308 height 30
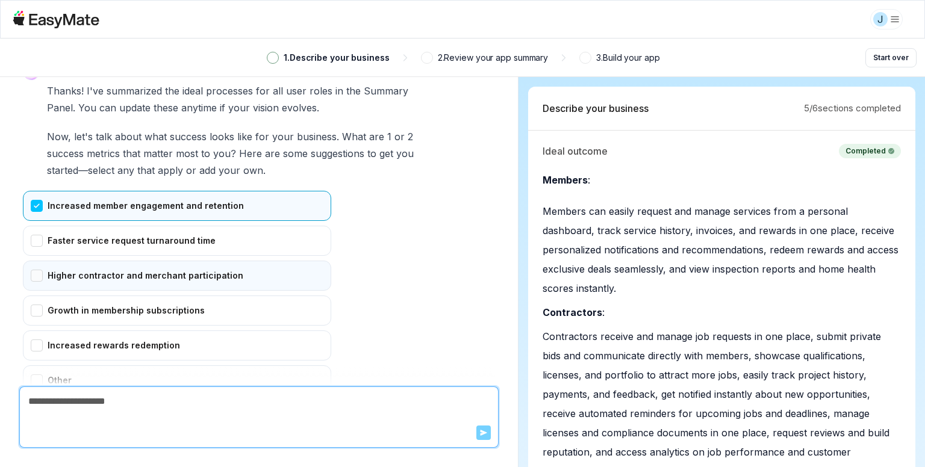
click at [126, 261] on div "Higher contractor and merchant participation" at bounding box center [177, 276] width 308 height 30
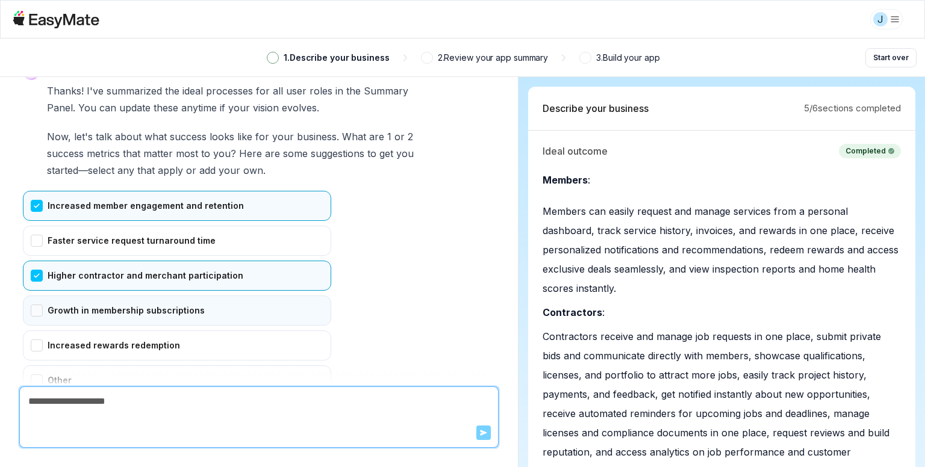
click at [123, 296] on div "Growth in membership subscriptions" at bounding box center [177, 311] width 308 height 30
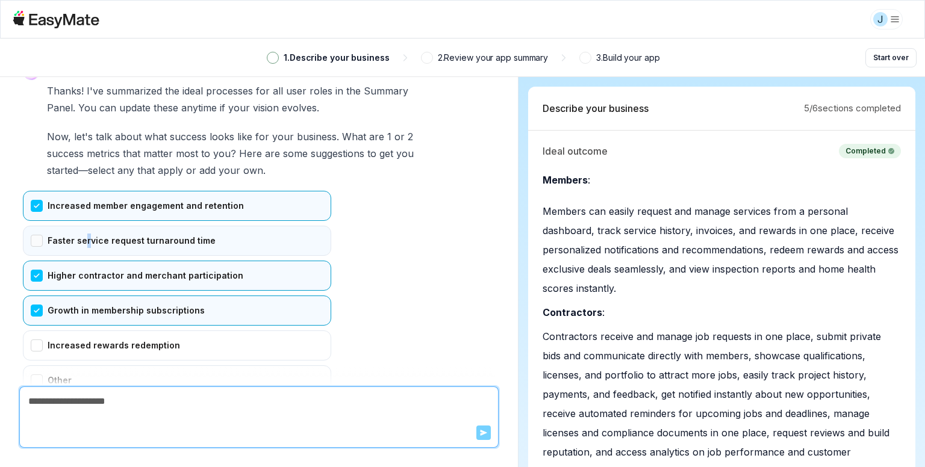
click at [84, 226] on div "Faster service request turnaround time" at bounding box center [177, 241] width 308 height 30
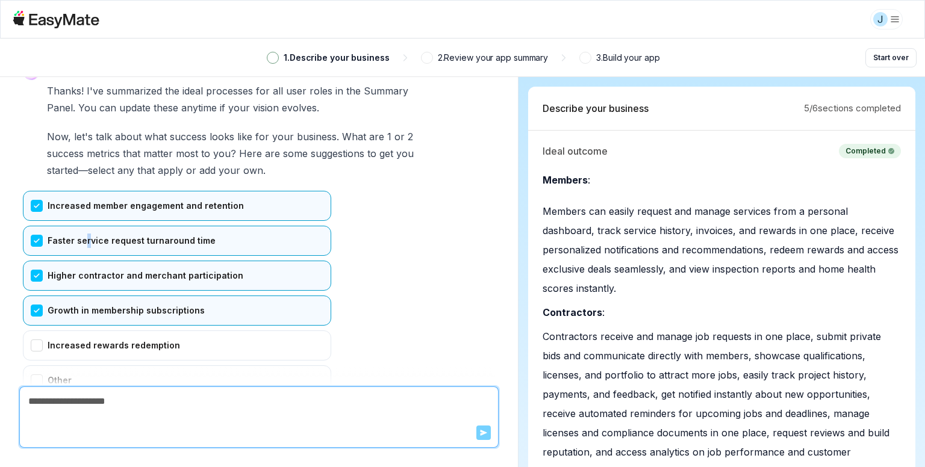
click at [46, 425] on button "Confirm" at bounding box center [44, 434] width 43 height 19
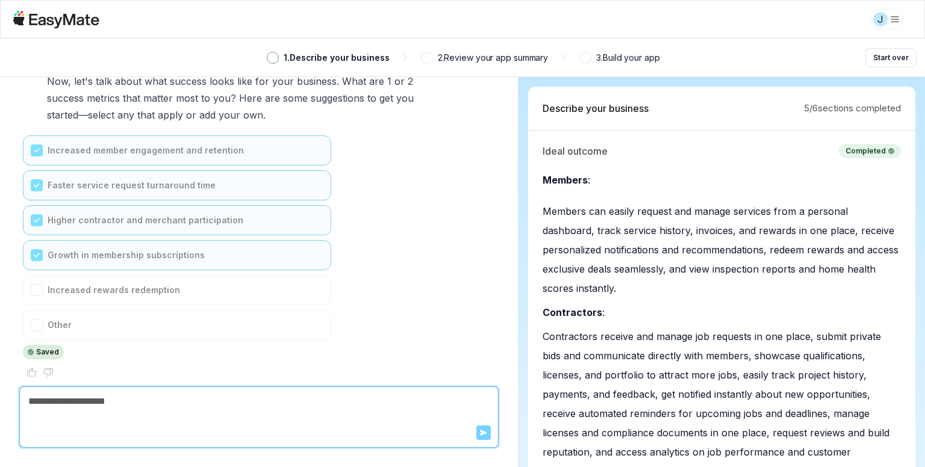
scroll to position [8113, 0]
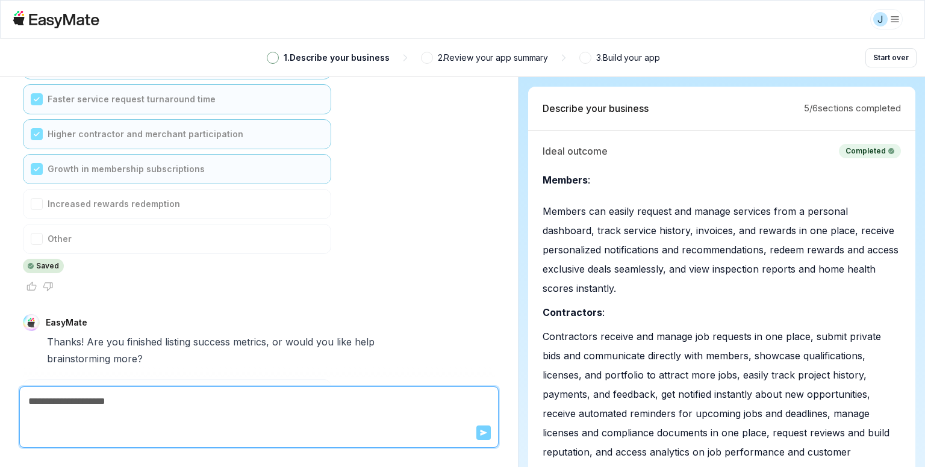
click at [114, 379] on div "I'm finished with success metrics" at bounding box center [177, 394] width 308 height 30
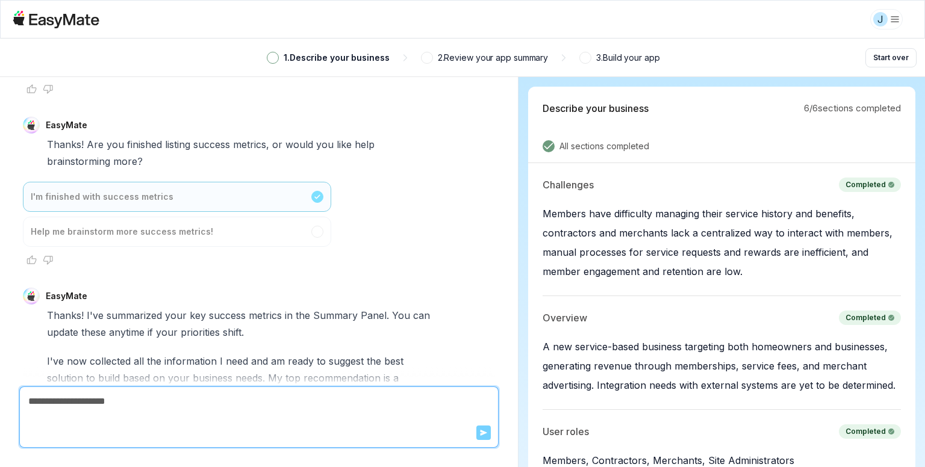
scroll to position [8509, 0]
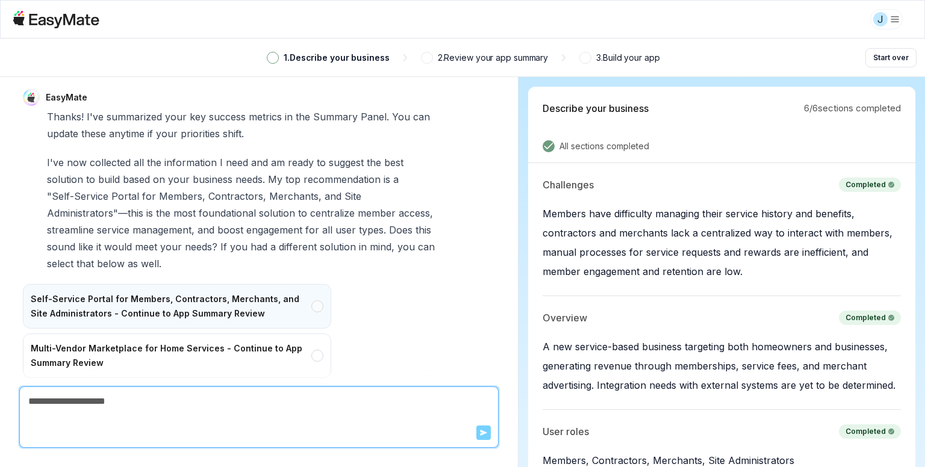
click at [54, 284] on div "Self-Service Portal for Members, Contractors, Merchants, and Site Administrator…" at bounding box center [177, 306] width 308 height 45
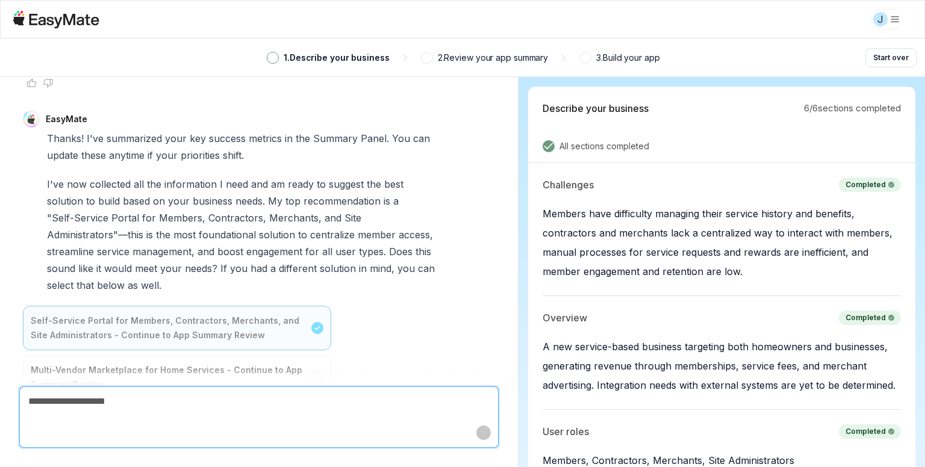
type textarea "*"
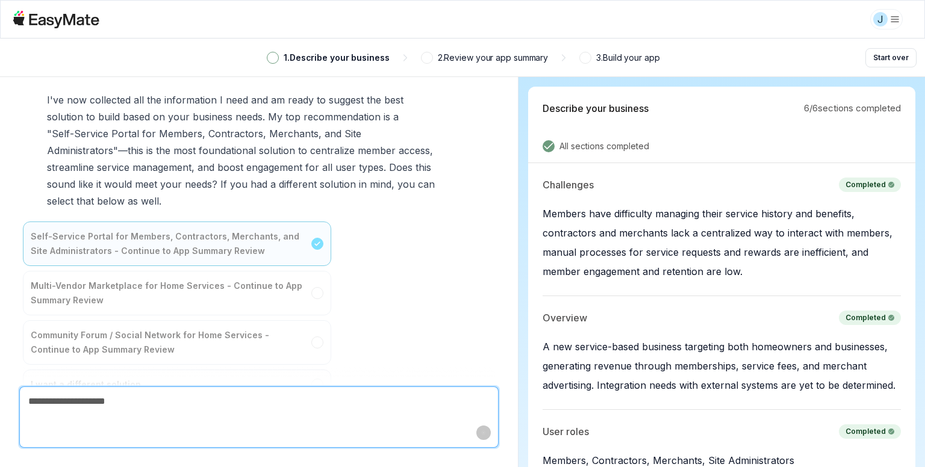
scroll to position [8576, 0]
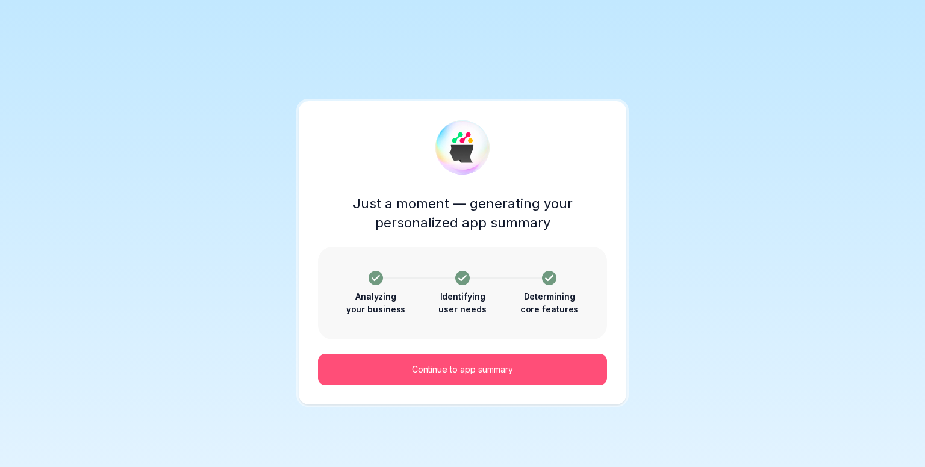
click at [484, 374] on p "Continue to app summary" at bounding box center [462, 369] width 101 height 13
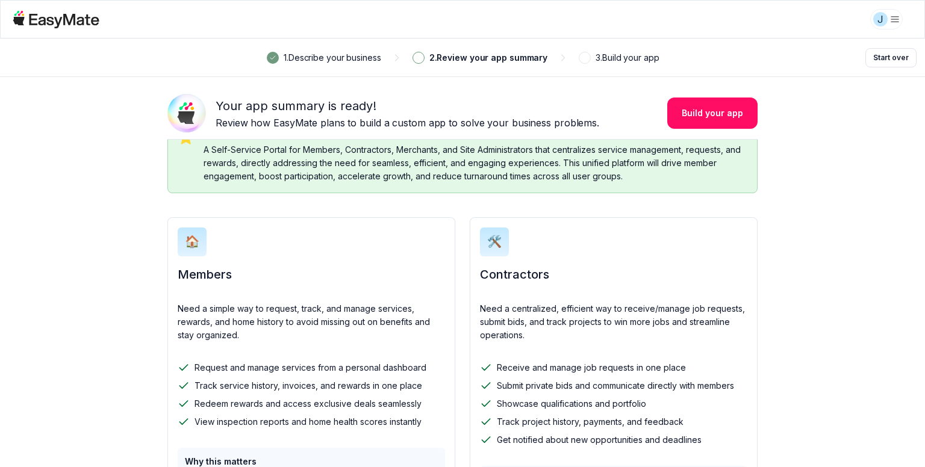
scroll to position [100, 0]
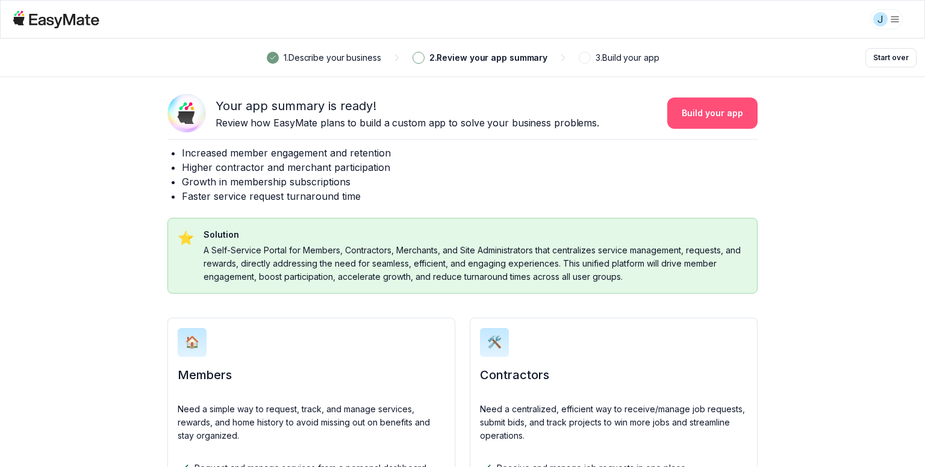
click at [700, 109] on button "Build your app" at bounding box center [712, 113] width 90 height 31
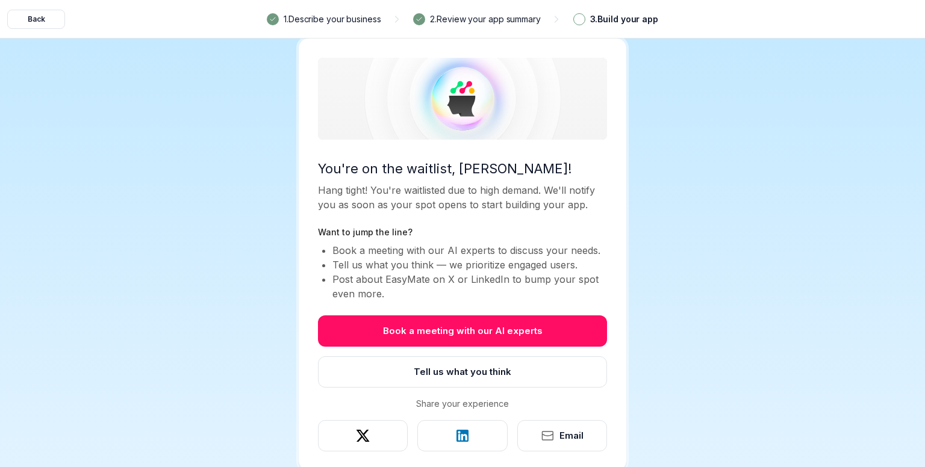
scroll to position [4, 0]
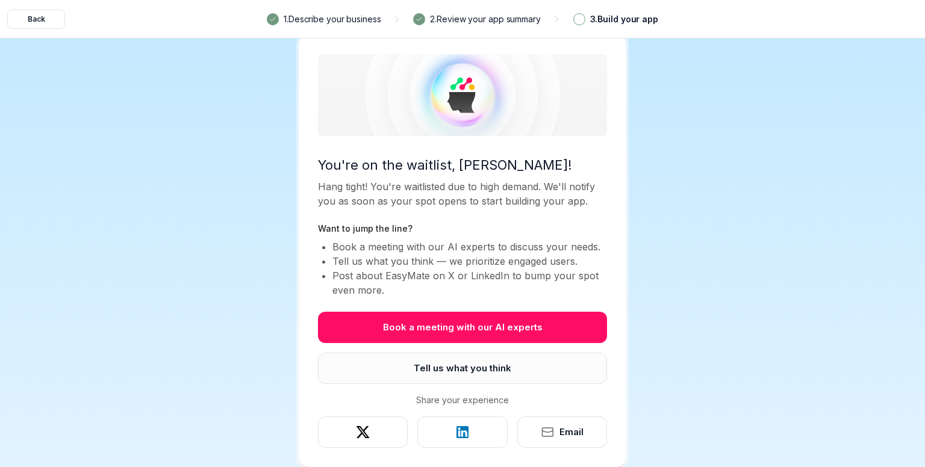
click at [484, 367] on button "Tell us what you think" at bounding box center [462, 368] width 289 height 31
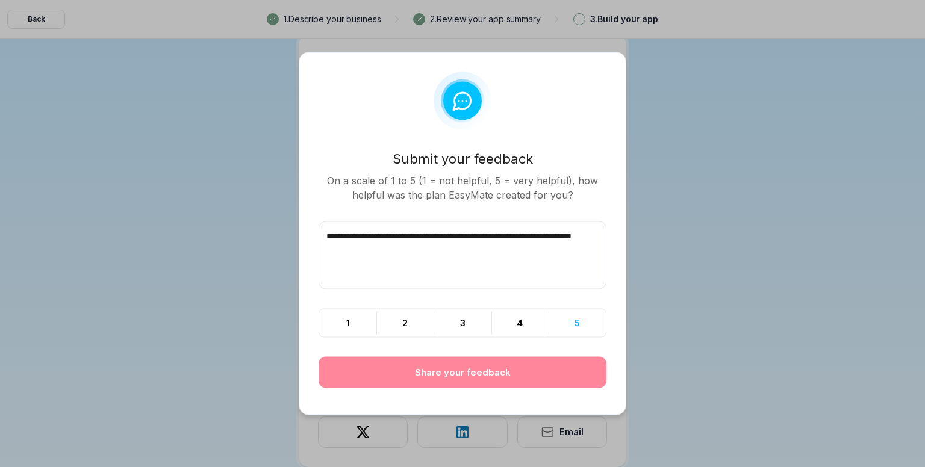
type textarea "**********"
click at [573, 329] on button "5" at bounding box center [577, 324] width 57 height 28
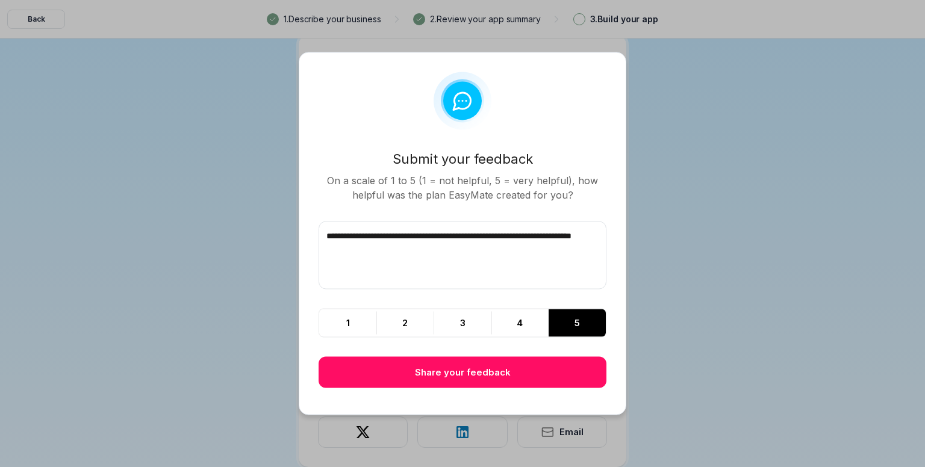
click at [457, 372] on button "Share your feedback" at bounding box center [463, 372] width 288 height 31
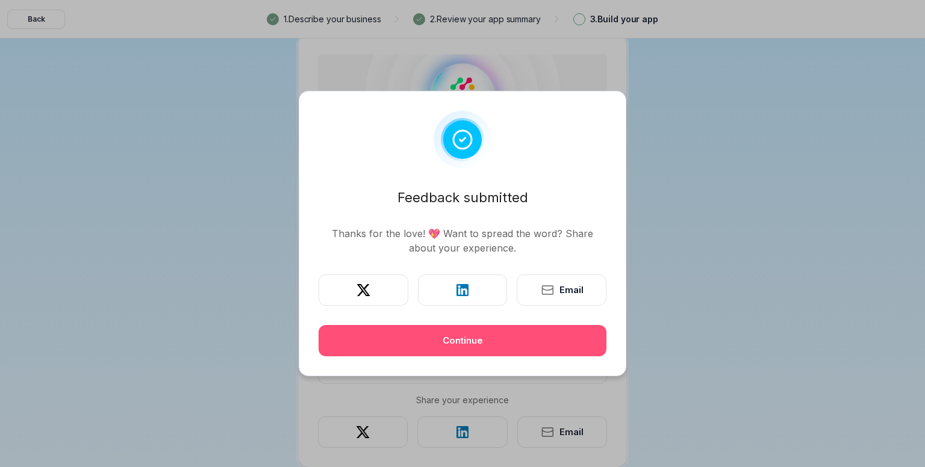
click at [458, 340] on button "Continue" at bounding box center [463, 340] width 288 height 31
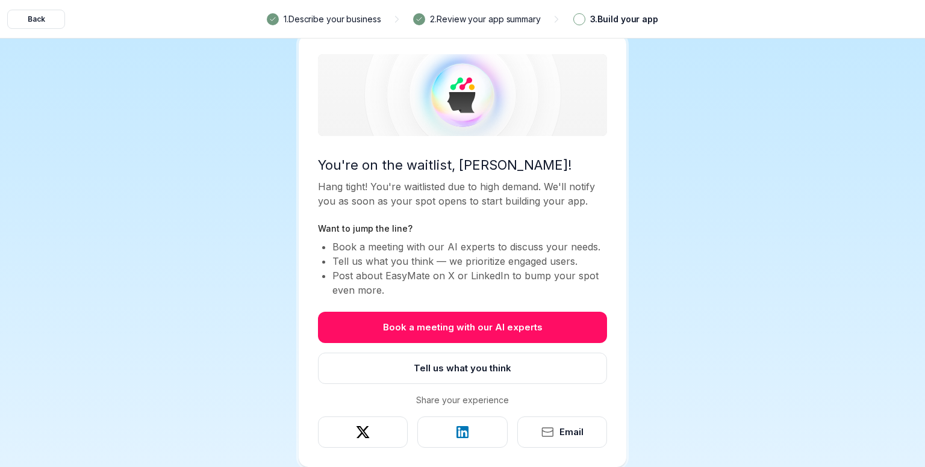
scroll to position [0, 0]
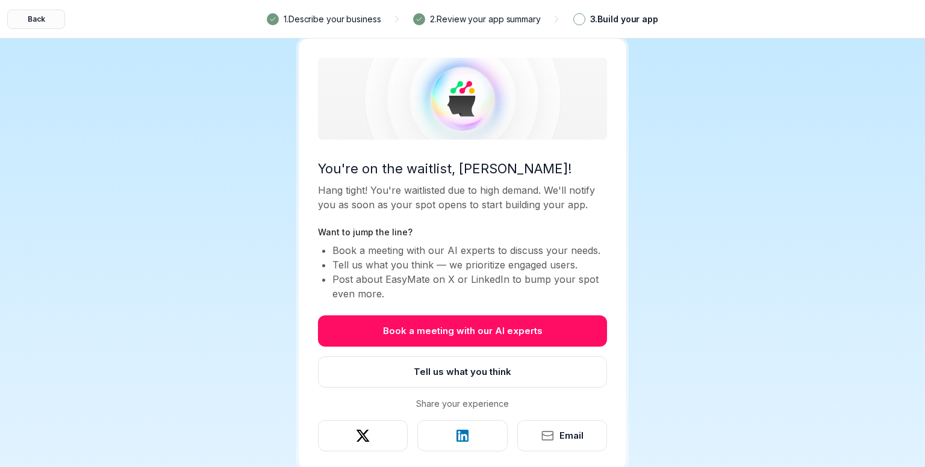
click at [45, 16] on button "Back" at bounding box center [36, 19] width 58 height 19
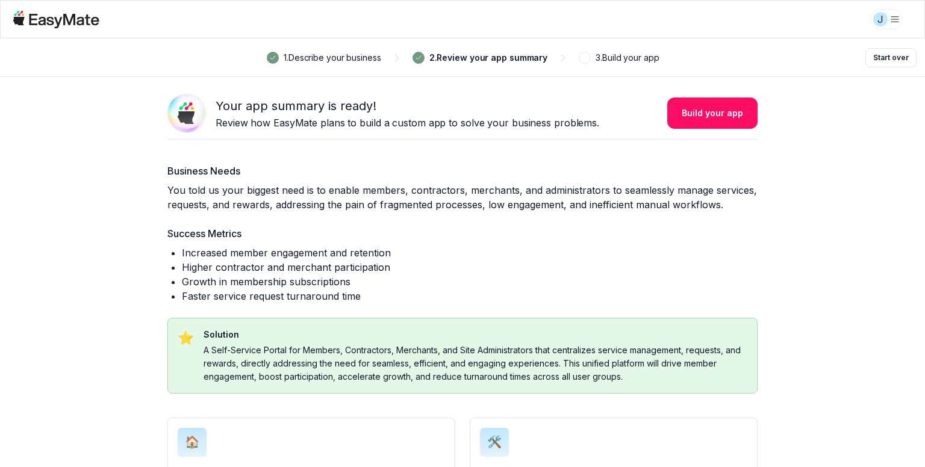
click at [899, 18] on html "J 1 . Describe your business 2 . Review your app summary 3 . Build your app Sta…" at bounding box center [462, 233] width 925 height 467
click at [84, 103] on html "J 1 . Describe your business 2 . Review your app summary 3 . Build your app Sta…" at bounding box center [462, 233] width 925 height 467
click at [708, 107] on button "Build your app" at bounding box center [712, 113] width 90 height 31
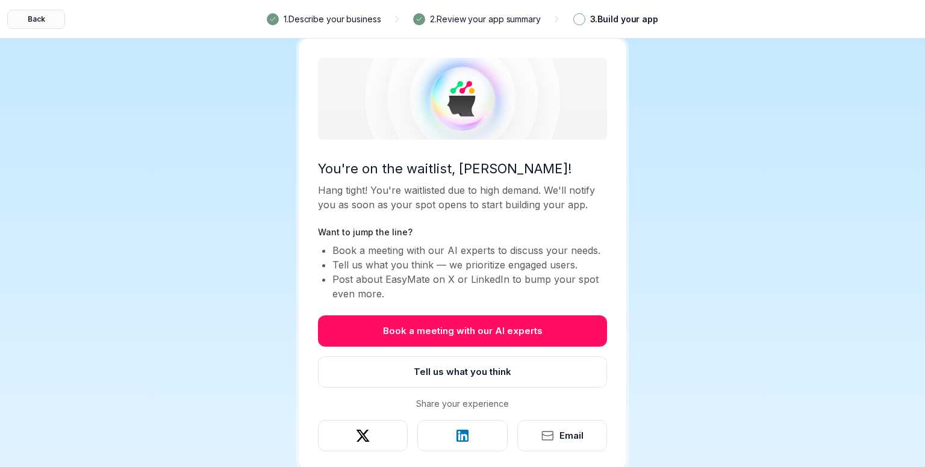
click at [19, 15] on button "Back" at bounding box center [36, 19] width 58 height 19
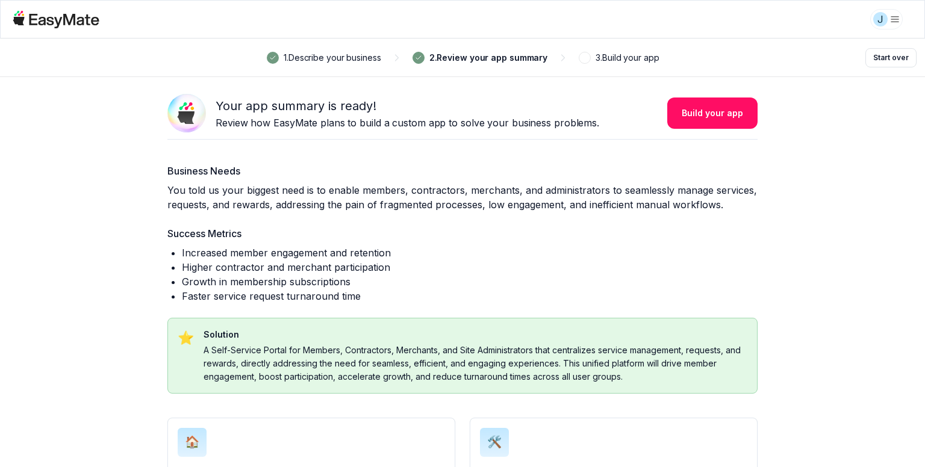
click at [61, 16] on icon at bounding box center [56, 19] width 87 height 17
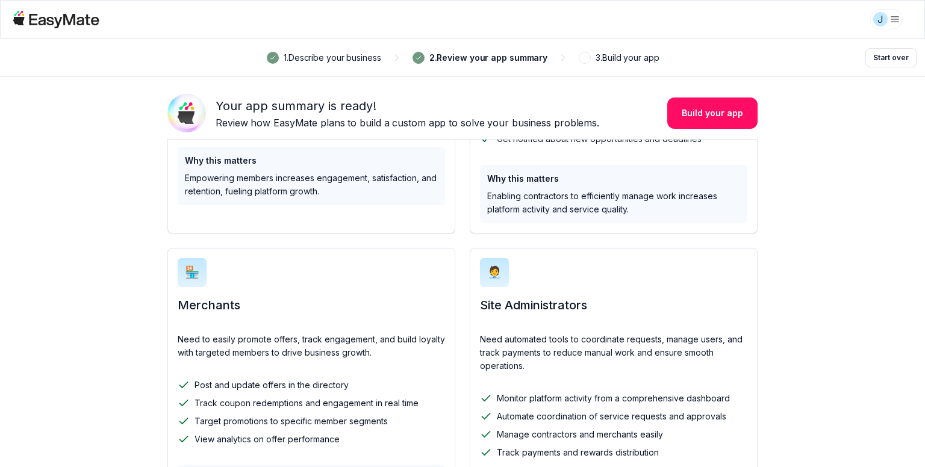
scroll to position [602, 0]
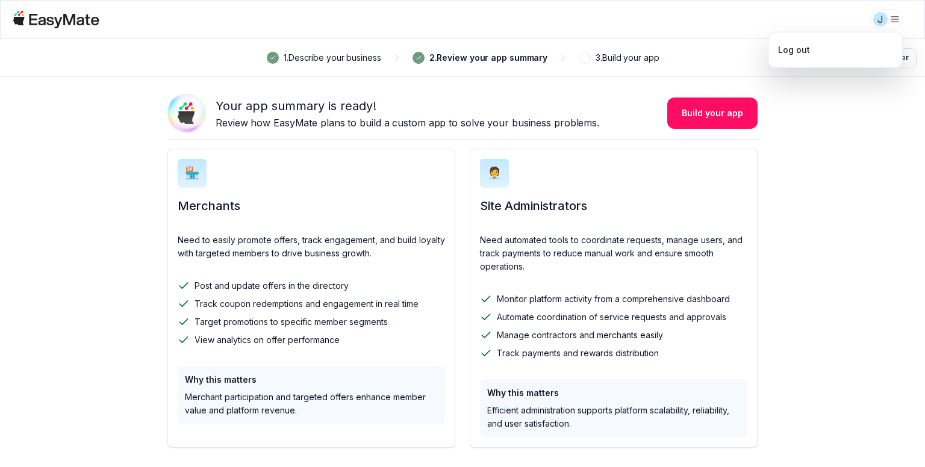
click at [897, 20] on html "J 1 . Describe your business 2 . Review your app summary 3 . Build your app Sta…" at bounding box center [462, 233] width 925 height 467
click at [908, 149] on html "J 1 . Describe your business 2 . Review your app summary 3 . Build your app Sta…" at bounding box center [462, 233] width 925 height 467
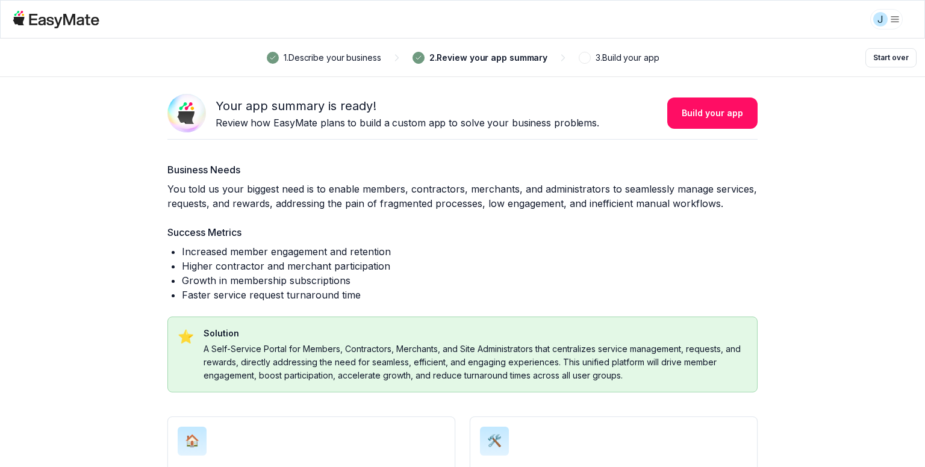
scroll to position [0, 0]
